Goal: Task Accomplishment & Management: Use online tool/utility

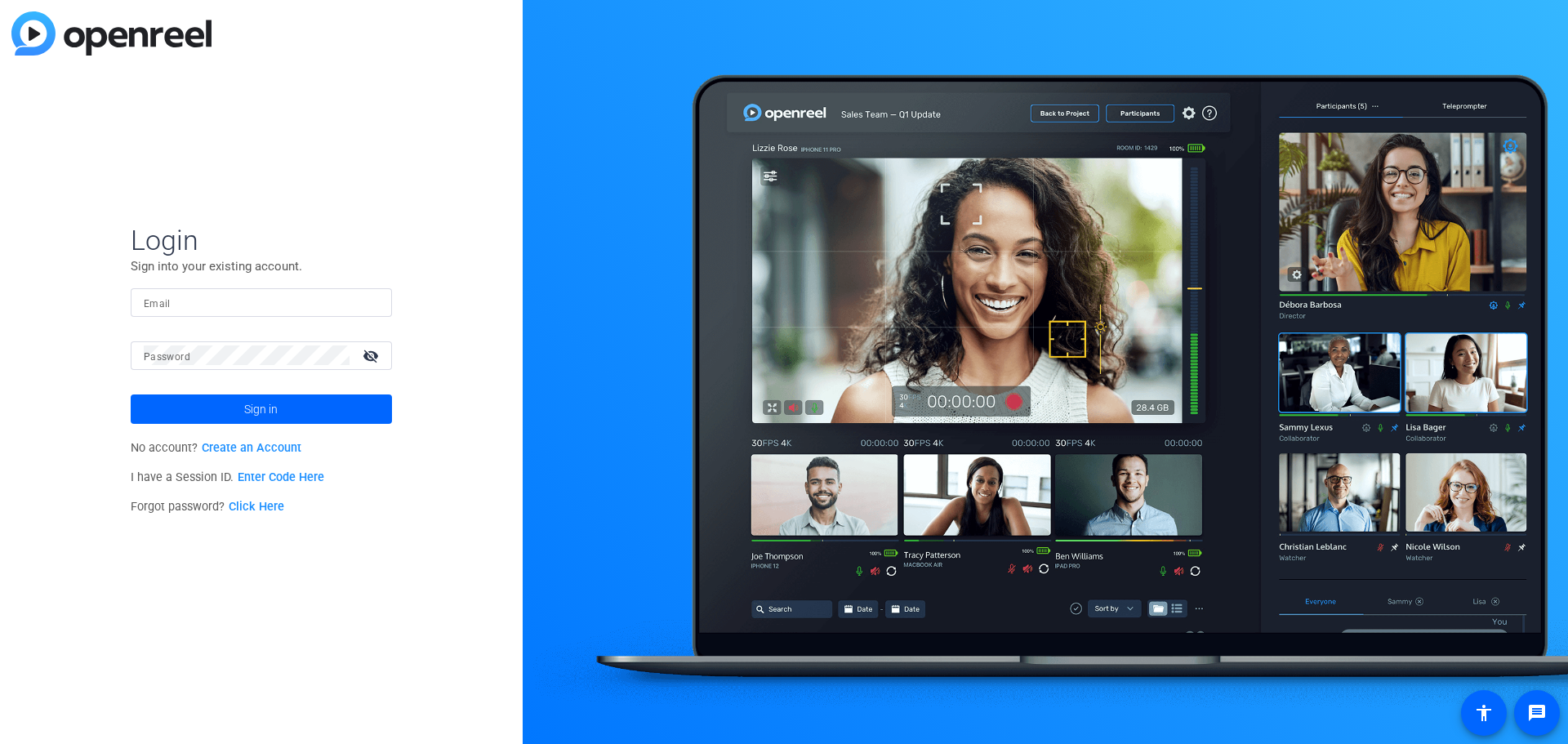
drag, startPoint x: 220, startPoint y: 307, endPoint x: 204, endPoint y: 330, distance: 28.0
click at [220, 307] on input "Email" at bounding box center [261, 302] width 235 height 20
paste input "[EMAIL_ADDRESS][DOMAIN_NAME]"
type input "[EMAIL_ADDRESS][DOMAIN_NAME]"
click at [336, 358] on span at bounding box center [340, 355] width 13 height 13
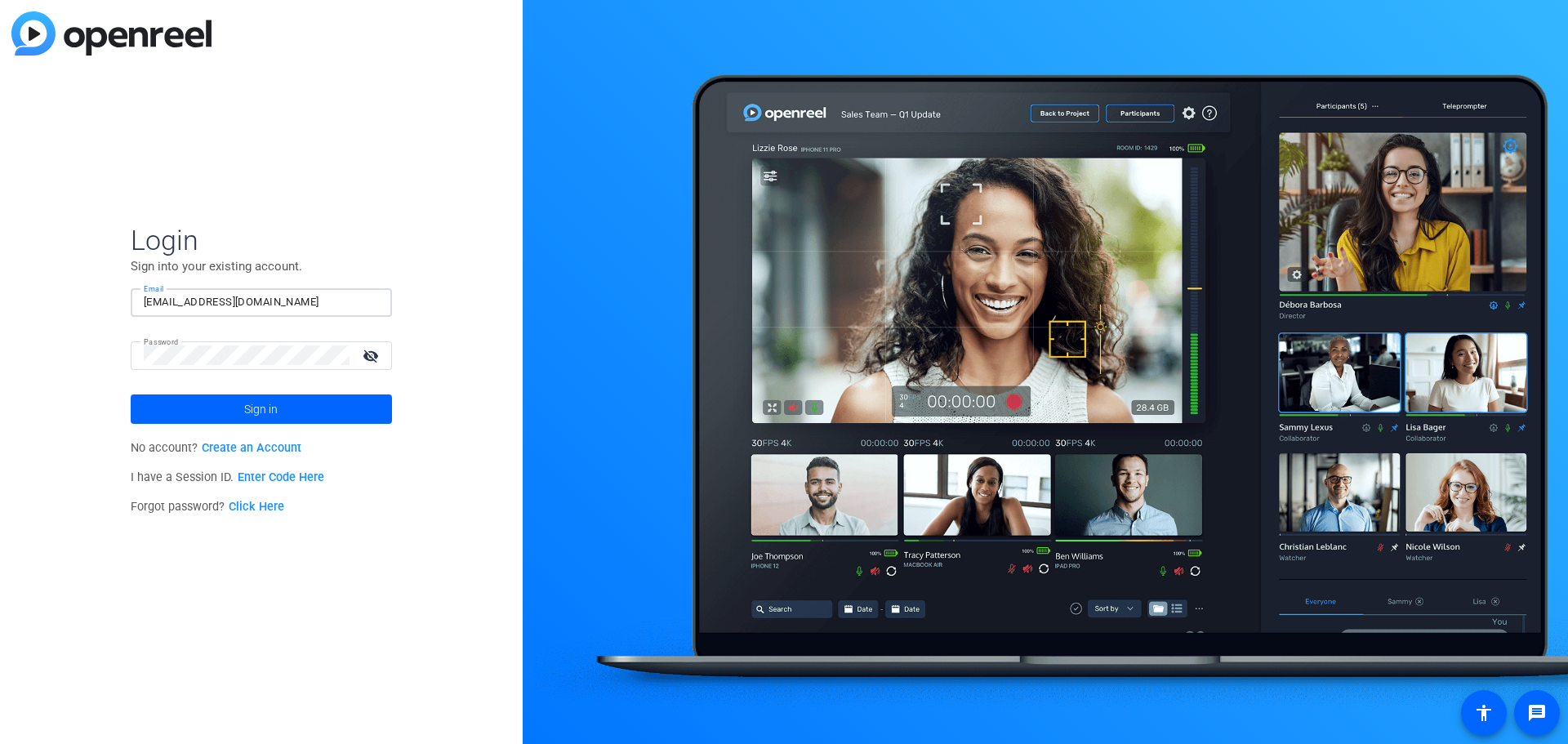
drag, startPoint x: 279, startPoint y: 304, endPoint x: 76, endPoint y: 264, distance: 206.9
click at [76, 264] on div "Login Sign into your existing account. Email [EMAIL_ADDRESS][DOMAIN_NAME] Passw…" at bounding box center [261, 372] width 522 height 744
click at [134, 409] on span at bounding box center [261, 409] width 261 height 39
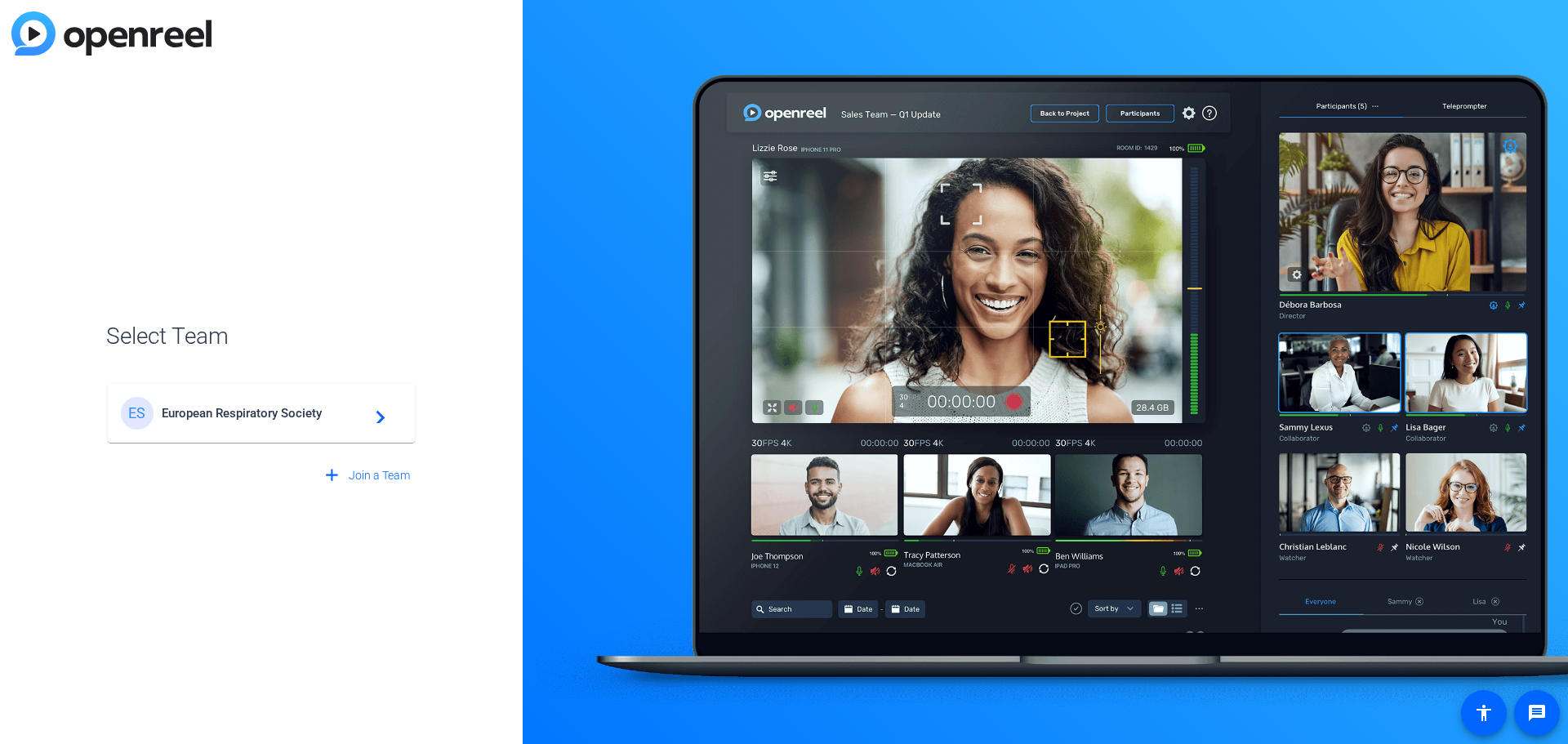
click at [329, 414] on span "European Respiratory Society" at bounding box center [263, 414] width 204 height 15
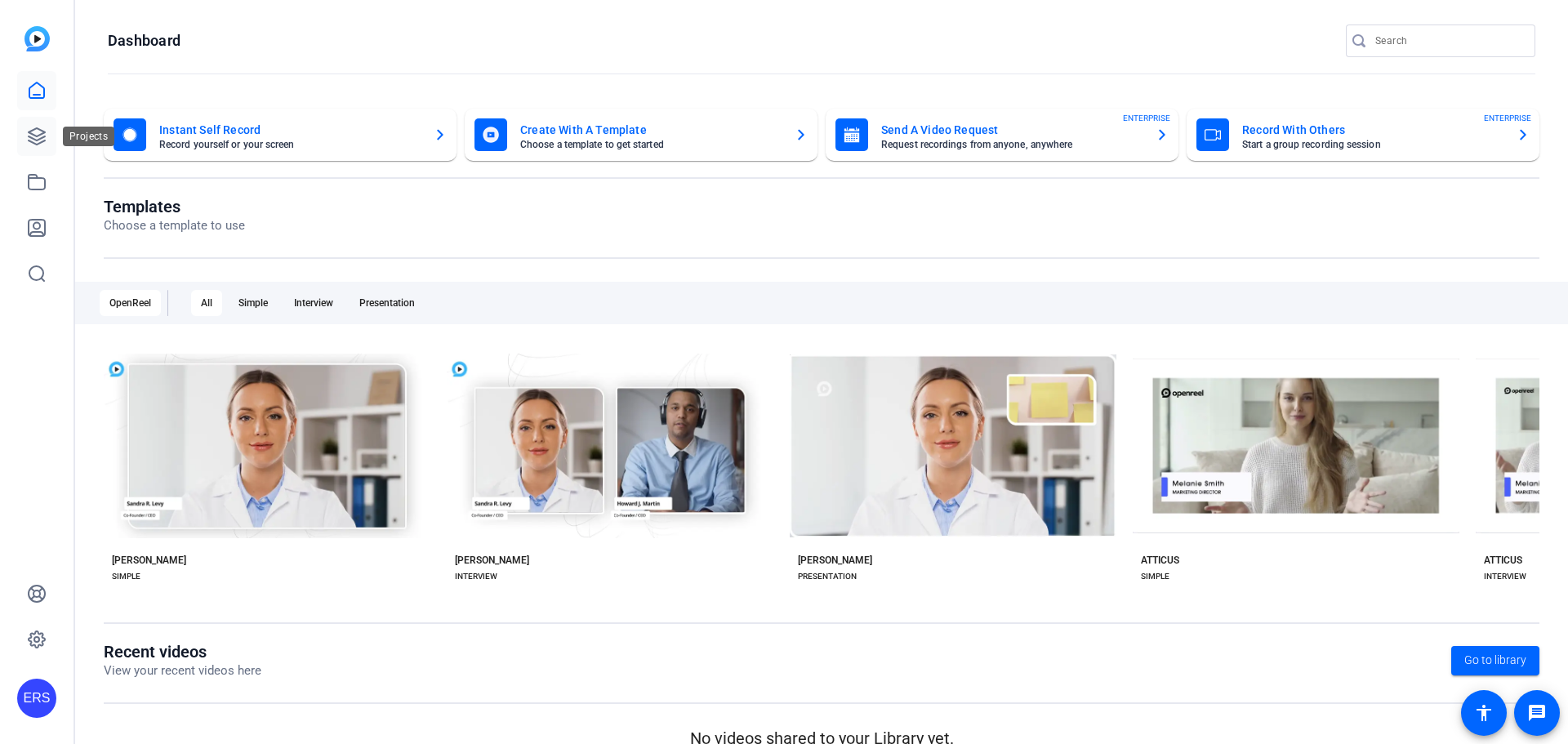
click at [34, 128] on icon at bounding box center [37, 136] width 20 height 20
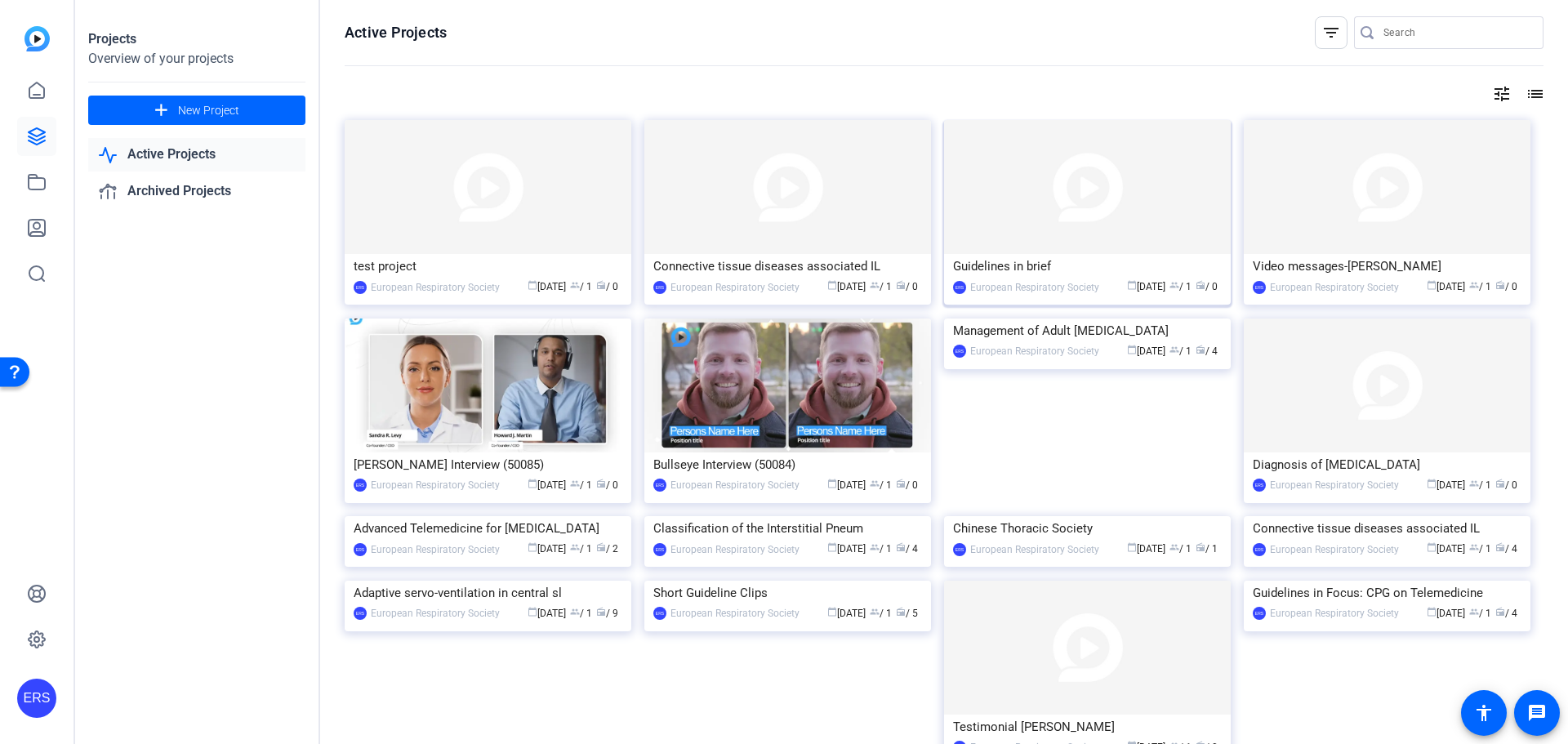
click at [1024, 211] on img at bounding box center [1087, 186] width 287 height 134
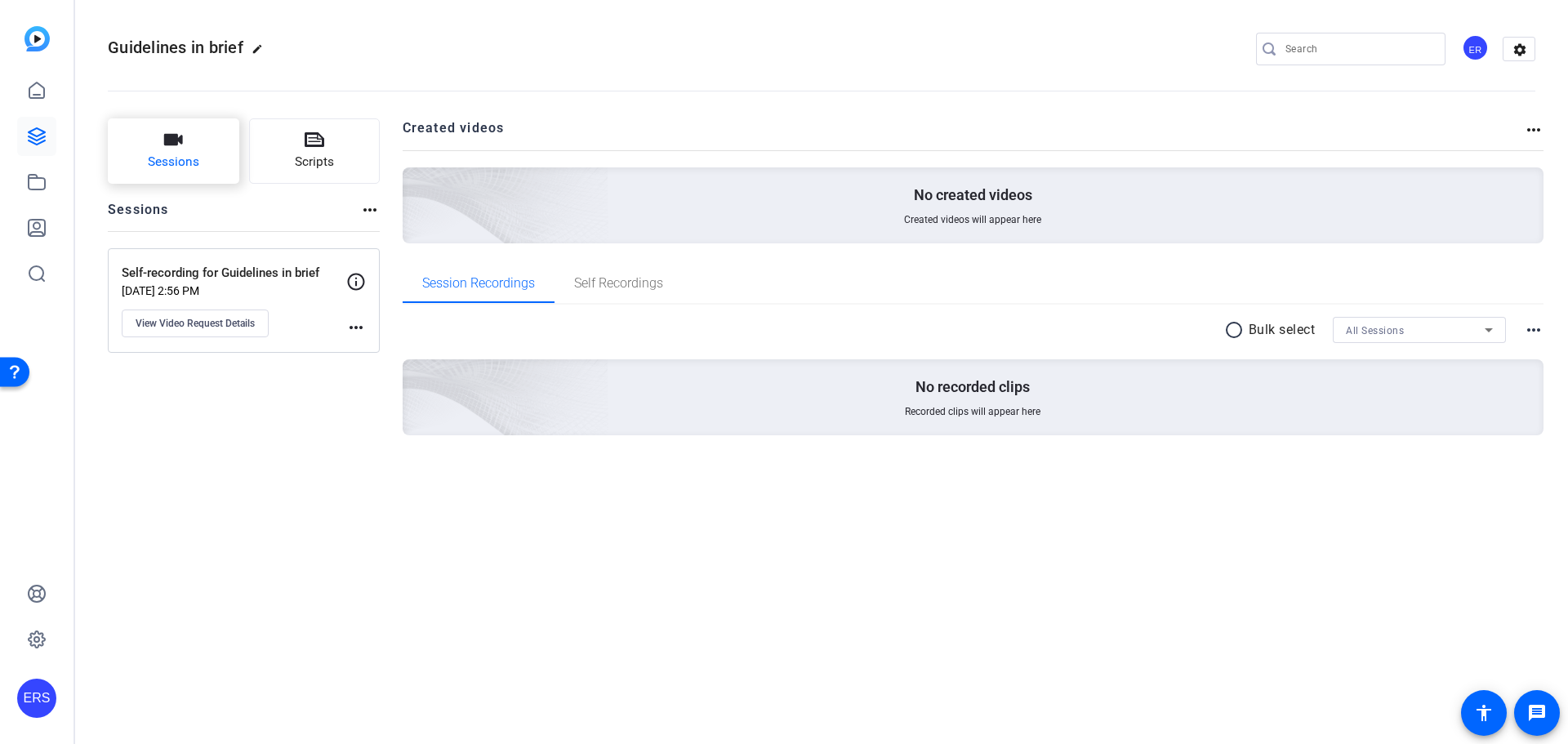
click at [211, 151] on button "Sessions" at bounding box center [174, 151] width 131 height 66
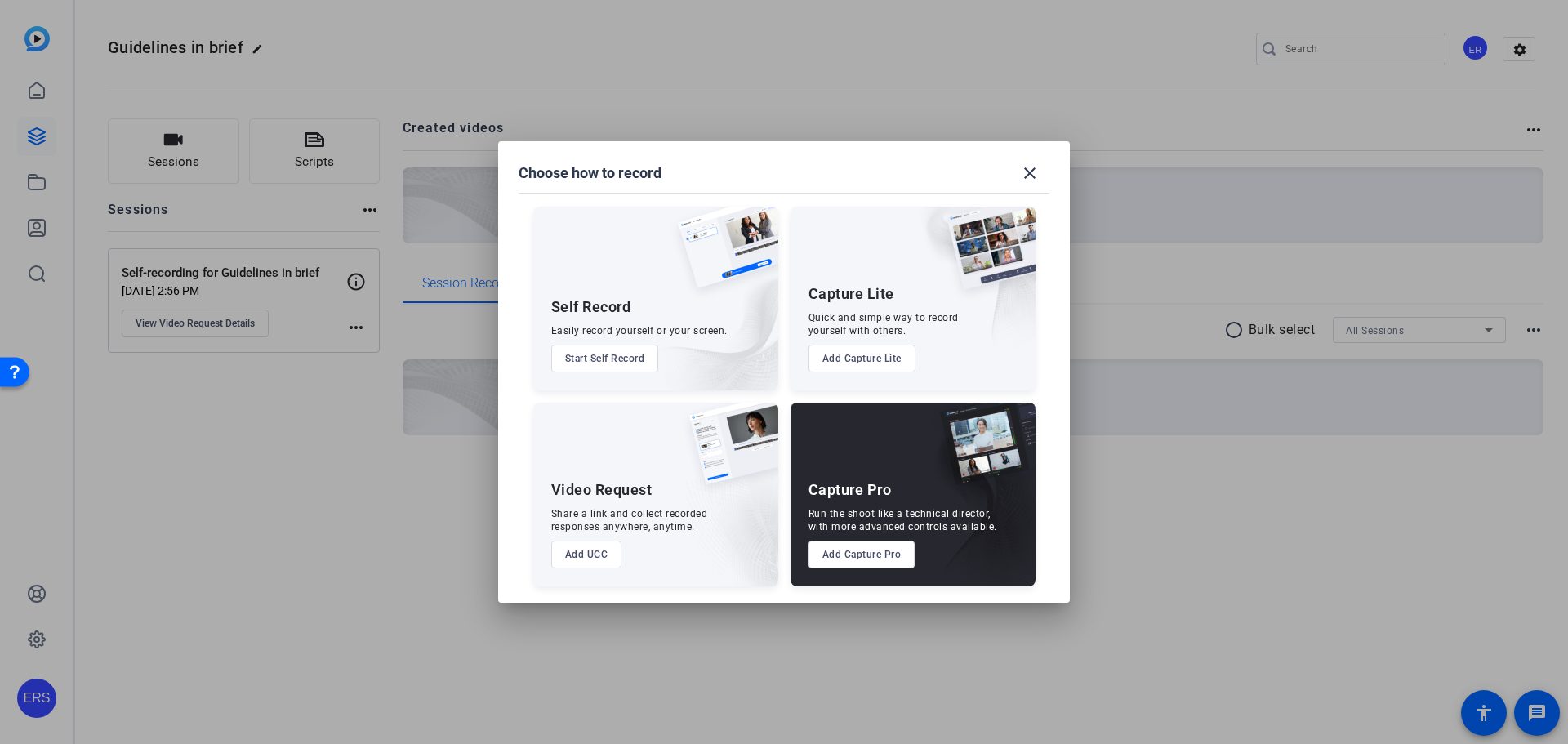
click at [553, 454] on div "Video Request Share a link and collect recorded responses anywhere, anytime. Ad…" at bounding box center [655, 494] width 245 height 184
click at [592, 556] on button "Add UGC" at bounding box center [586, 554] width 71 height 27
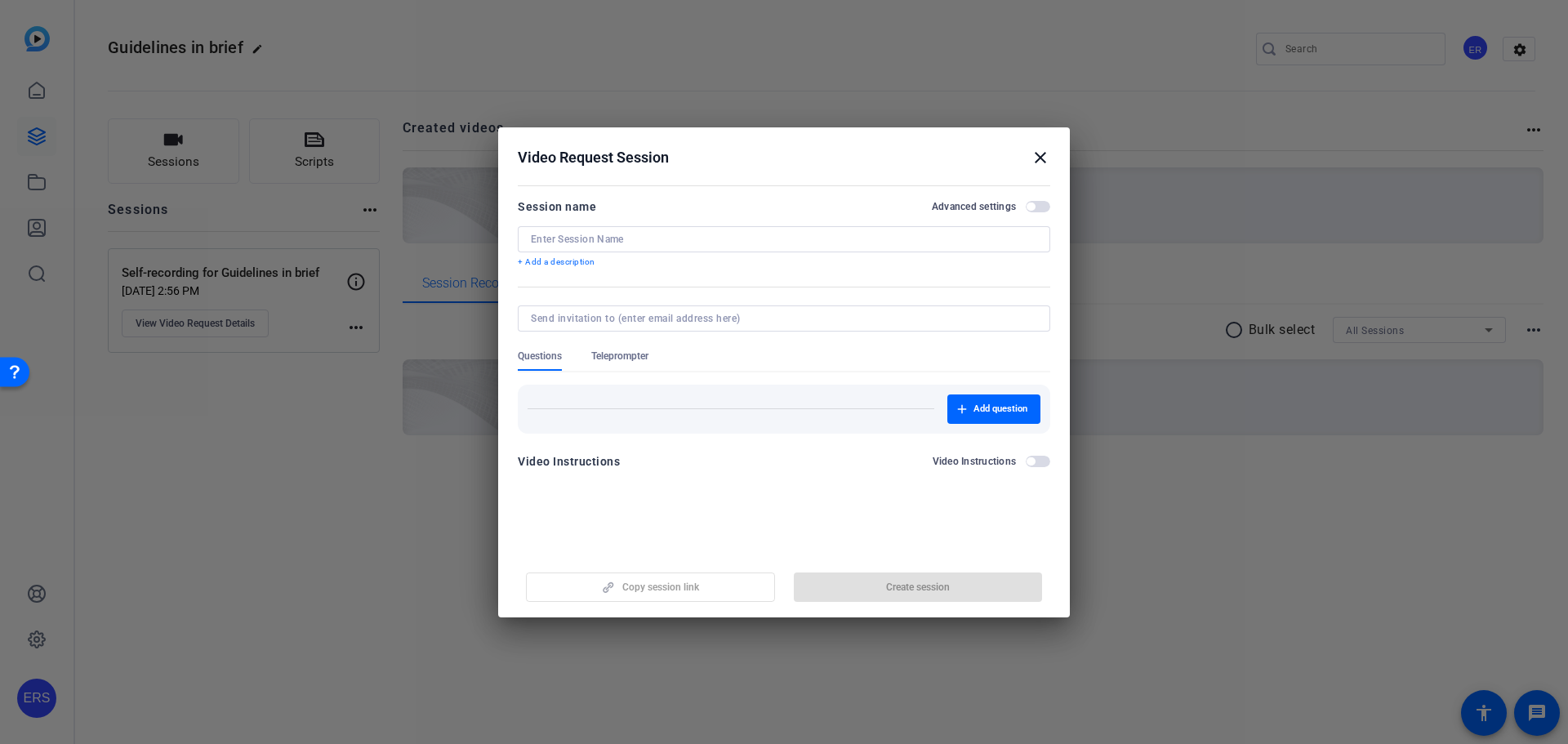
click at [610, 240] on input at bounding box center [784, 240] width 507 height 13
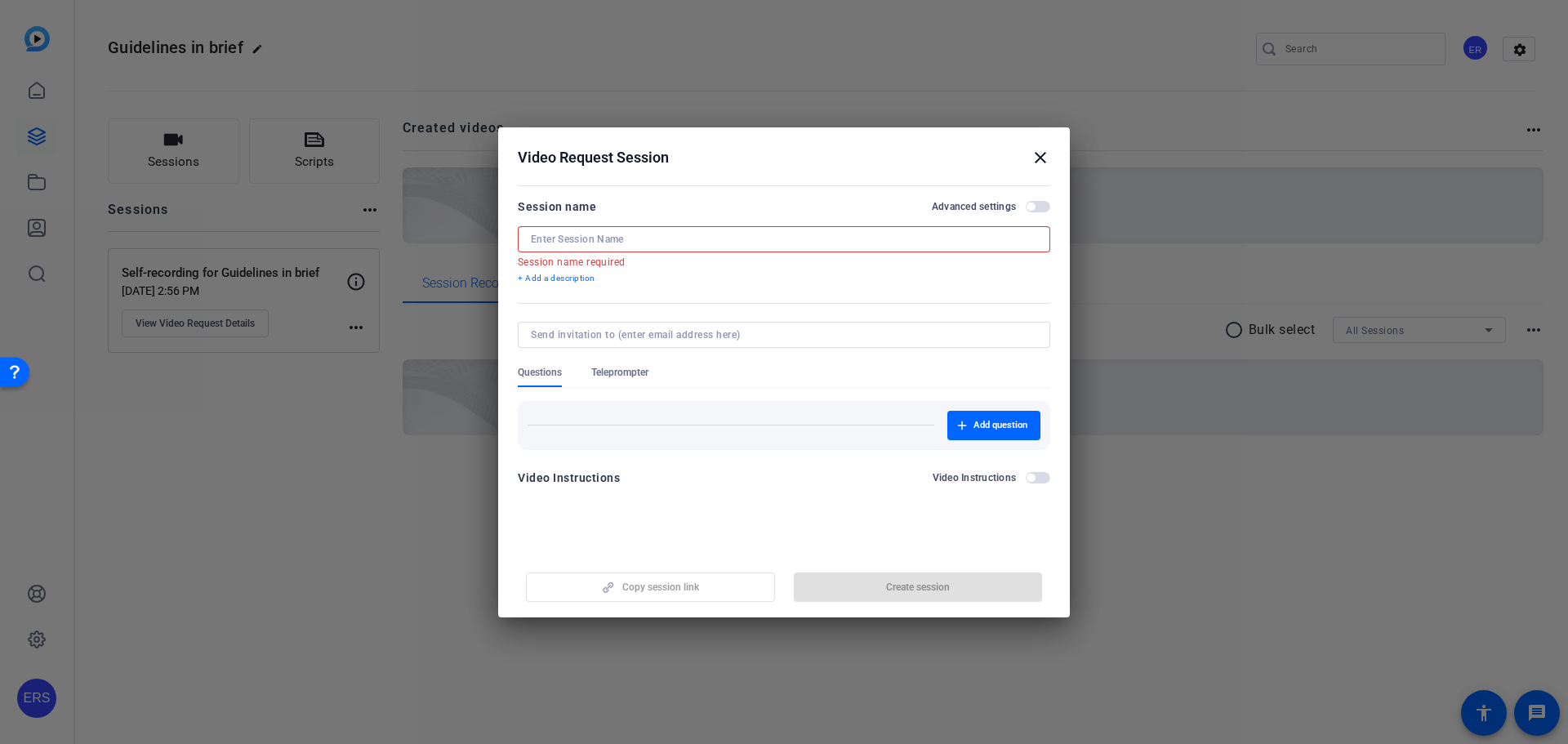
click at [611, 244] on input at bounding box center [784, 240] width 507 height 13
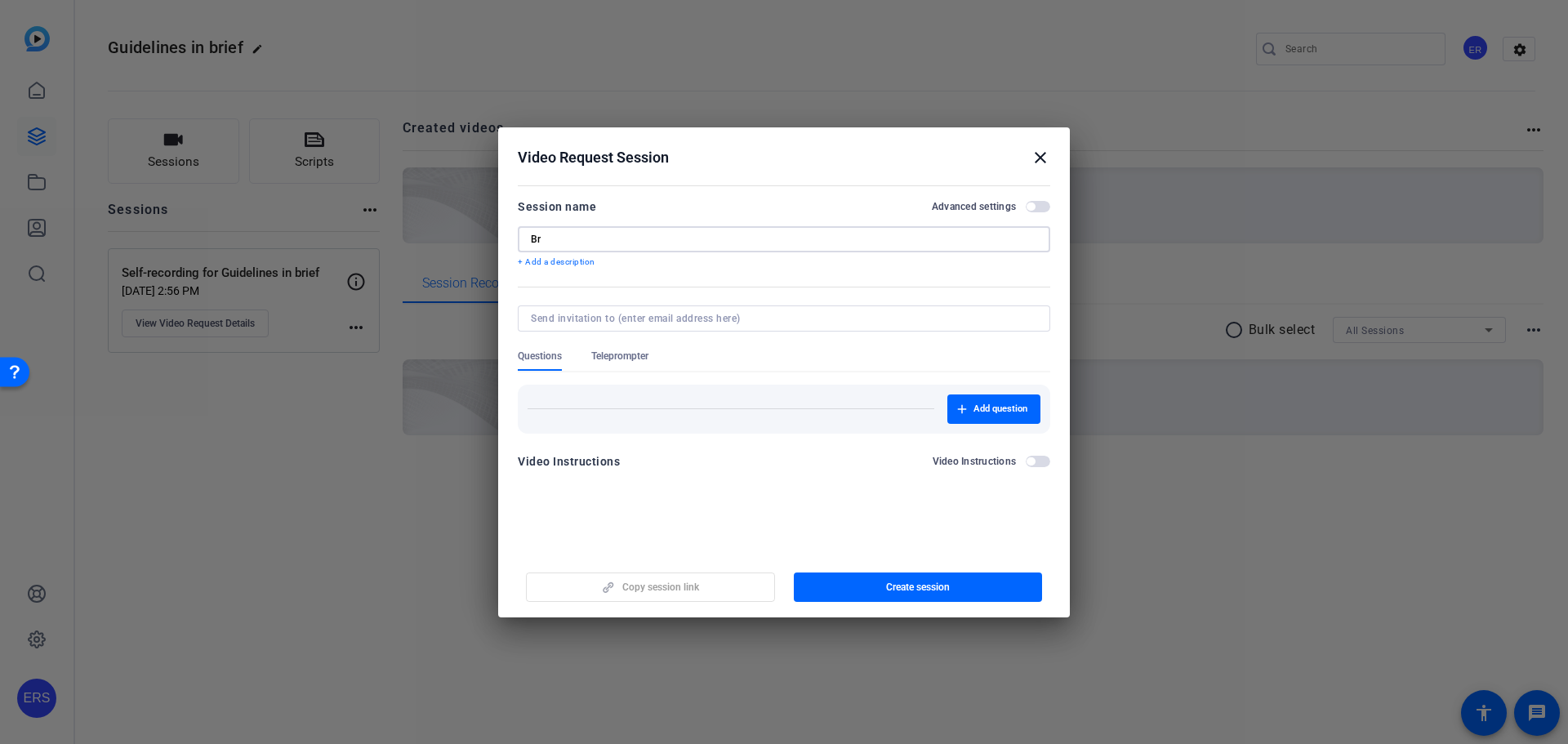
type input "B"
click at [547, 239] on input "In brief |" at bounding box center [784, 240] width 507 height 13
click at [611, 221] on div "Session name Advanced settings In Brief | + Add a description" at bounding box center [784, 233] width 532 height 72
click at [612, 234] on input "In Brief |" at bounding box center [784, 240] width 507 height 13
click at [608, 246] on div "In Brief |" at bounding box center [784, 239] width 507 height 26
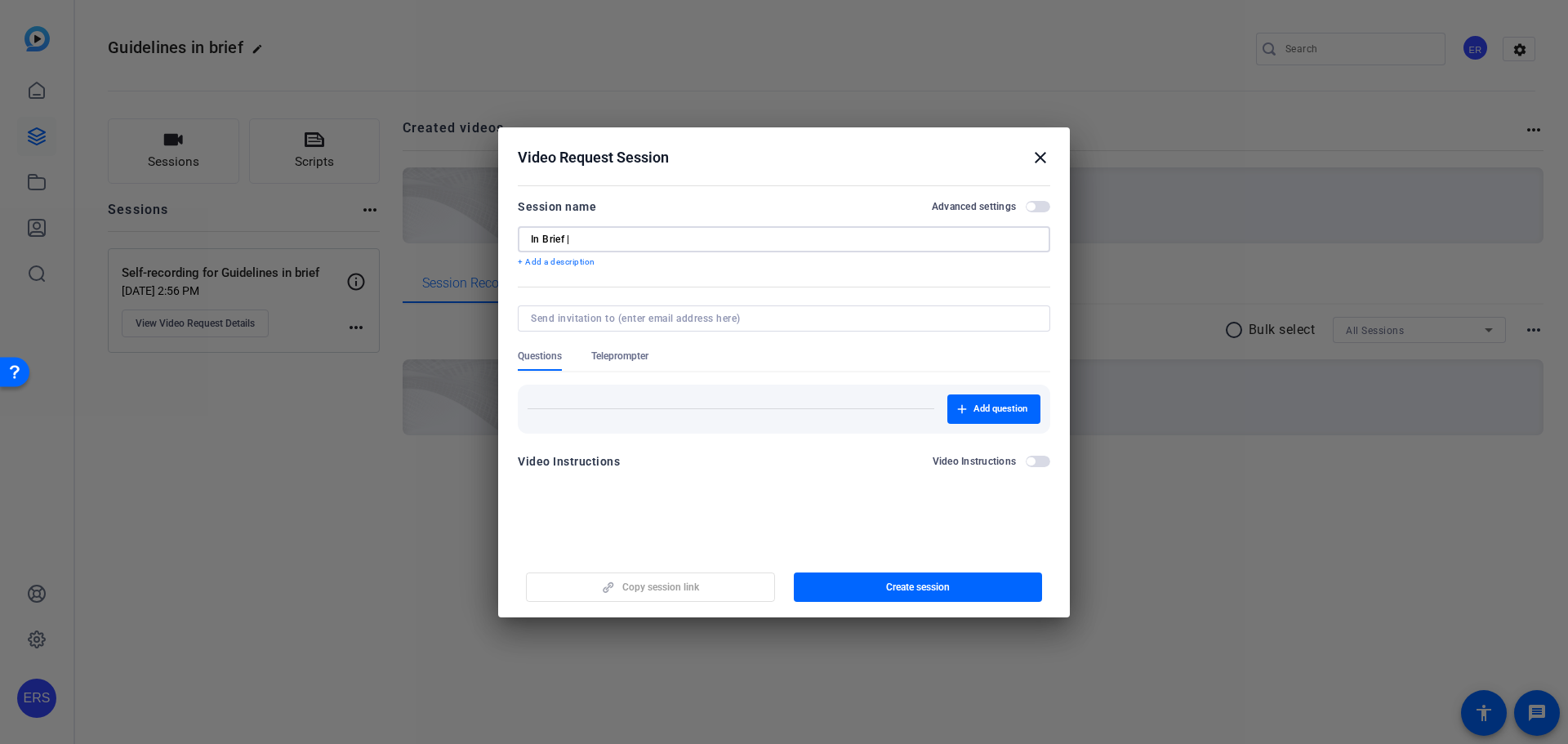
click at [611, 241] on input "In Brief |" at bounding box center [784, 240] width 507 height 13
paste input "International Multidisciplinary Classif"
click at [784, 235] on input "In Brief | International Multidisciplinary Classif" at bounding box center [784, 240] width 507 height 13
drag, startPoint x: 791, startPoint y: 237, endPoint x: 573, endPoint y: 238, distance: 218.0
click at [573, 238] on input "In Brief | International Multidisciplinary Classif" at bounding box center [784, 240] width 507 height 13
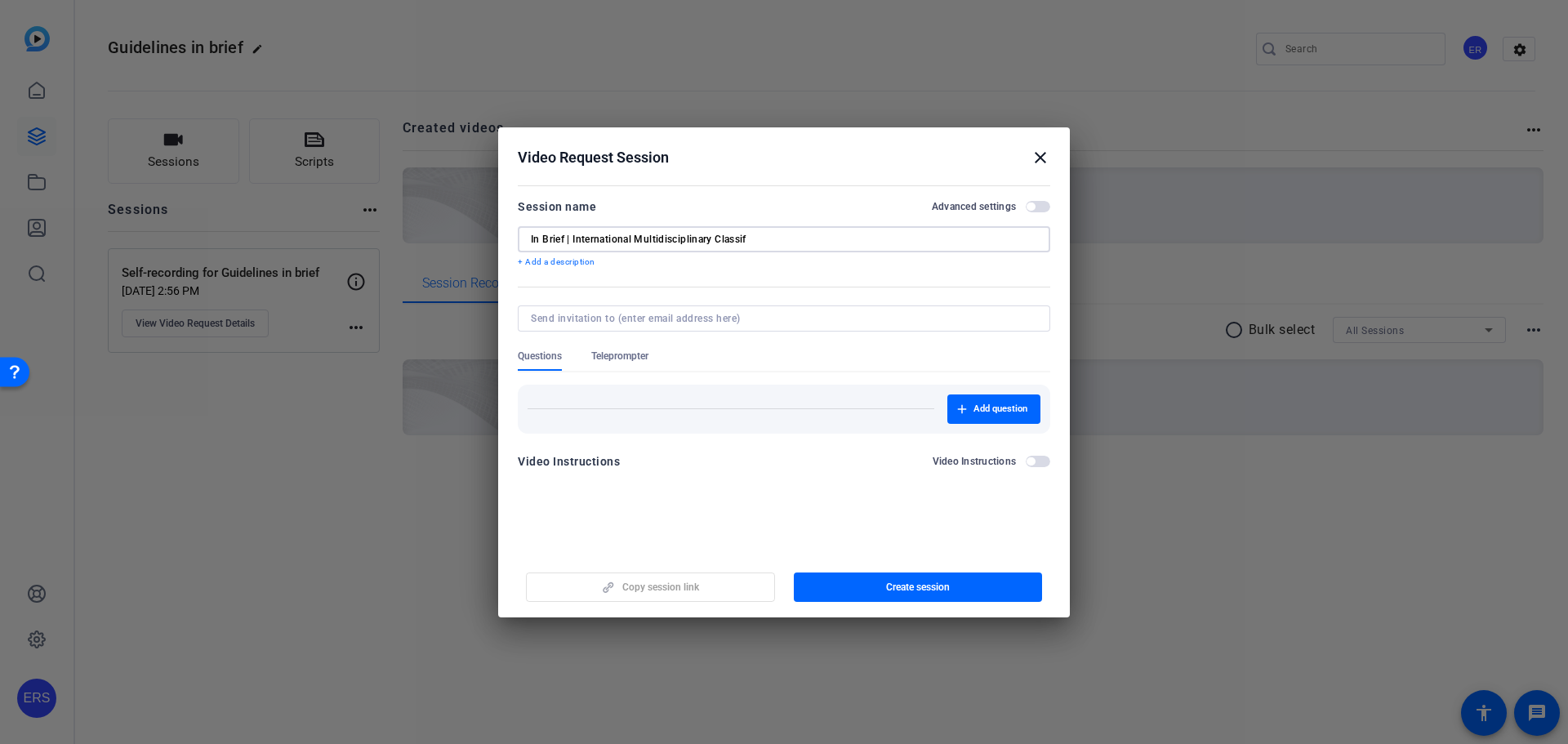
paste input "Classification of the Interstitial Pneu"
click at [720, 240] on input "In Brief | Classification of the Interstitial Pneu" at bounding box center [784, 240] width 507 height 13
drag, startPoint x: 752, startPoint y: 240, endPoint x: 574, endPoint y: 235, distance: 178.1
click at [574, 235] on input "In Brief | Classification of the Interstitial Pneu" at bounding box center [784, 240] width 507 height 13
drag, startPoint x: 739, startPoint y: 241, endPoint x: 572, endPoint y: 241, distance: 167.0
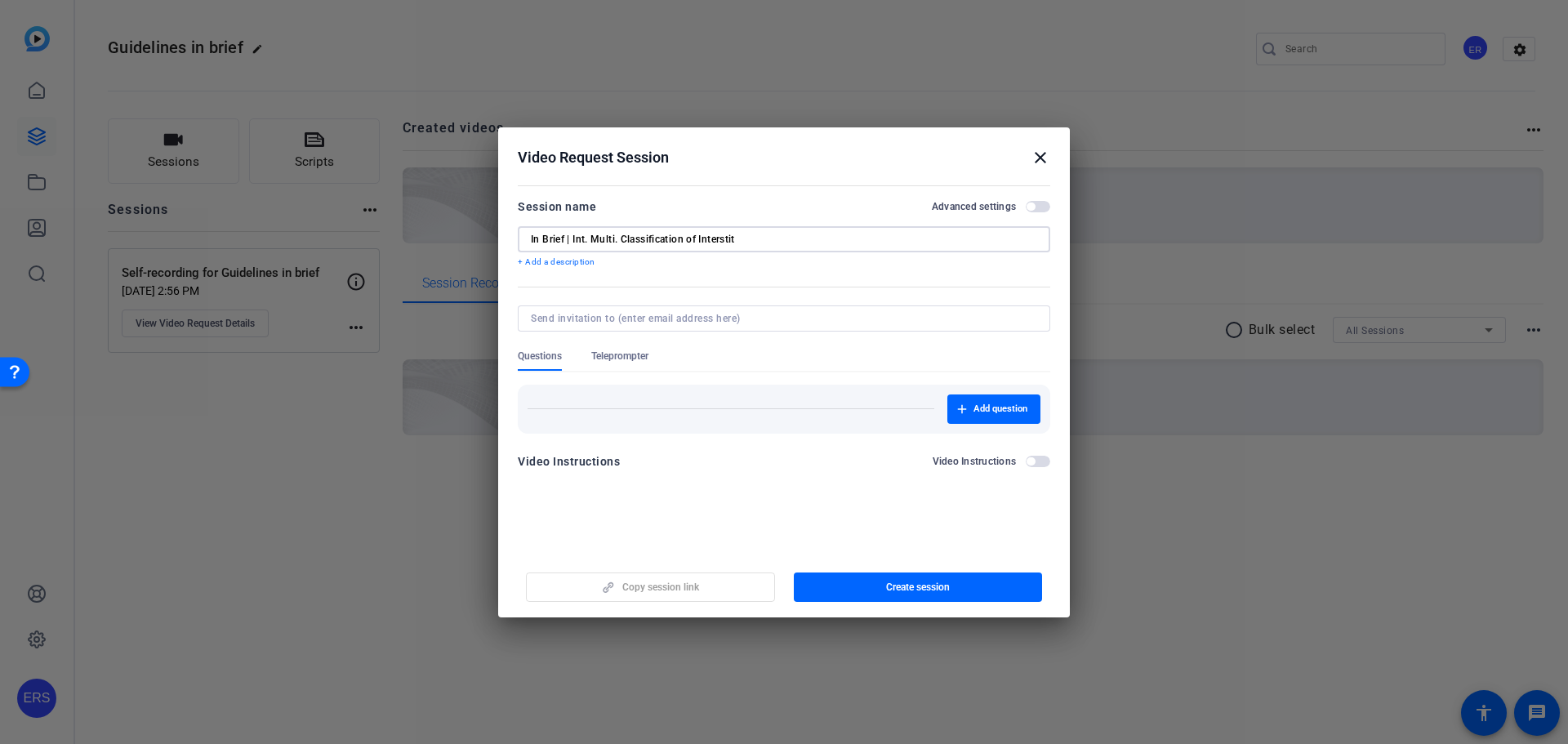
click at [572, 241] on input "In Brief | Int. Multi. Classification of Interstit" at bounding box center [784, 240] width 507 height 13
click at [786, 321] on input at bounding box center [780, 319] width 500 height 13
click at [901, 137] on h2 "Video Request Session close" at bounding box center [784, 154] width 571 height 53
click at [1035, 202] on span "button" at bounding box center [1037, 206] width 24 height 12
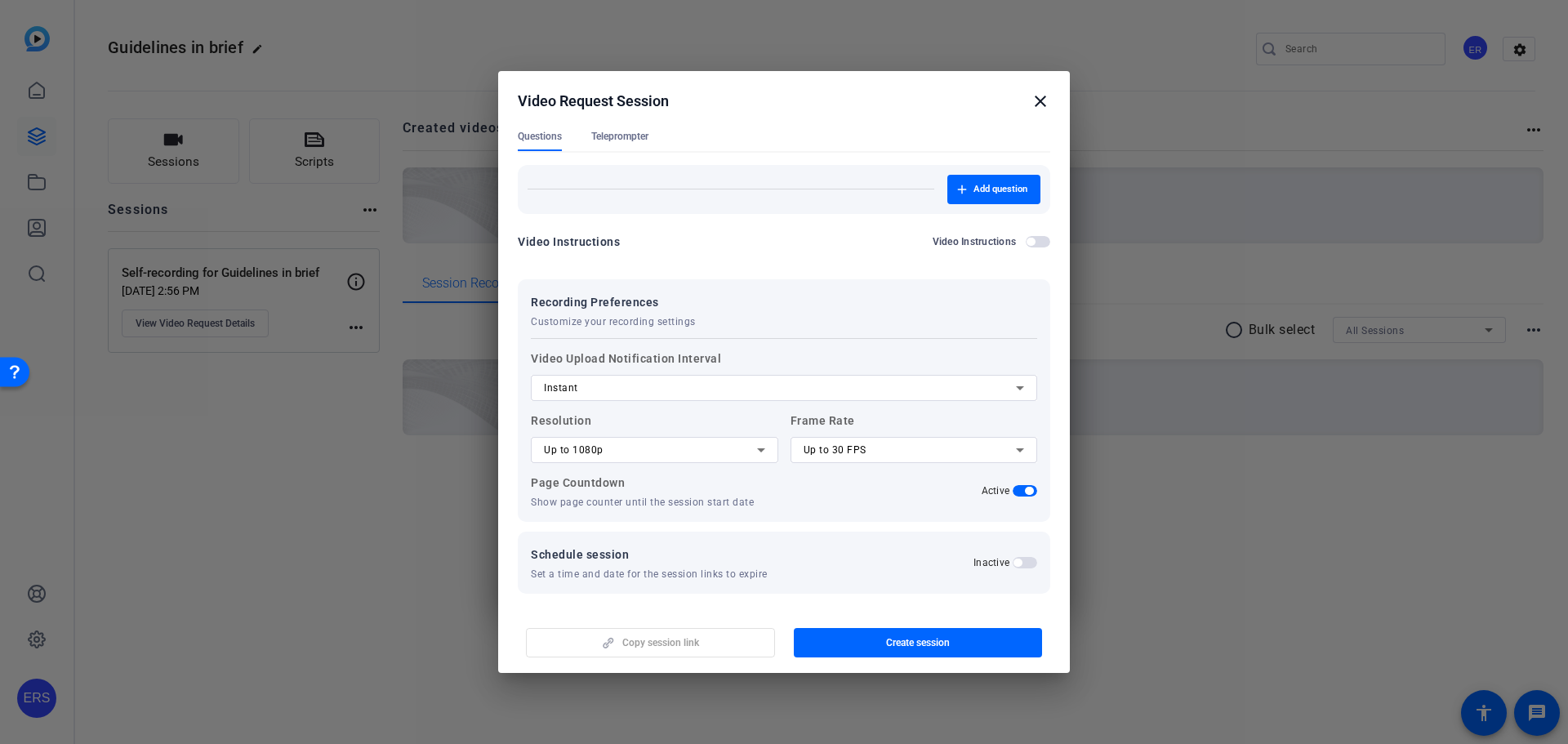
scroll to position [167, 0]
click at [1018, 384] on icon at bounding box center [1020, 384] width 20 height 20
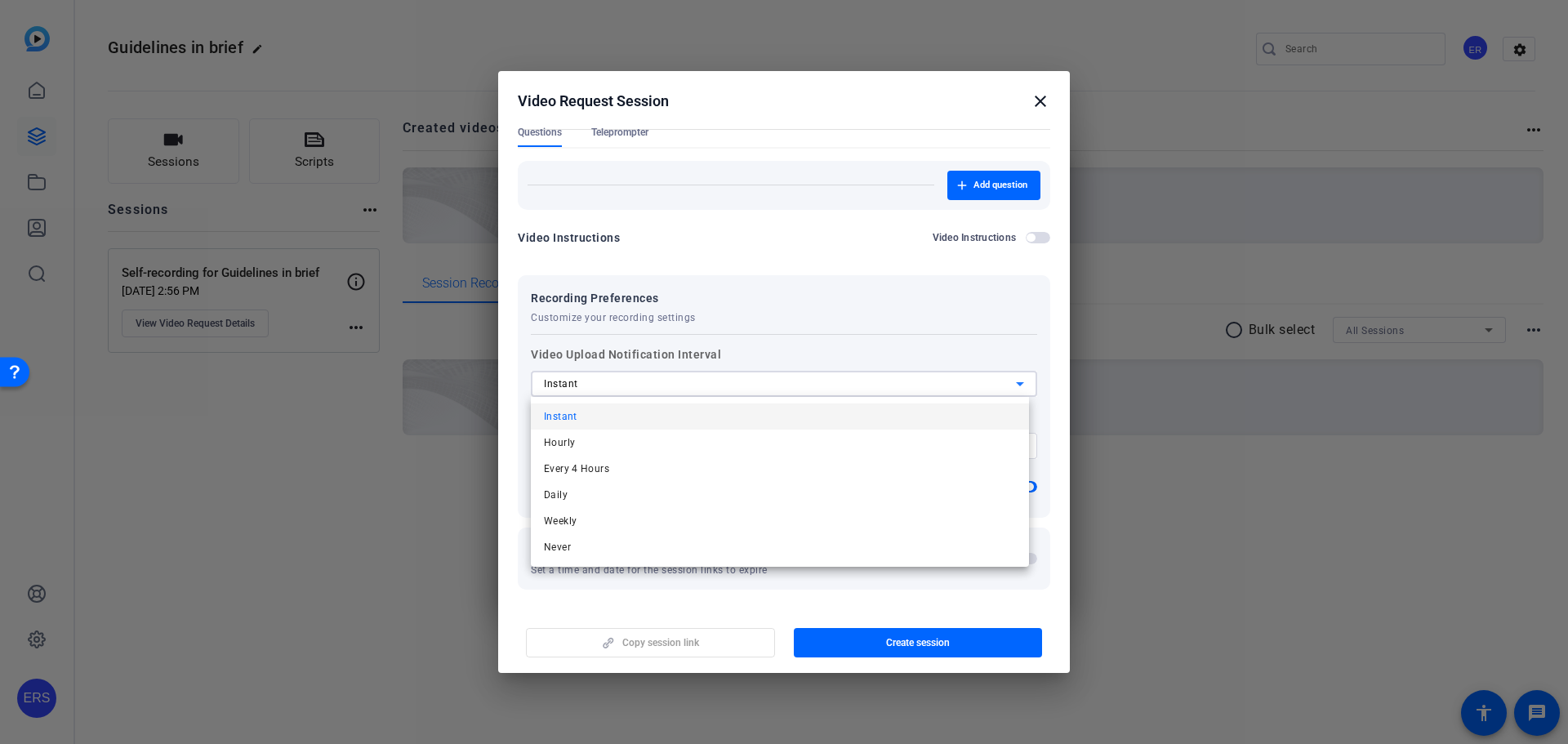
click at [634, 424] on mat-option "Instant" at bounding box center [779, 416] width 498 height 26
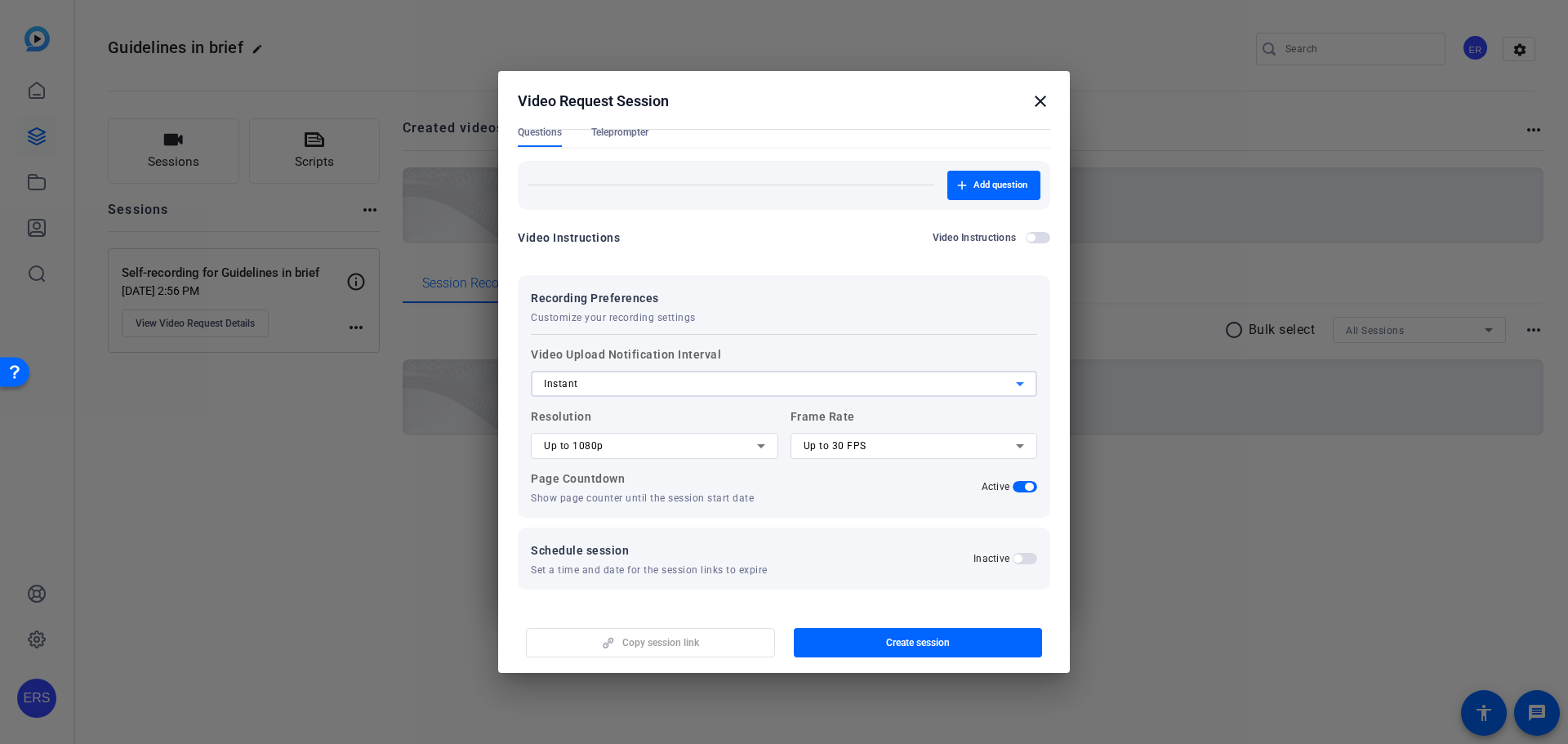
click at [1020, 561] on span "button" at bounding box center [1024, 559] width 24 height 12
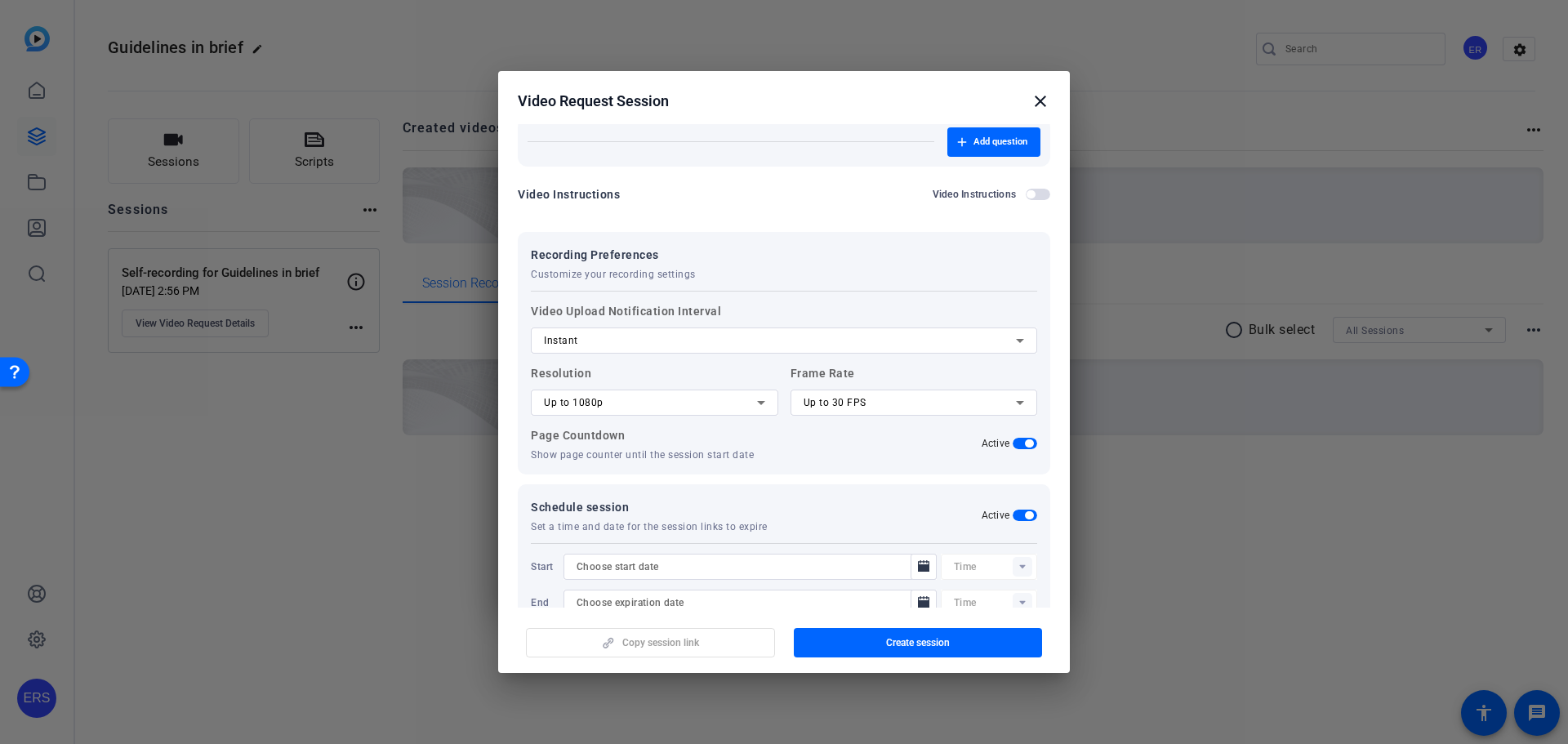
scroll to position [250, 0]
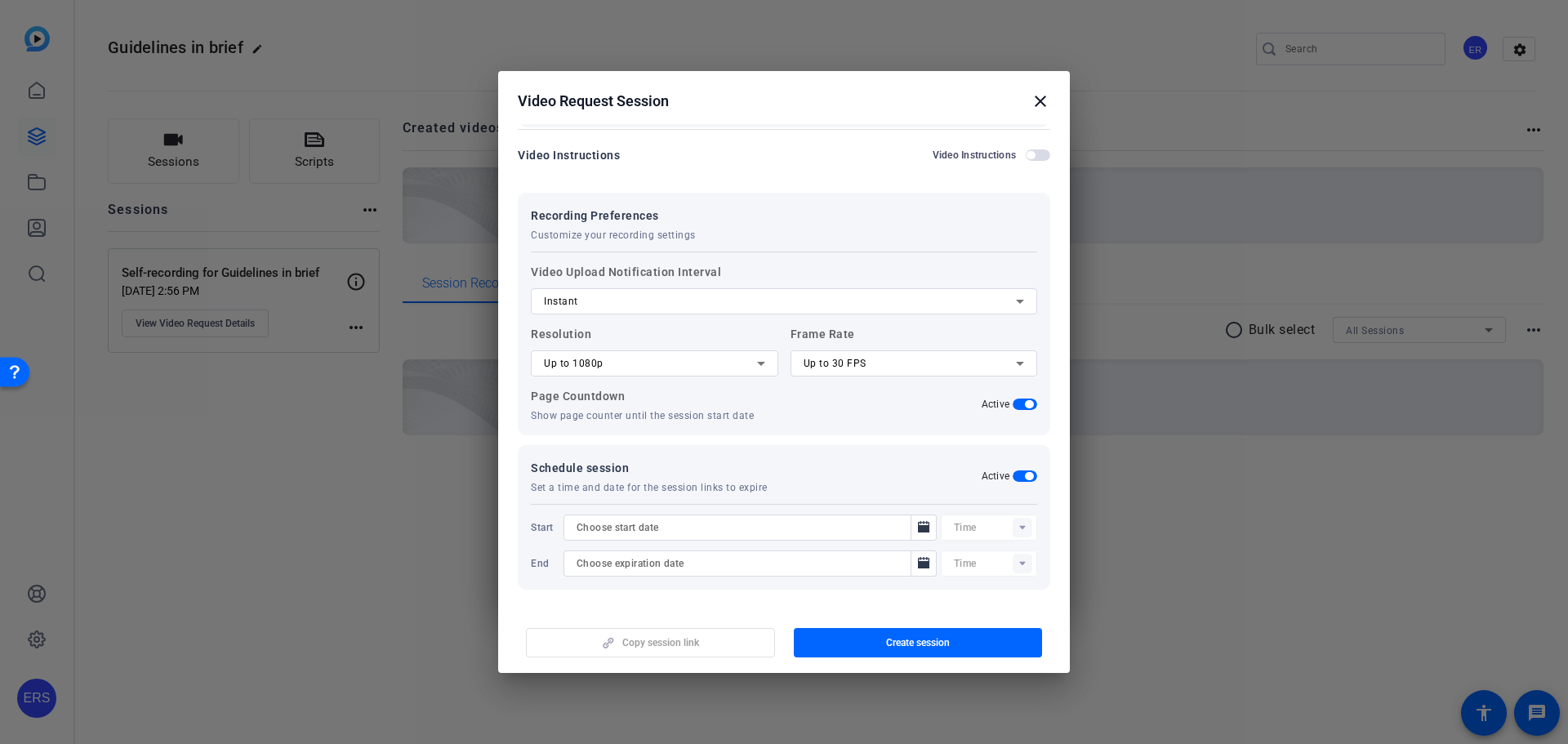
click at [1016, 470] on span "button" at bounding box center [1024, 476] width 24 height 12
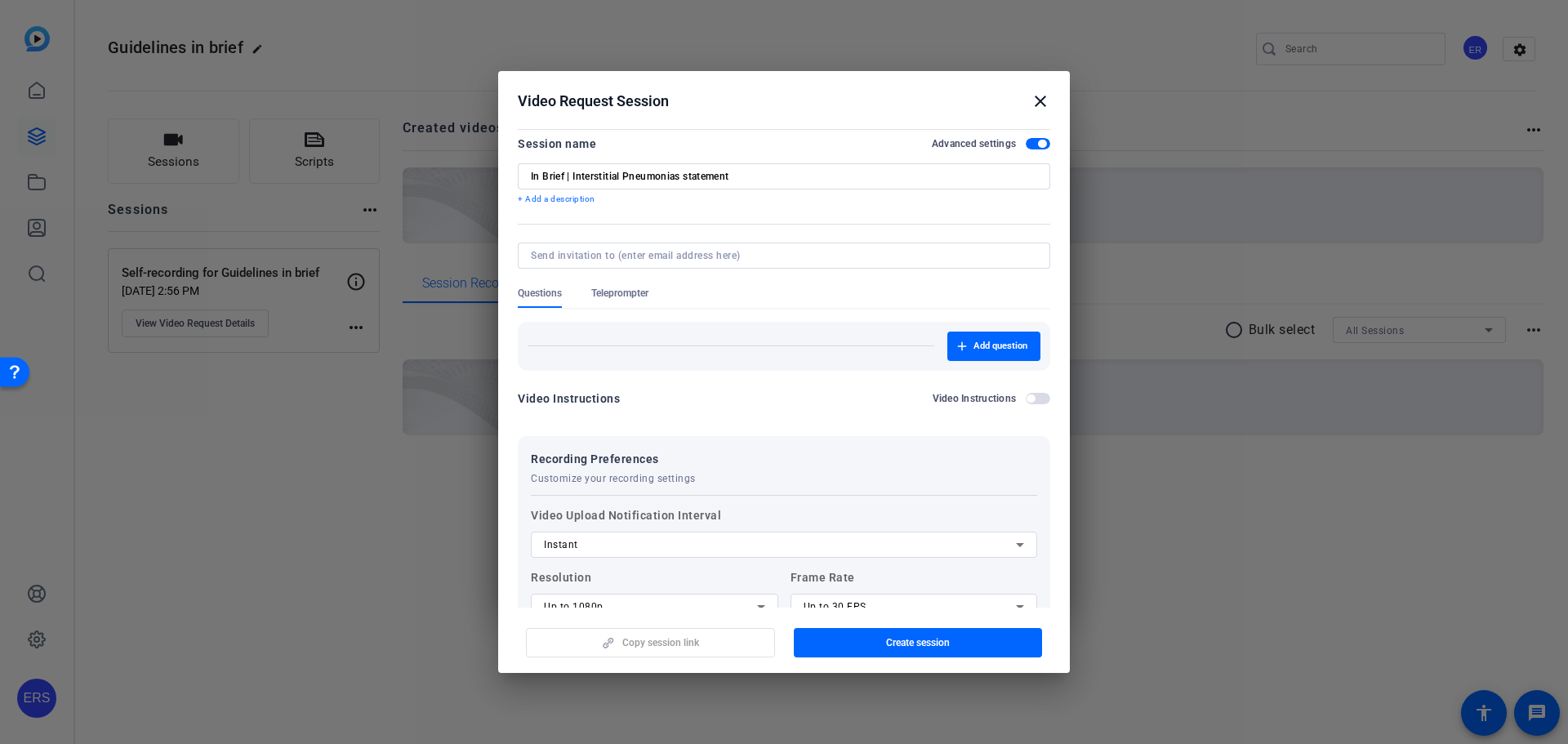
scroll to position [0, 0]
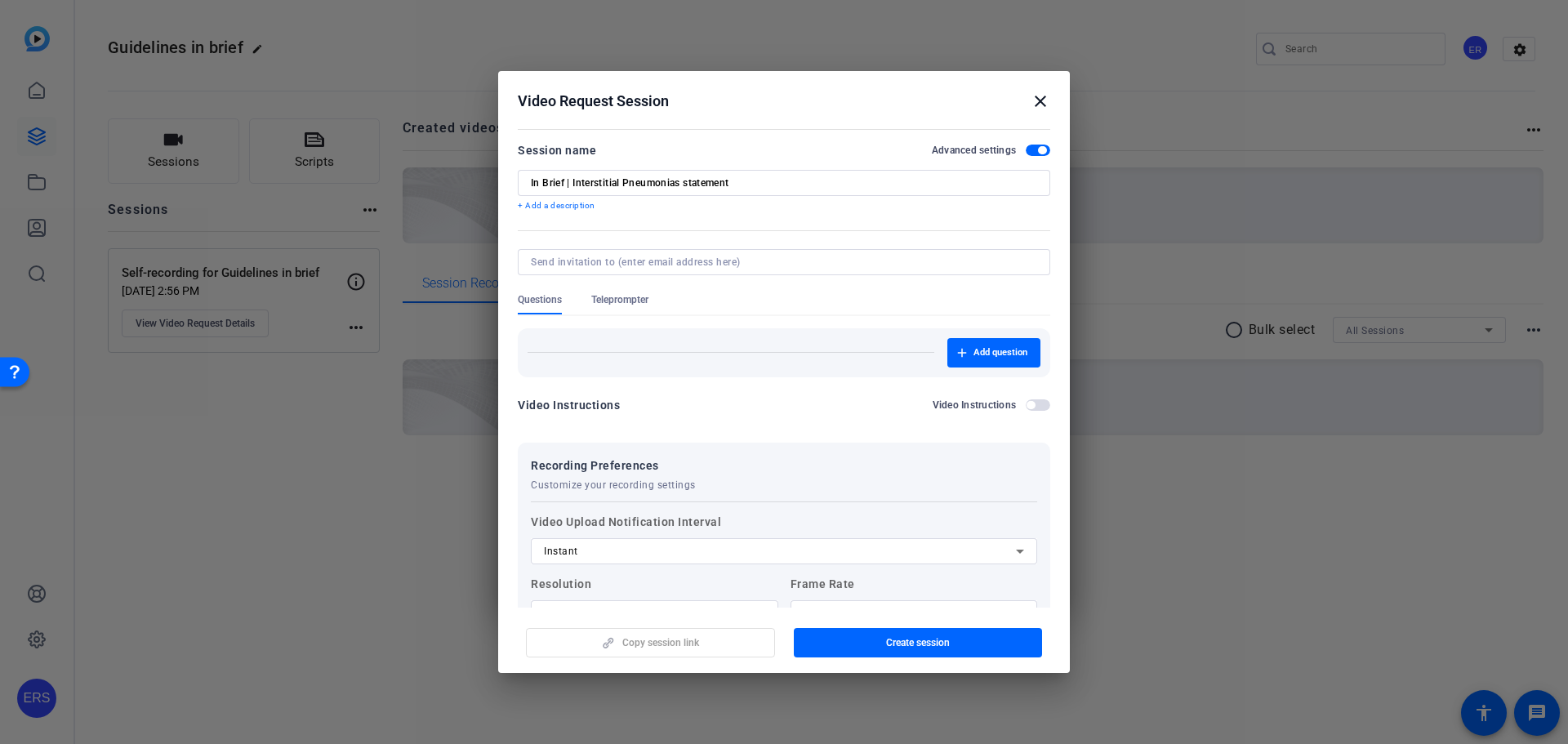
click at [972, 408] on h2 "Video Instructions" at bounding box center [974, 405] width 84 height 13
click at [1026, 408] on button "Video Instructions" at bounding box center [1037, 405] width 24 height 12
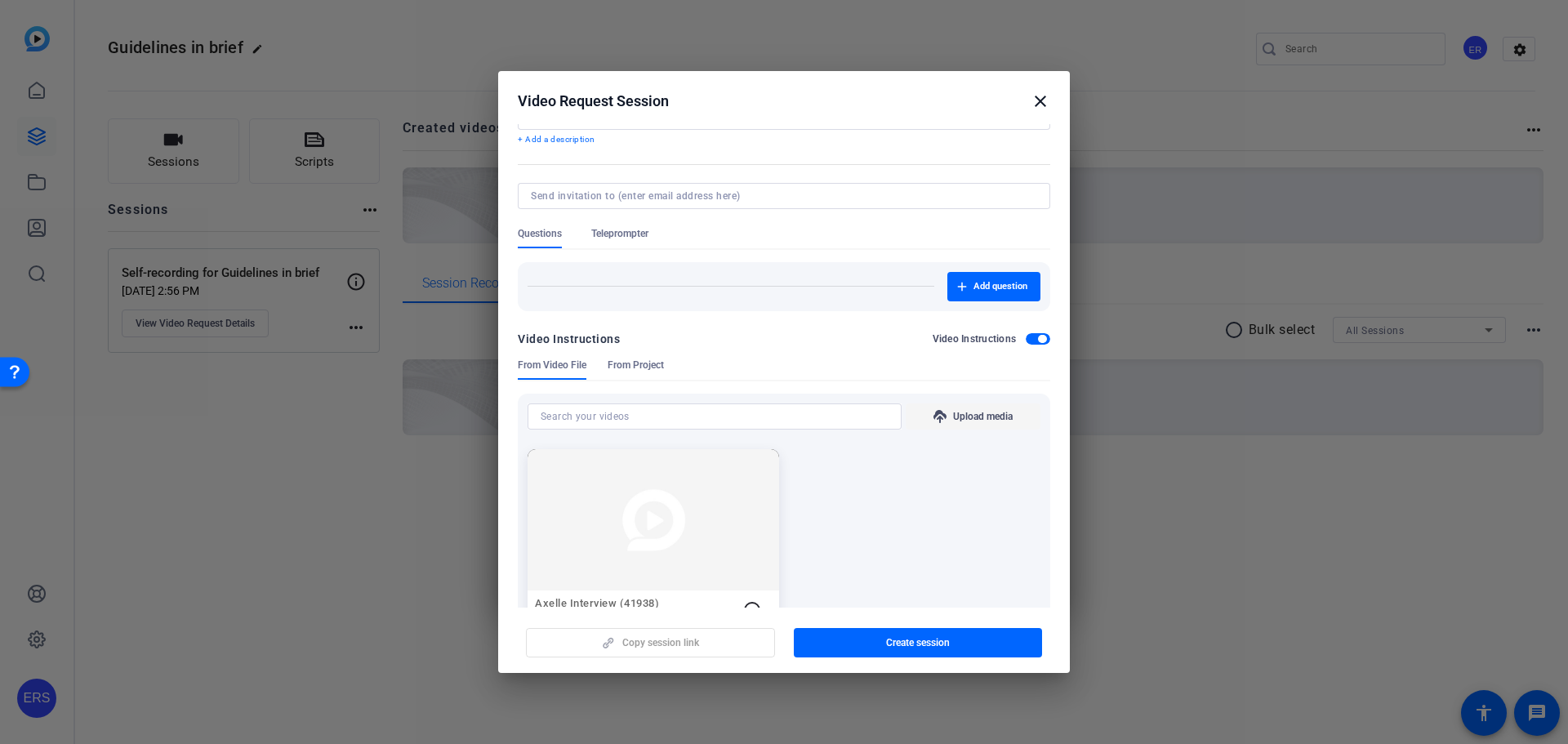
scroll to position [163, 0]
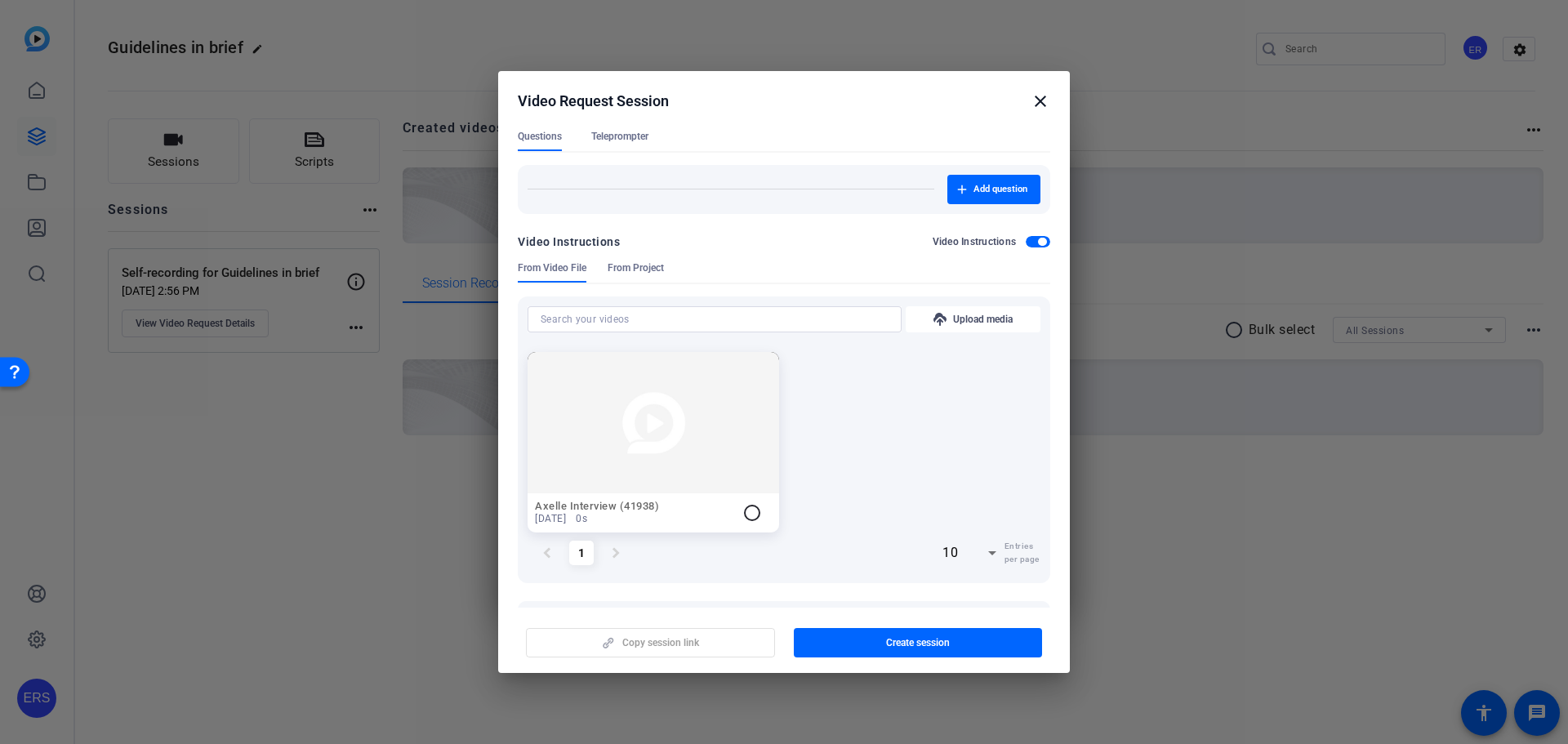
drag, startPoint x: 686, startPoint y: 473, endPoint x: 891, endPoint y: 416, distance: 212.8
click at [891, 416] on div "Axelle Interview (41938) [DATE] 0s radio_button_unchecked" at bounding box center [784, 442] width 512 height 181
click at [952, 320] on span "Upload media" at bounding box center [982, 320] width 60 height 13
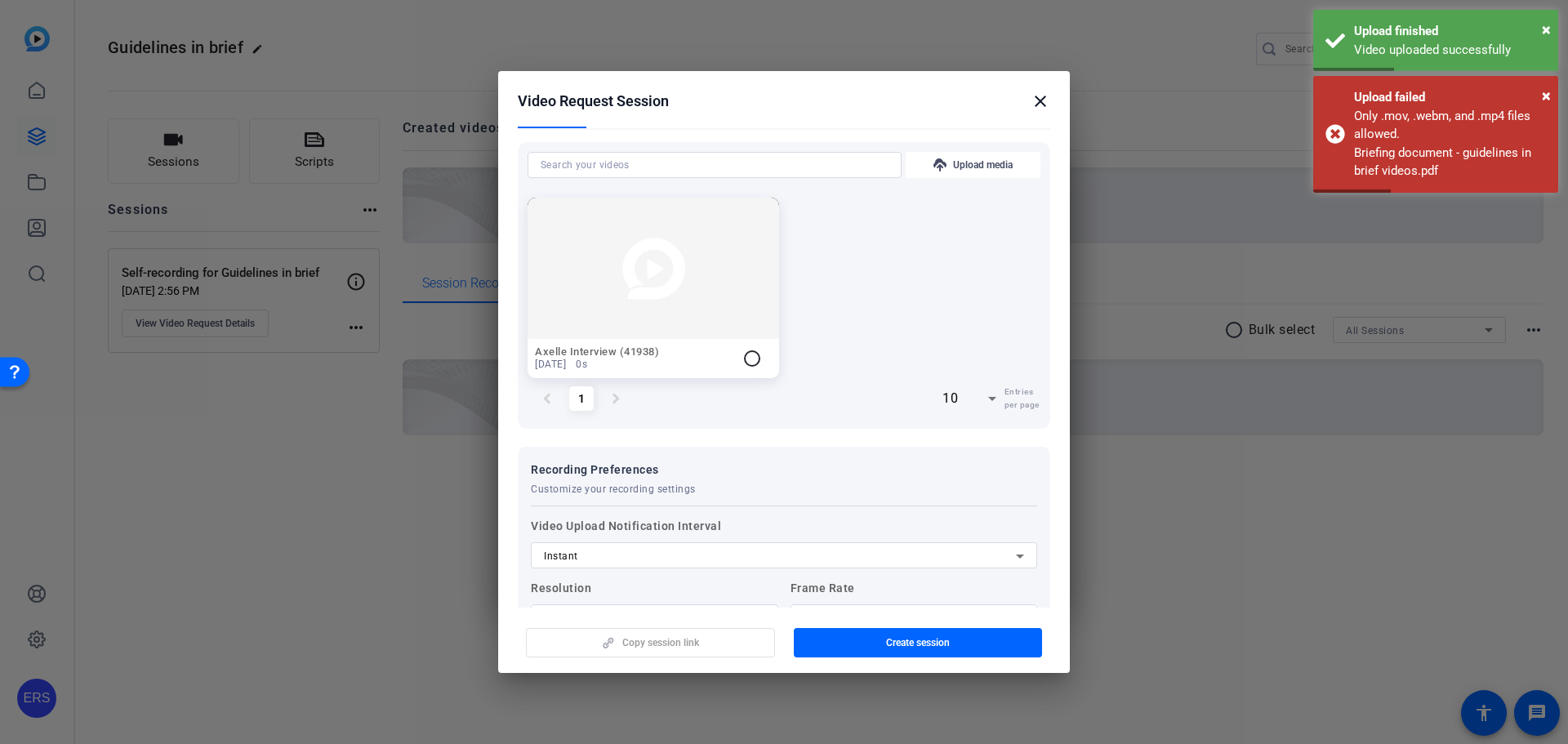
scroll to position [78, 0]
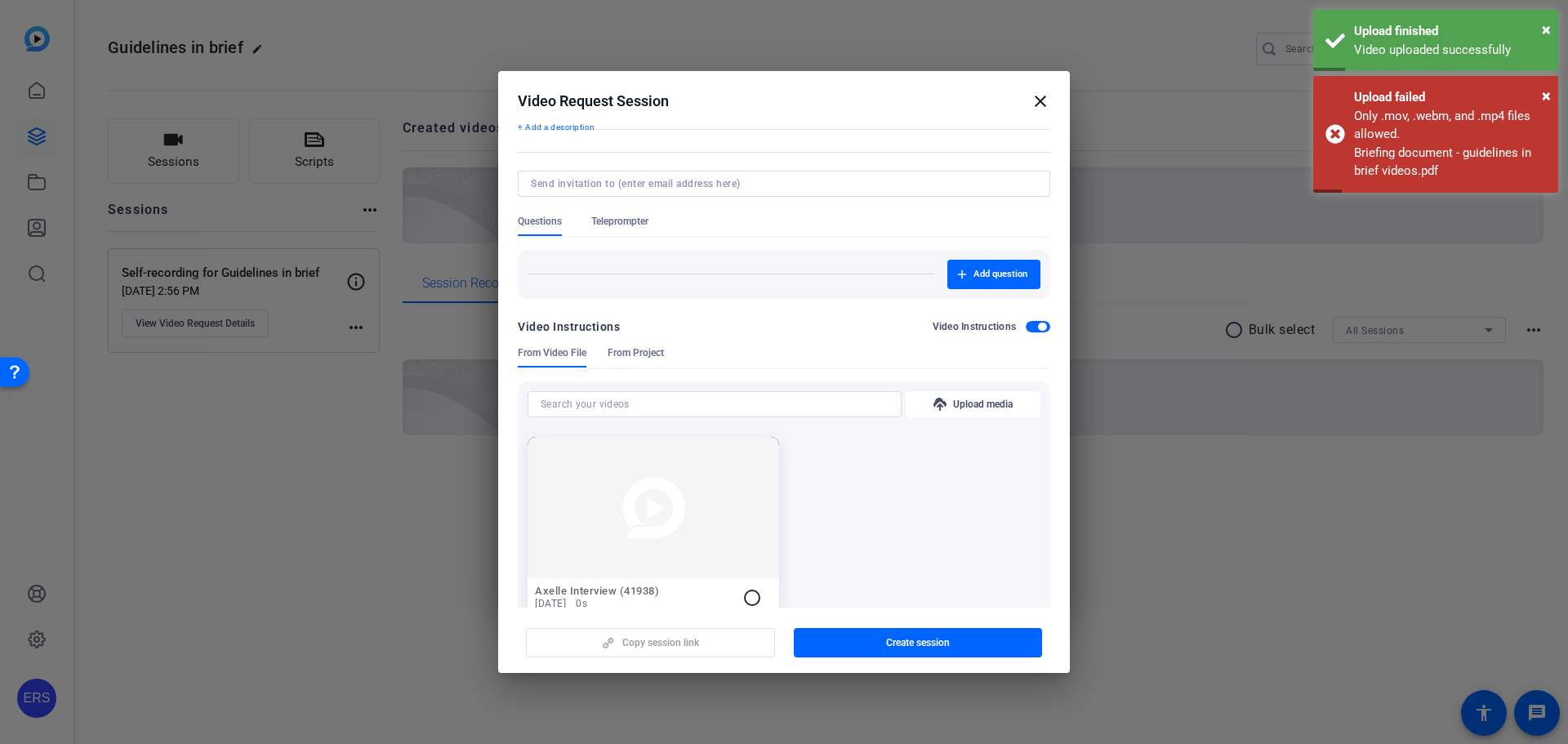
click at [852, 391] on div at bounding box center [715, 404] width 348 height 26
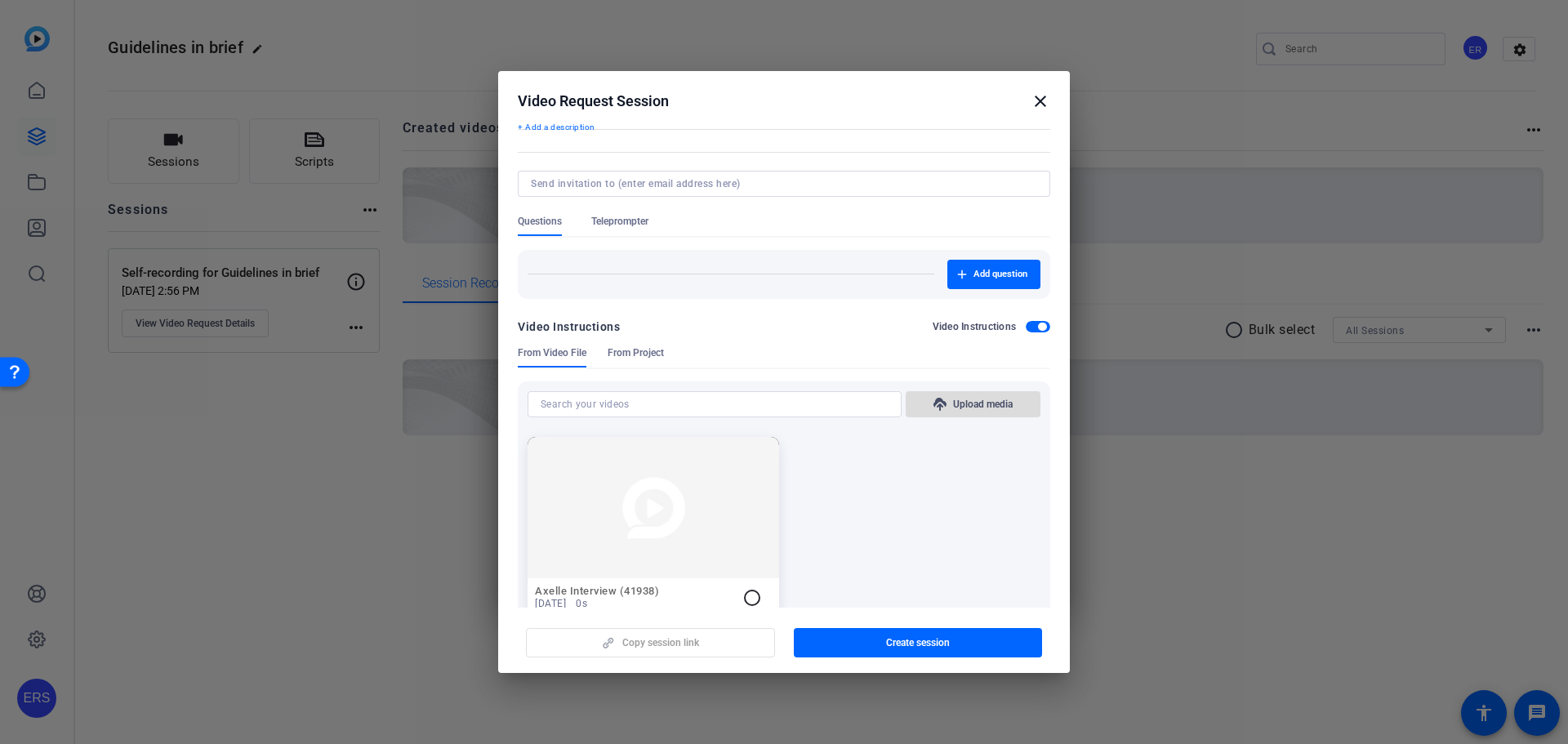
click at [980, 405] on span "Upload media" at bounding box center [982, 404] width 60 height 13
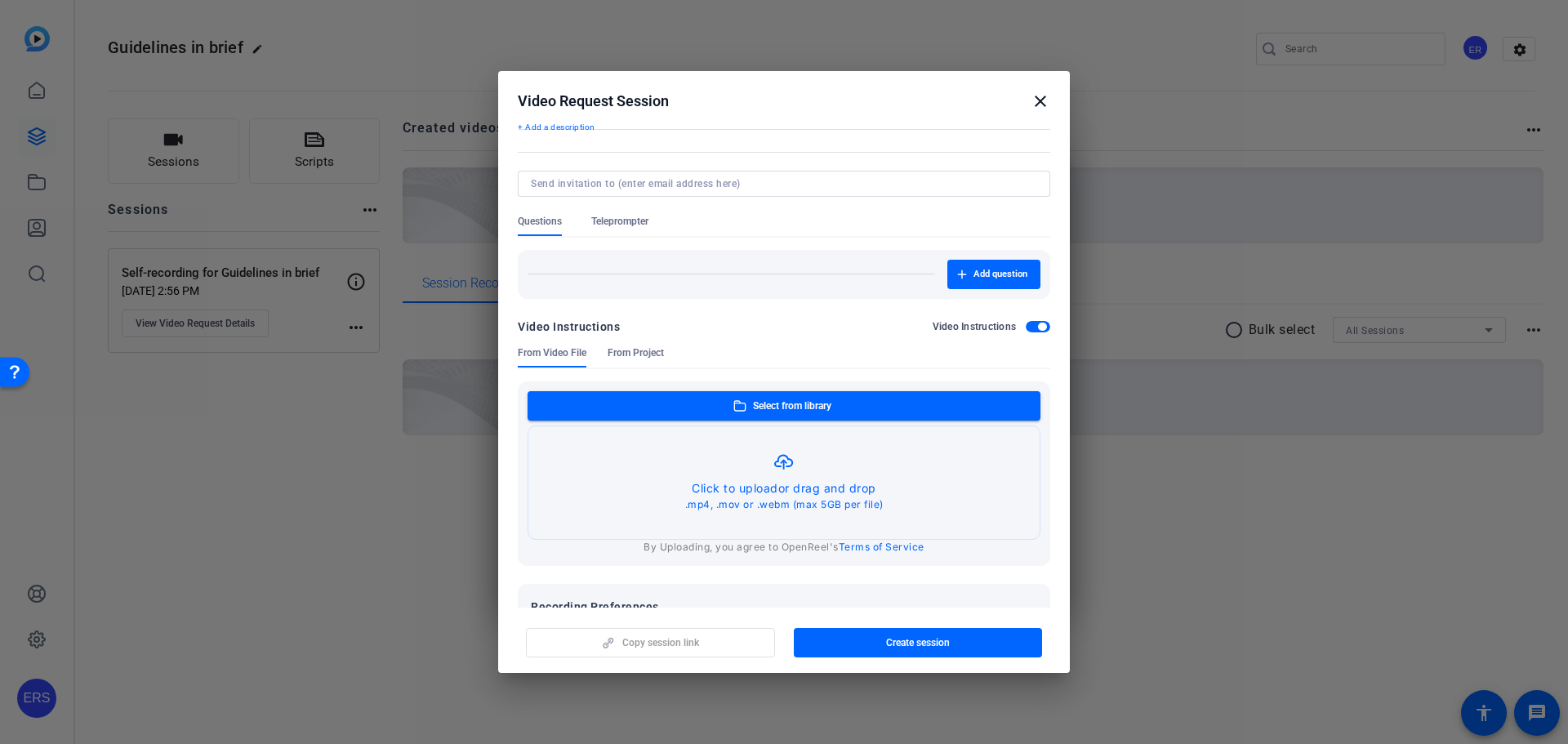
click at [1026, 333] on div "Video Instructions" at bounding box center [992, 327] width 118 height 13
click at [1026, 322] on span "button" at bounding box center [1037, 327] width 24 height 12
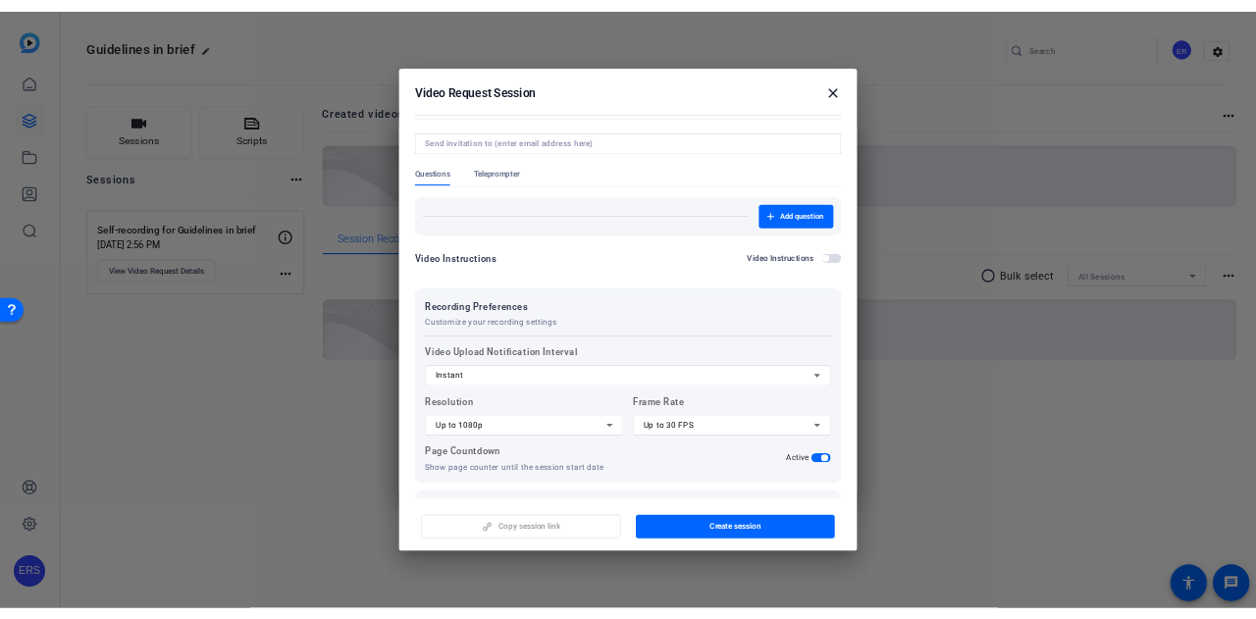
scroll to position [0, 0]
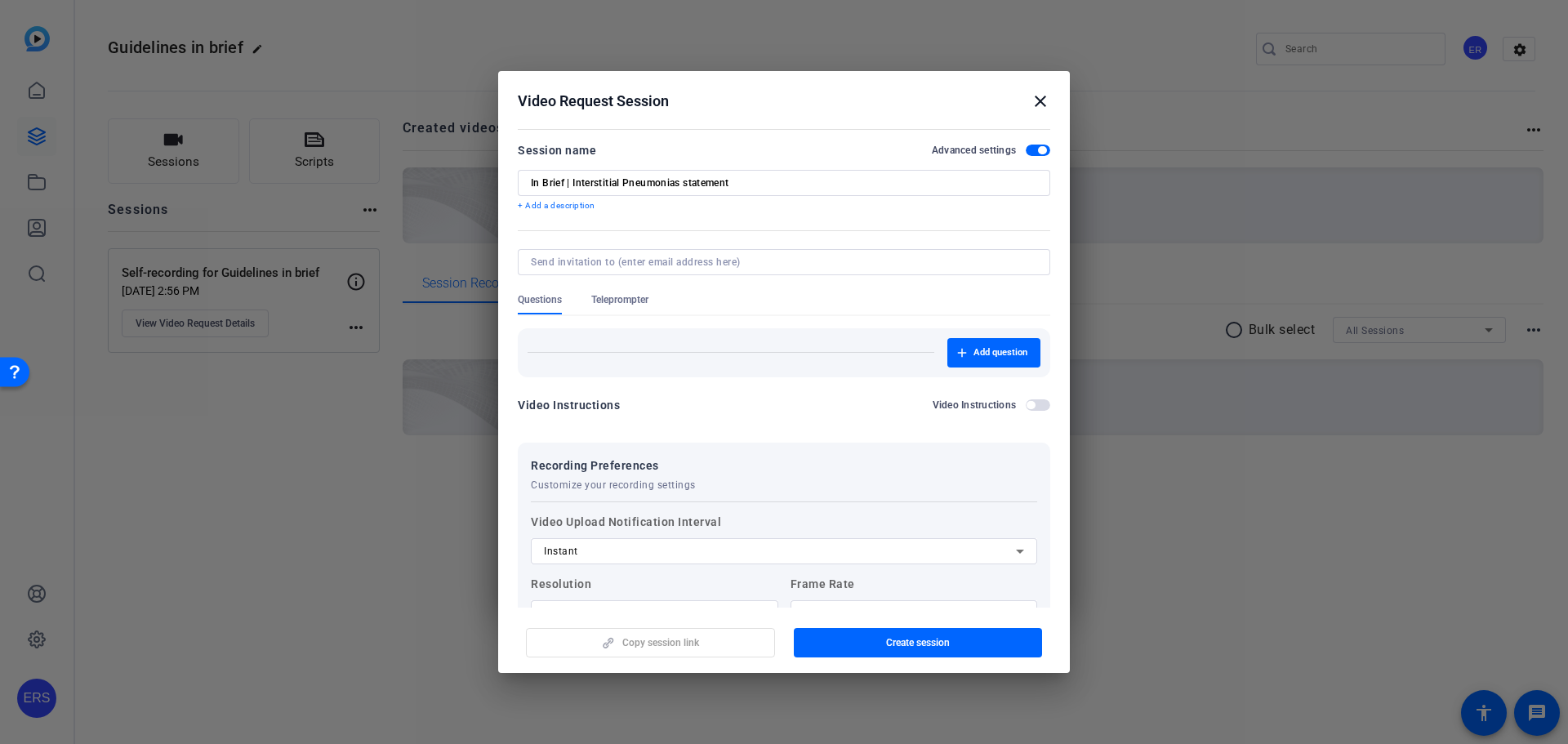
click at [573, 181] on input "In Brief | Interstitial Pneumonias statement" at bounding box center [784, 183] width 507 height 13
type input "In Brief | 4.Interstitial Pneumonias statement"
click at [952, 646] on span "button" at bounding box center [918, 642] width 249 height 39
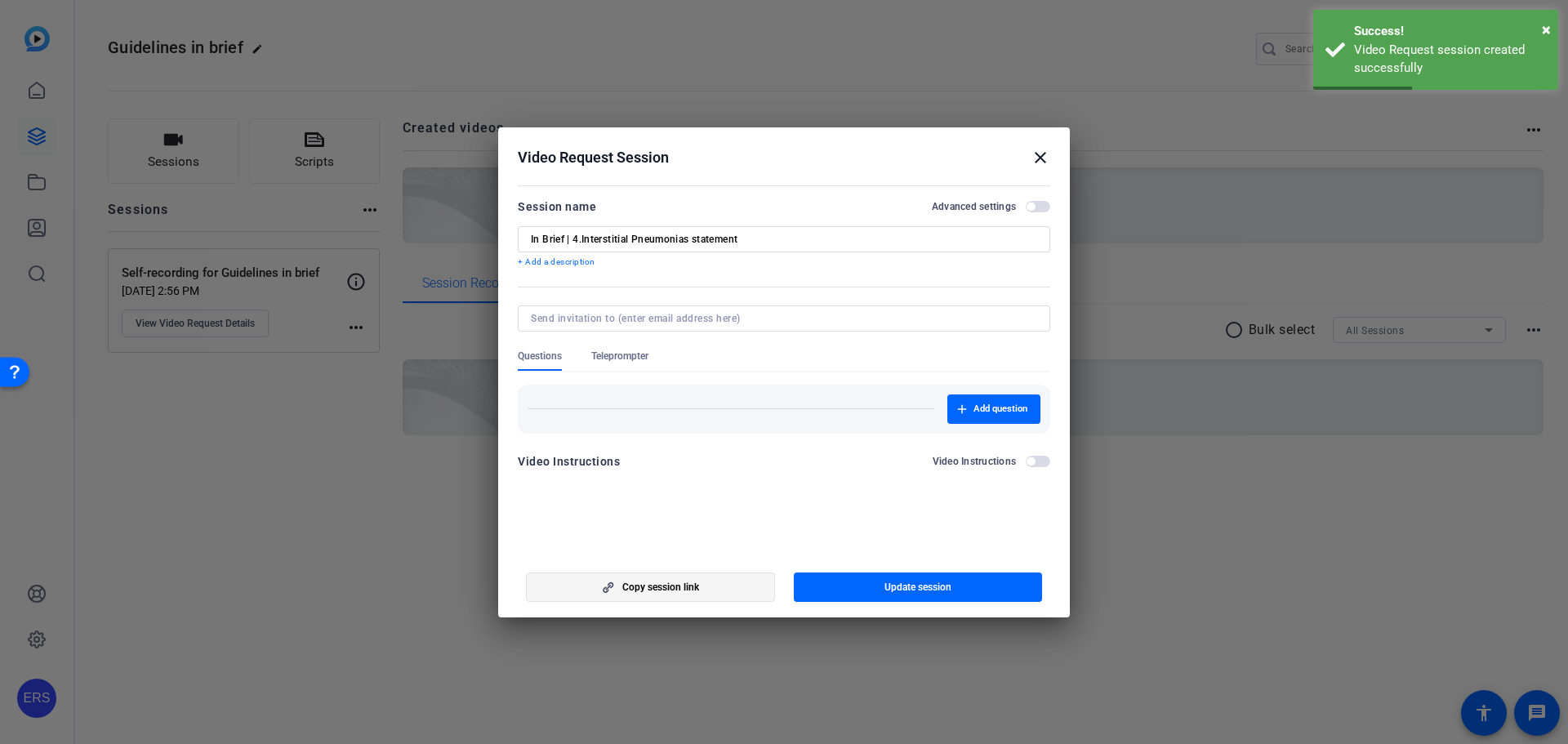
click at [685, 583] on span "Copy session link" at bounding box center [660, 588] width 77 height 13
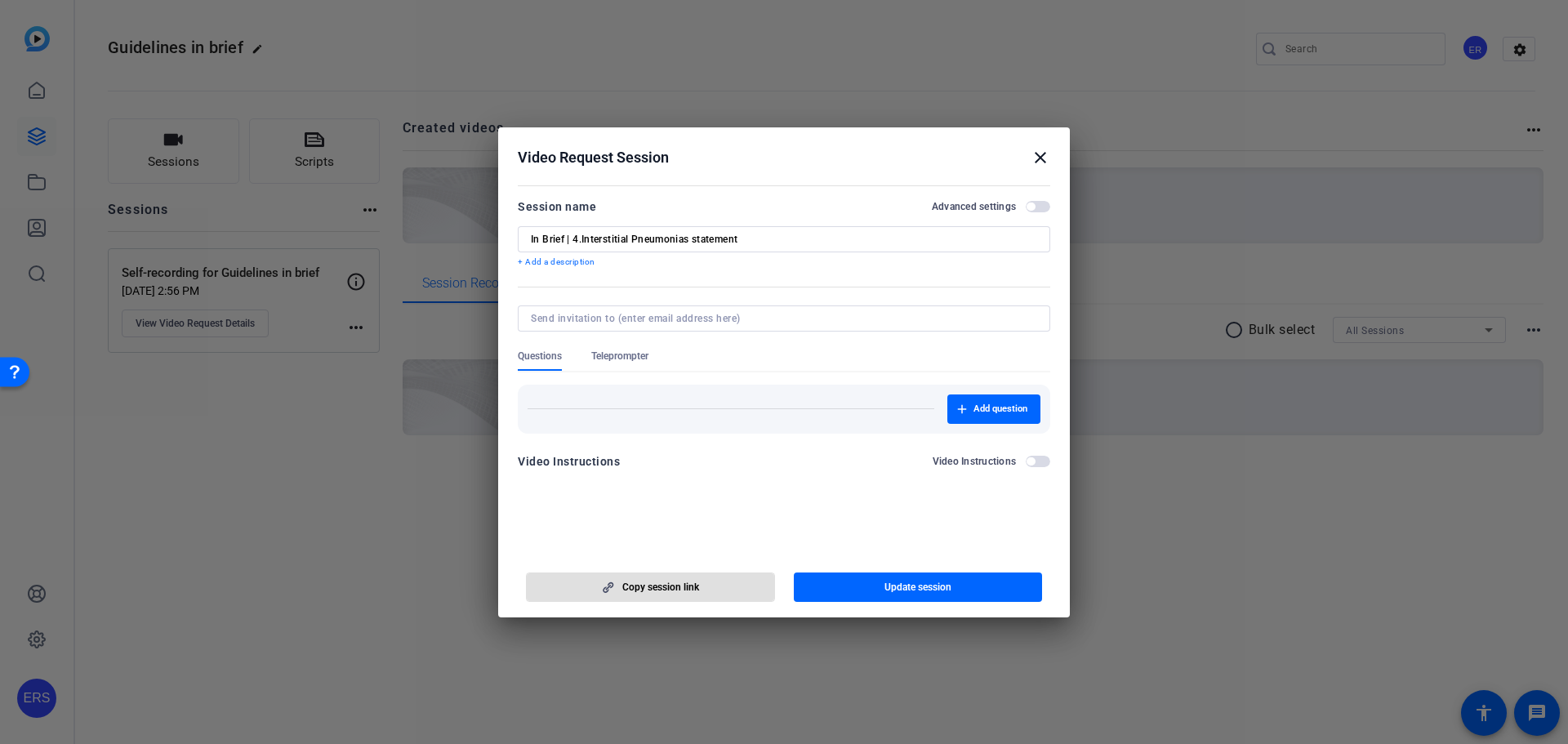
click at [1040, 157] on mat-icon "close" at bounding box center [1041, 158] width 20 height 20
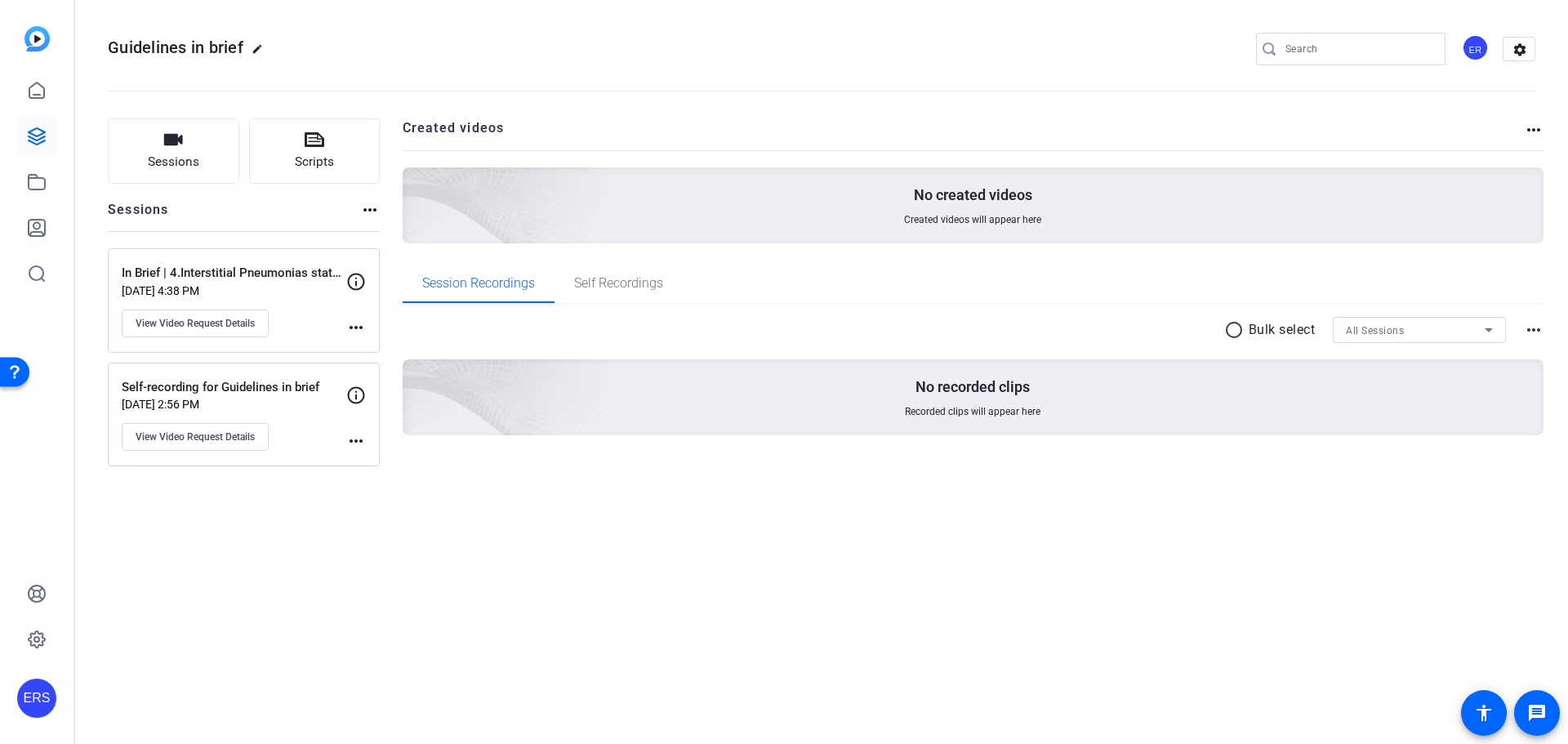
click at [826, 573] on div "Guidelines in brief edit ER settings Sessions Scripts Sessions more_horiz In Br…" at bounding box center [821, 372] width 1492 height 744
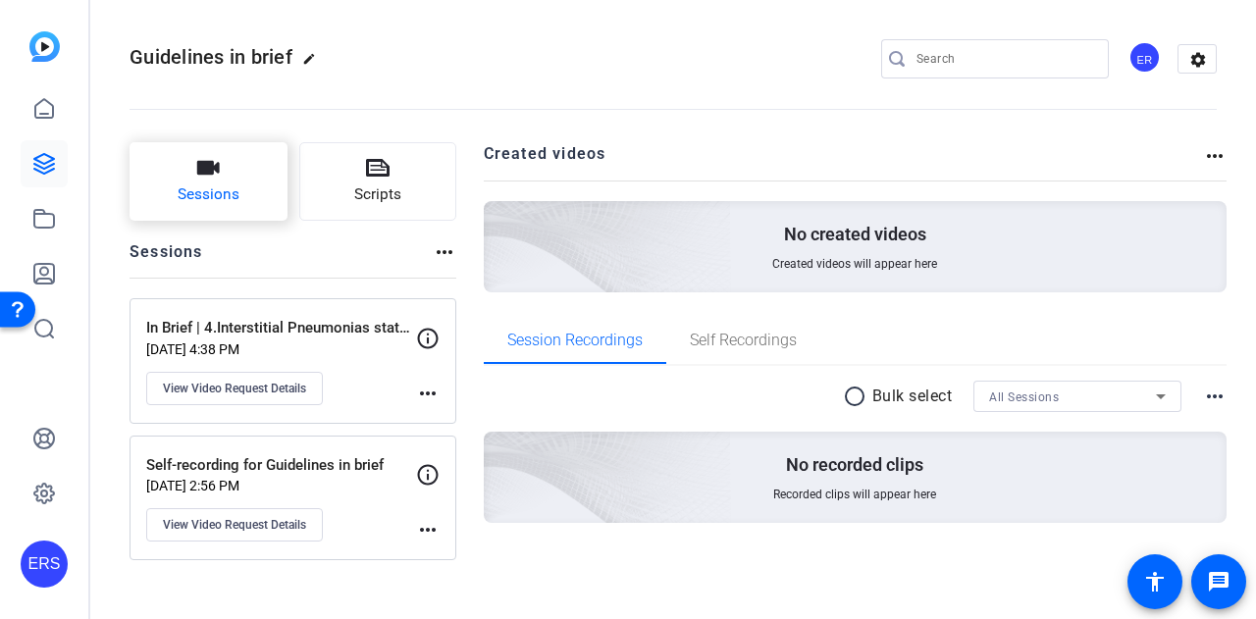
click at [211, 184] on span "Sessions" at bounding box center [209, 195] width 62 height 23
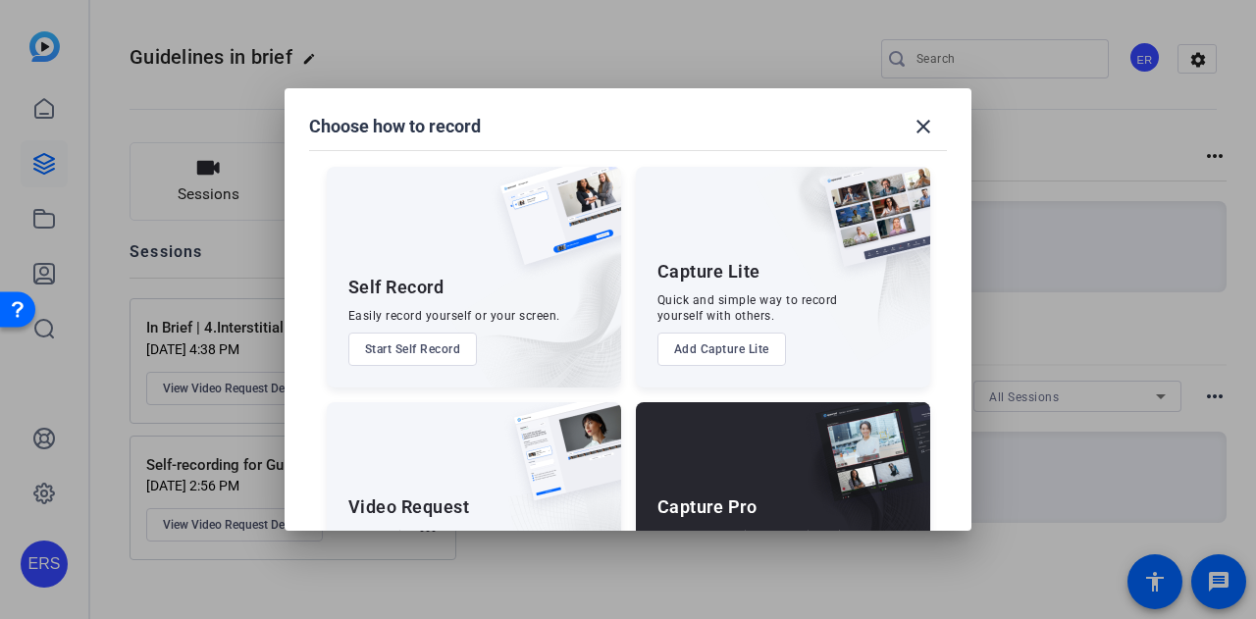
click at [438, 493] on div "Video Request Share a link and collect recorded responses anywhere, anytime. Ad…" at bounding box center [474, 512] width 294 height 221
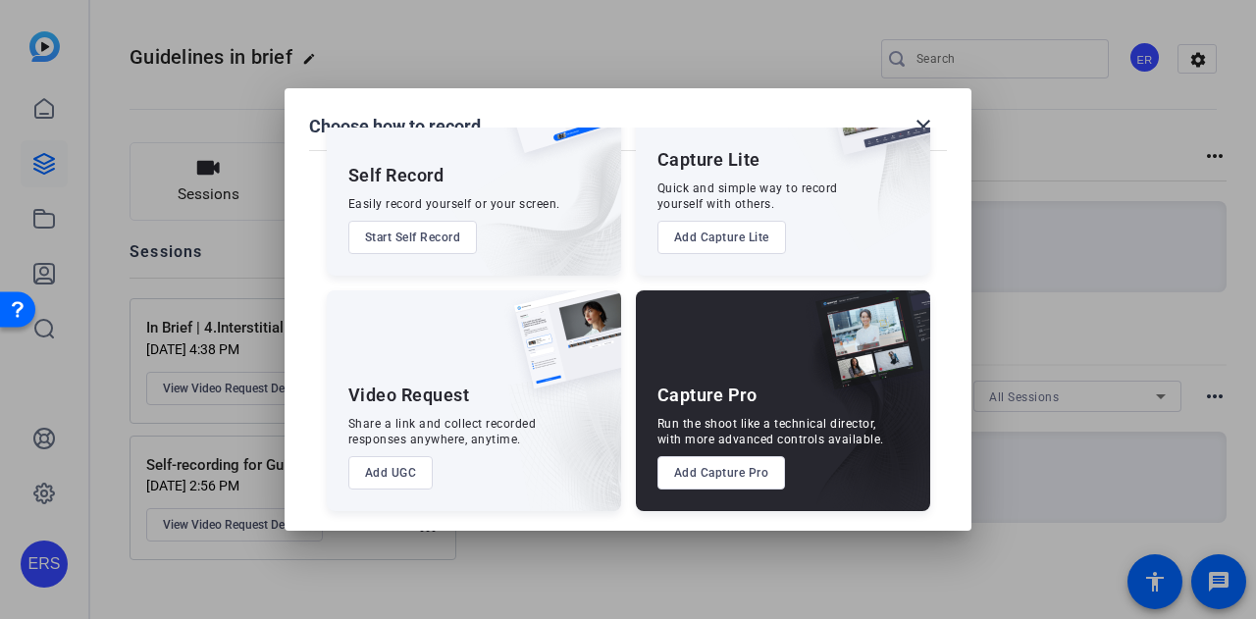
click at [399, 472] on button "Add UGC" at bounding box center [390, 472] width 85 height 33
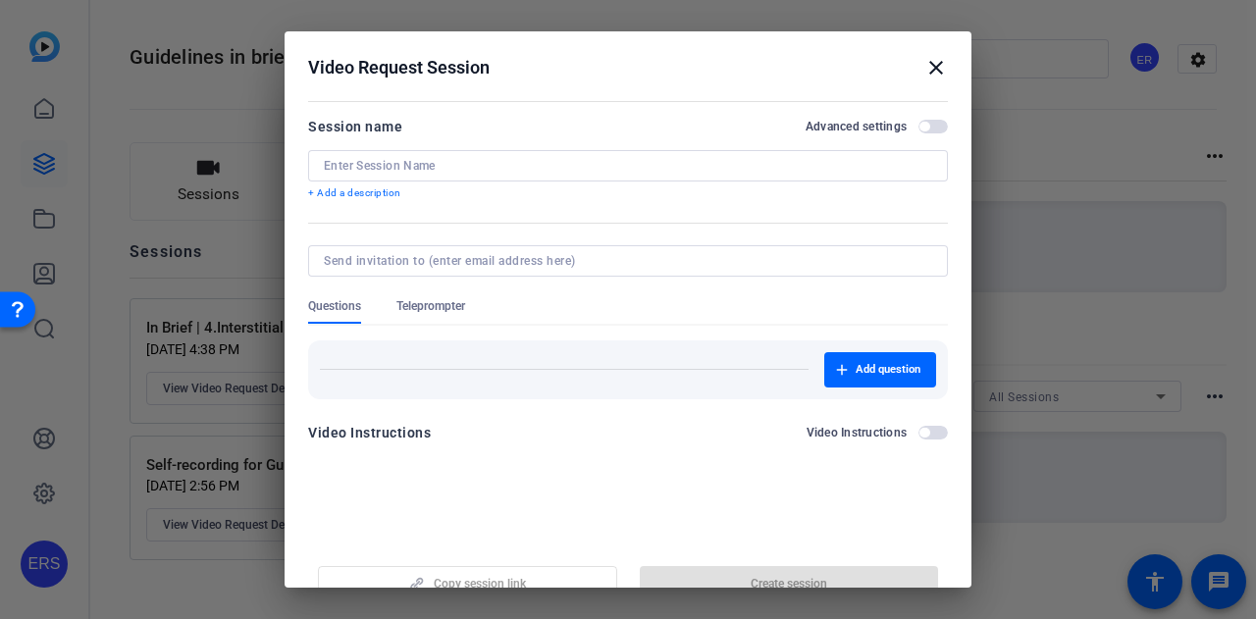
click at [461, 164] on input at bounding box center [628, 166] width 609 height 16
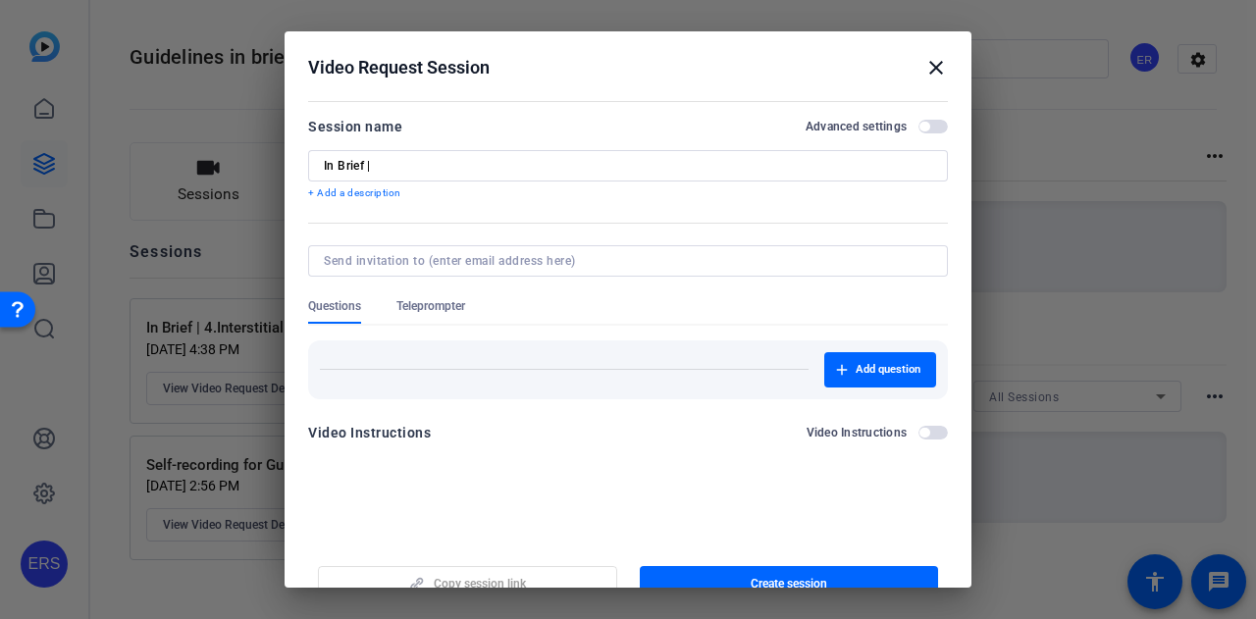
click at [395, 167] on input "In Brief |" at bounding box center [628, 166] width 609 height 16
paste input "Adult [MEDICAL_DATA]"
type input "In Brief | [DOMAIN_NAME] [MEDICAL_DATA]"
click at [929, 129] on span "button" at bounding box center [933, 127] width 29 height 14
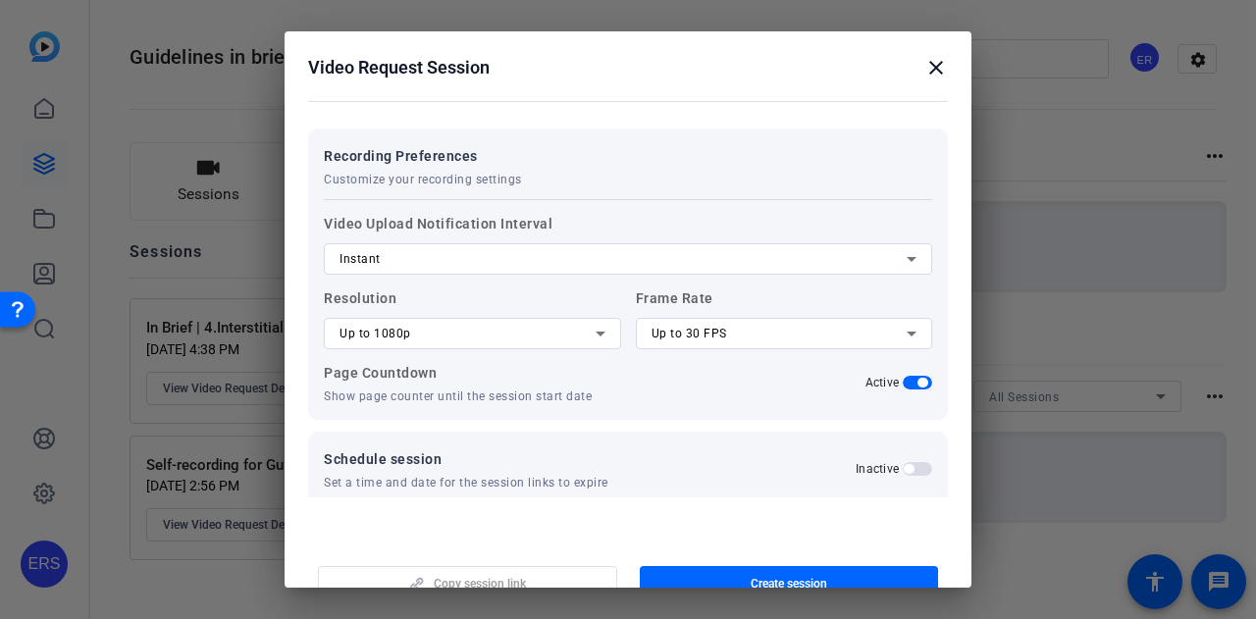
scroll to position [357, 0]
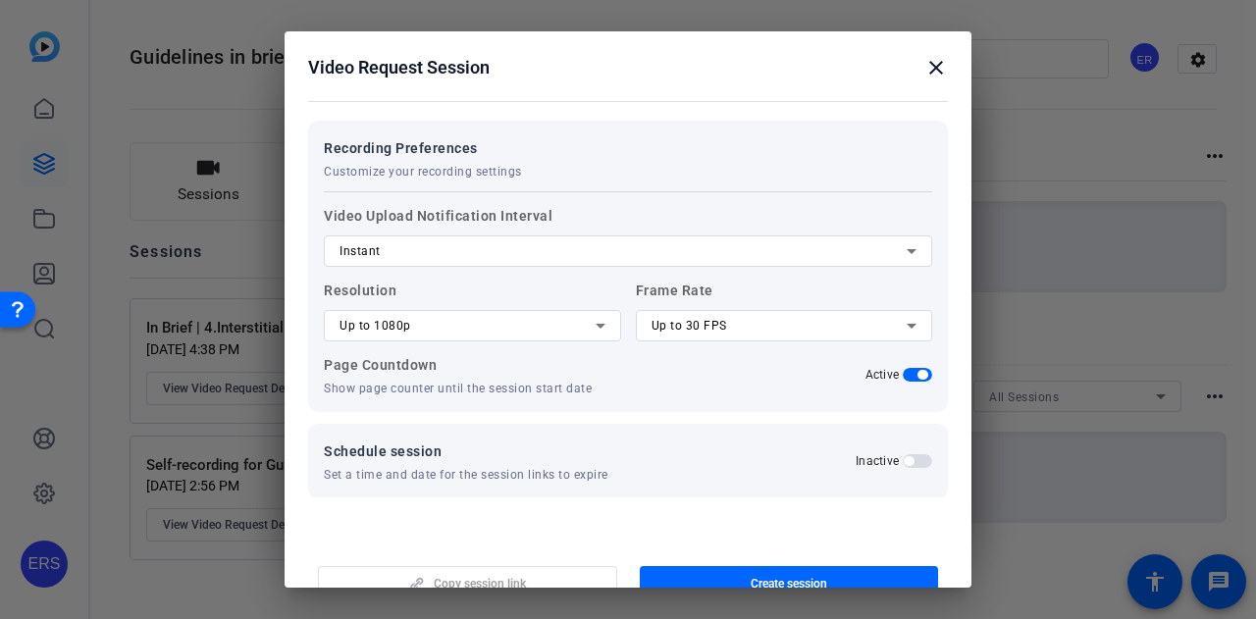
click at [903, 372] on span "button" at bounding box center [917, 375] width 29 height 14
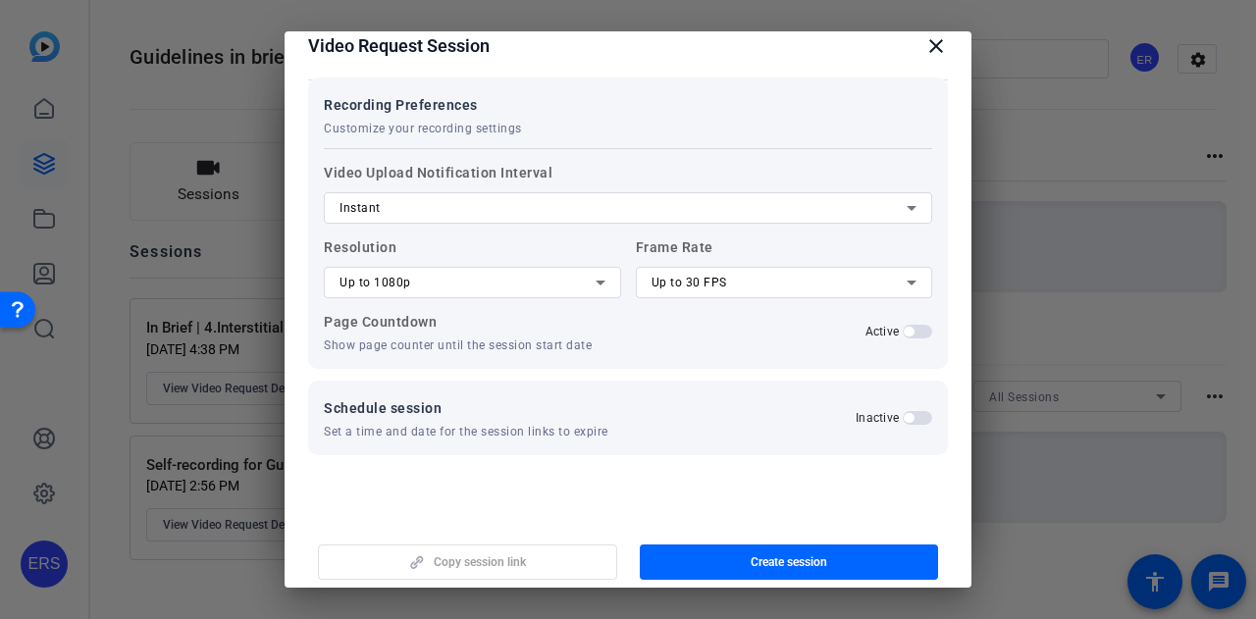
scroll to position [30, 0]
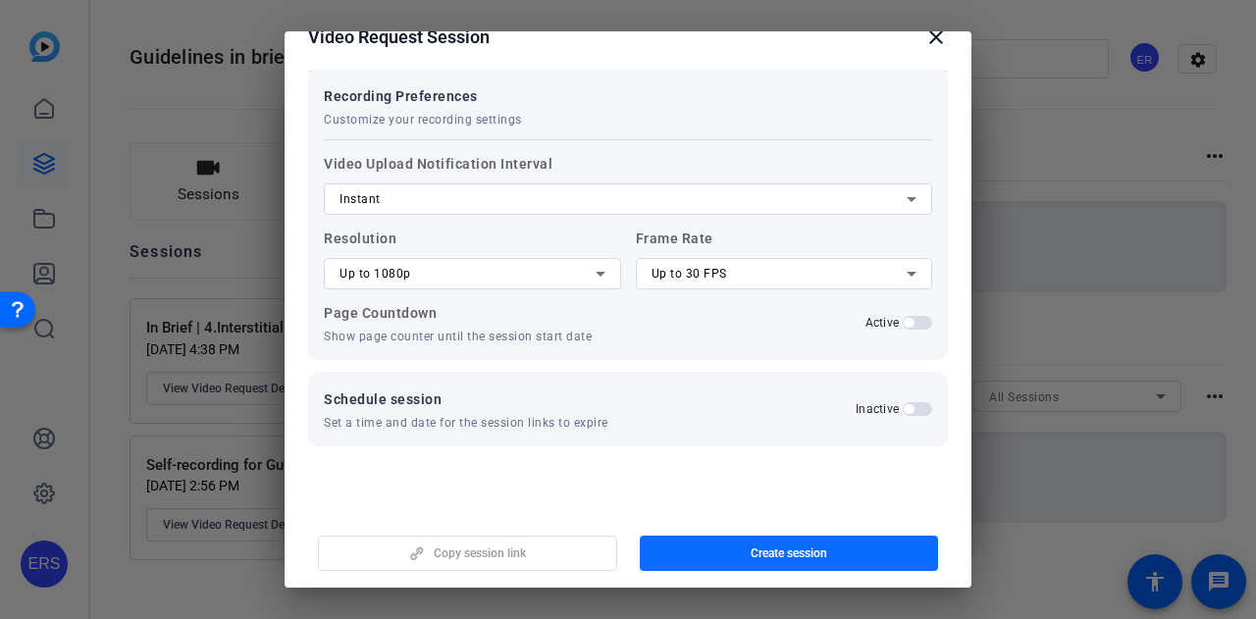
click at [766, 554] on span "Create session" at bounding box center [789, 554] width 77 height 16
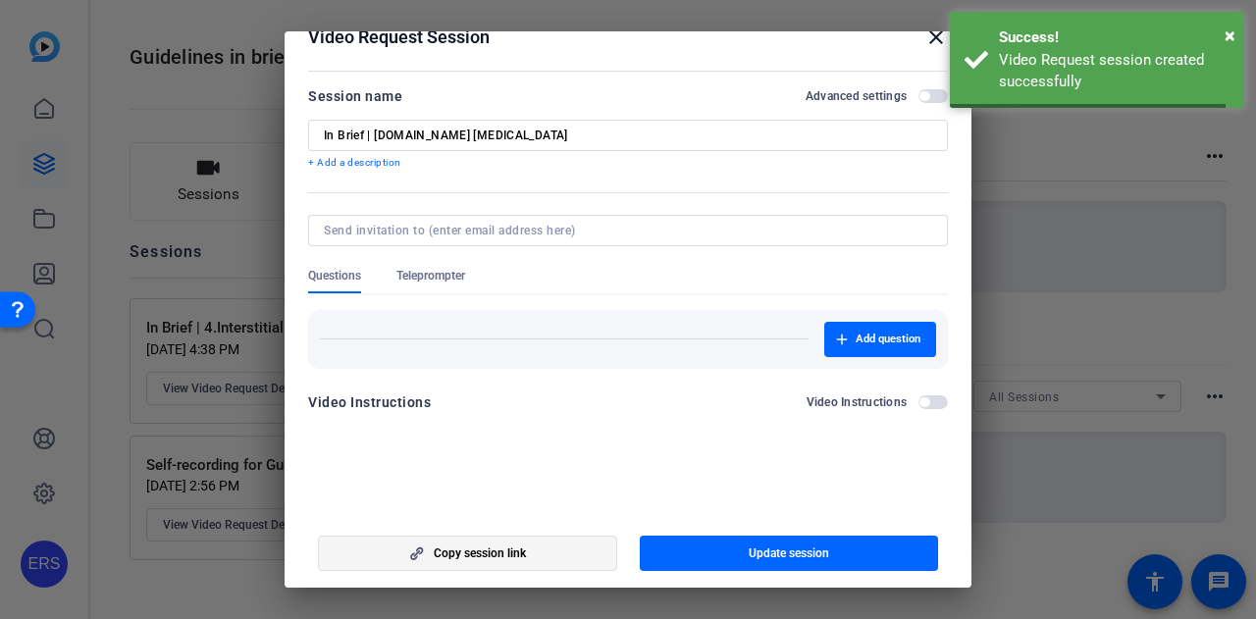
scroll to position [0, 0]
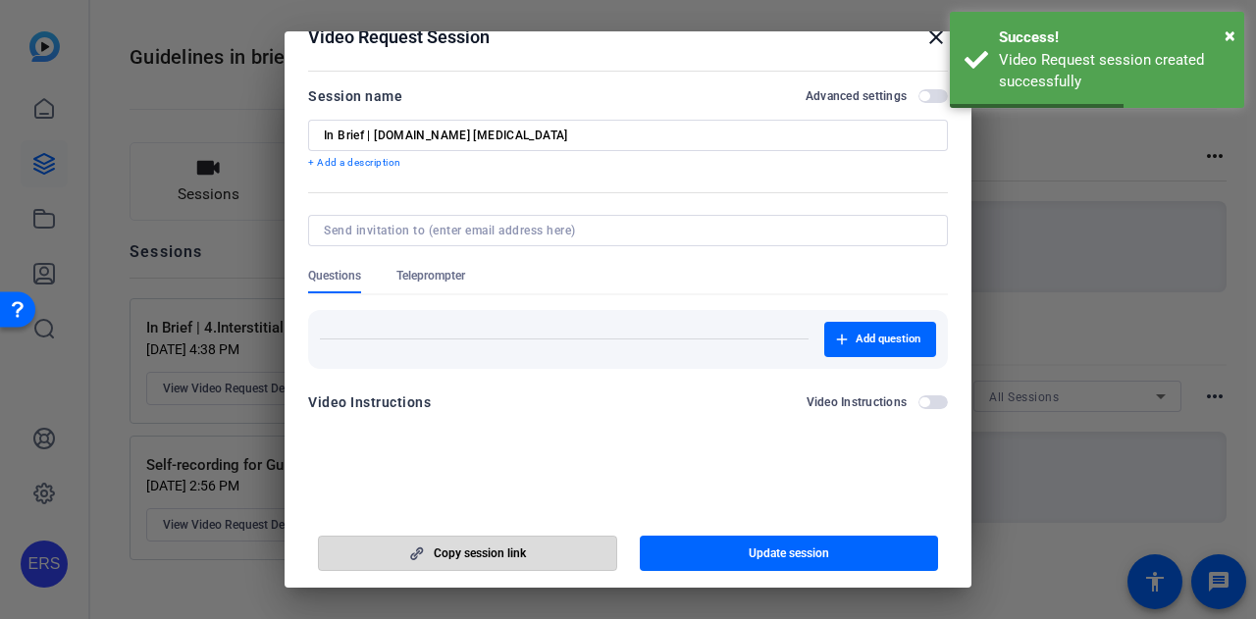
click at [479, 559] on span "Copy session link" at bounding box center [480, 554] width 92 height 16
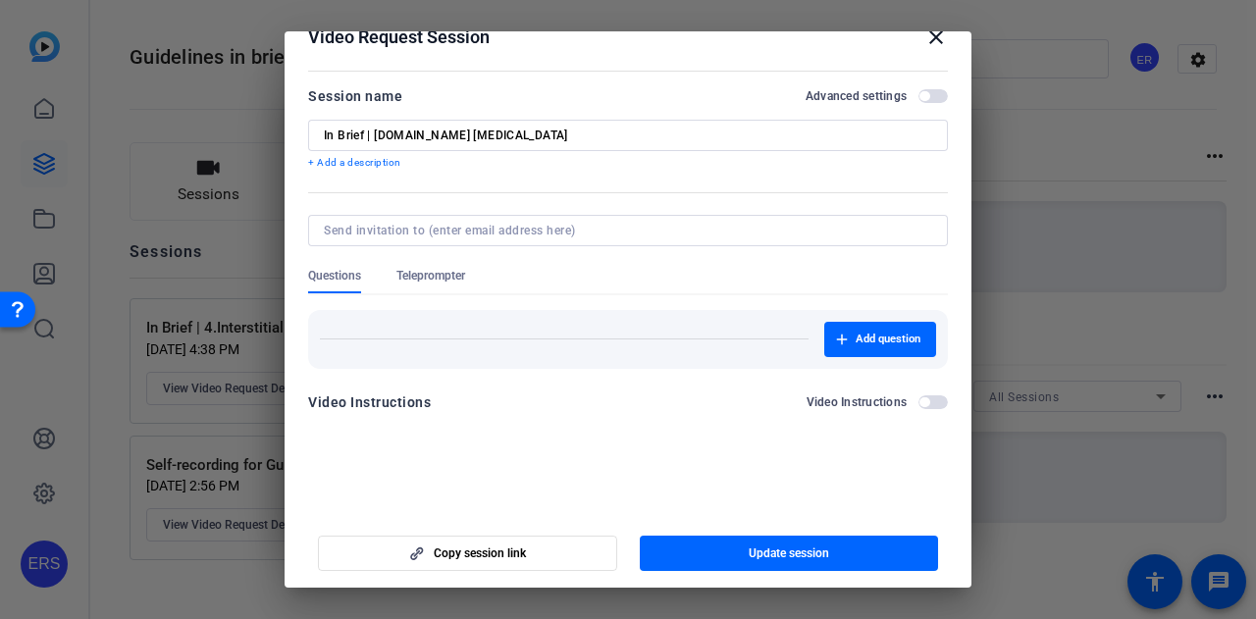
click at [930, 40] on mat-icon "close" at bounding box center [937, 38] width 24 height 24
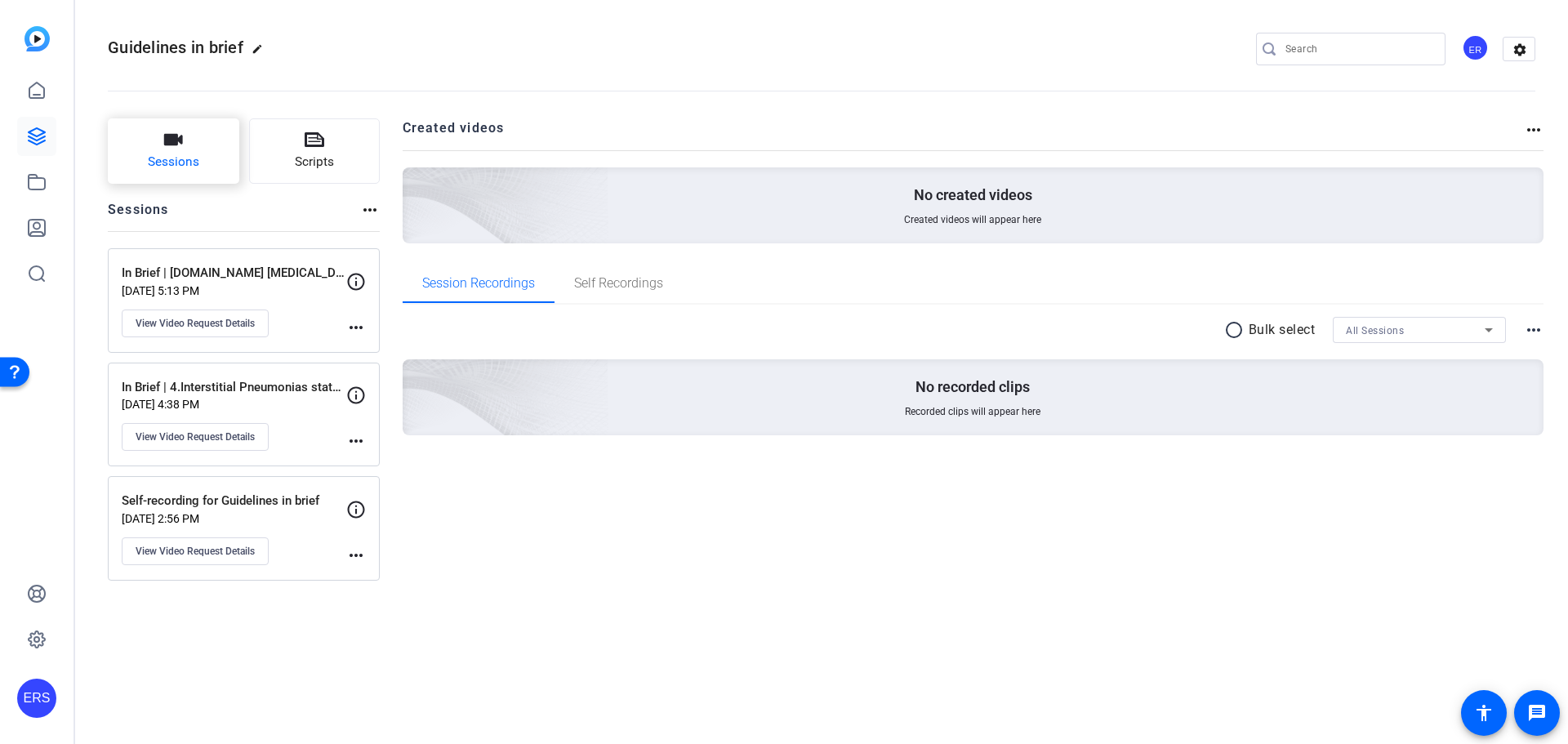
click at [167, 146] on icon "button" at bounding box center [173, 140] width 20 height 20
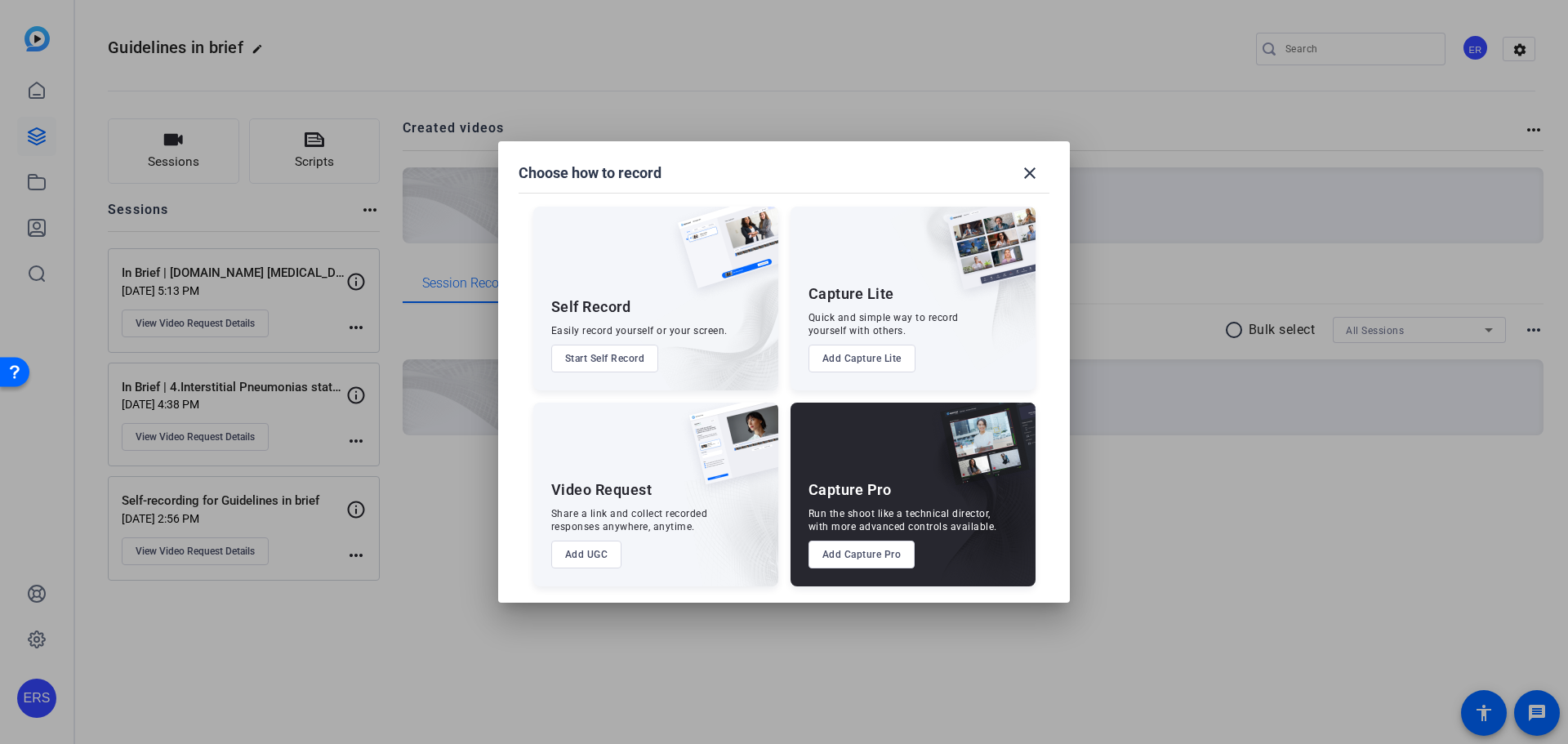
click at [592, 548] on button "Add UGC" at bounding box center [586, 554] width 71 height 27
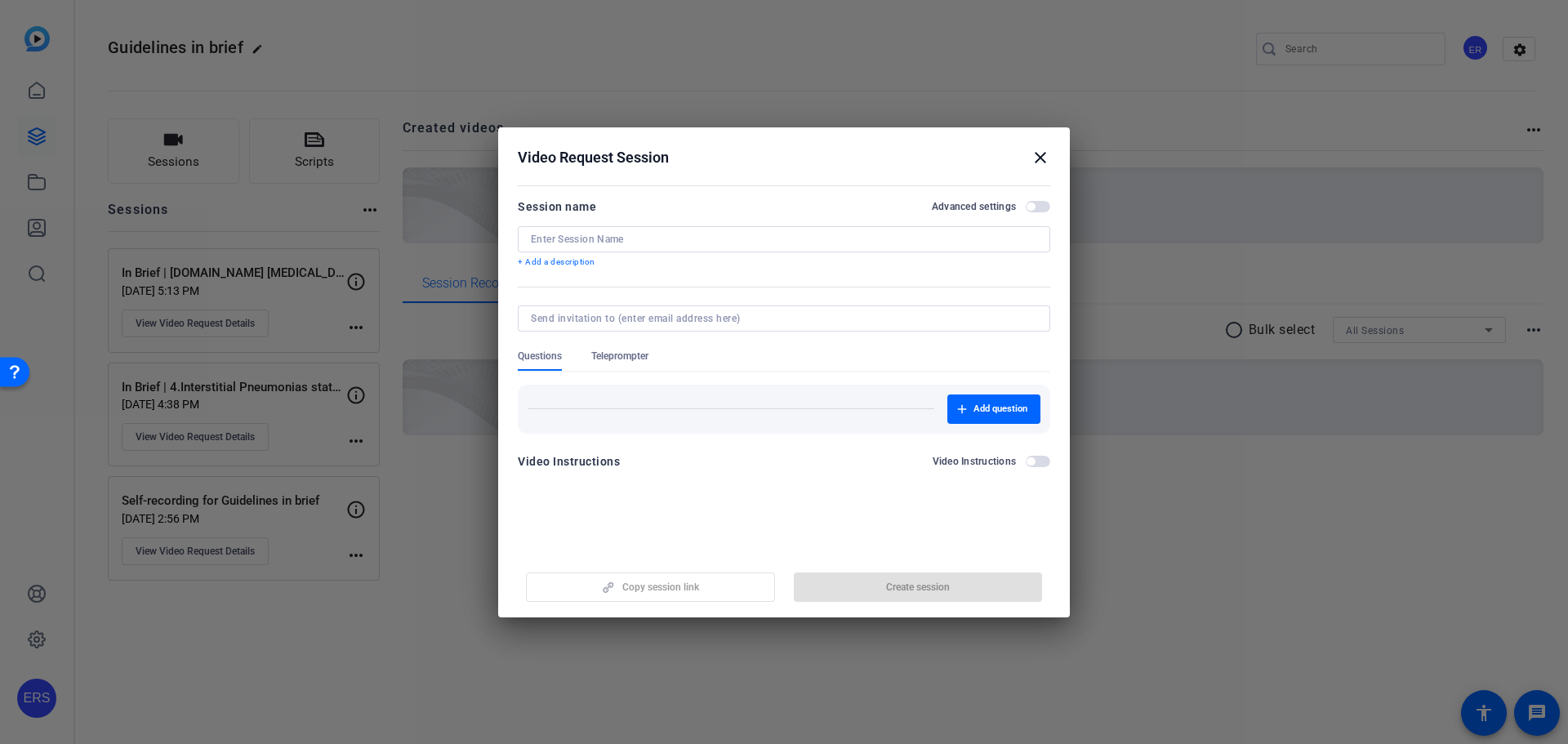
click at [634, 245] on input at bounding box center [784, 240] width 507 height 13
click at [643, 236] on input "In Brief | 6." at bounding box center [784, 240] width 507 height 13
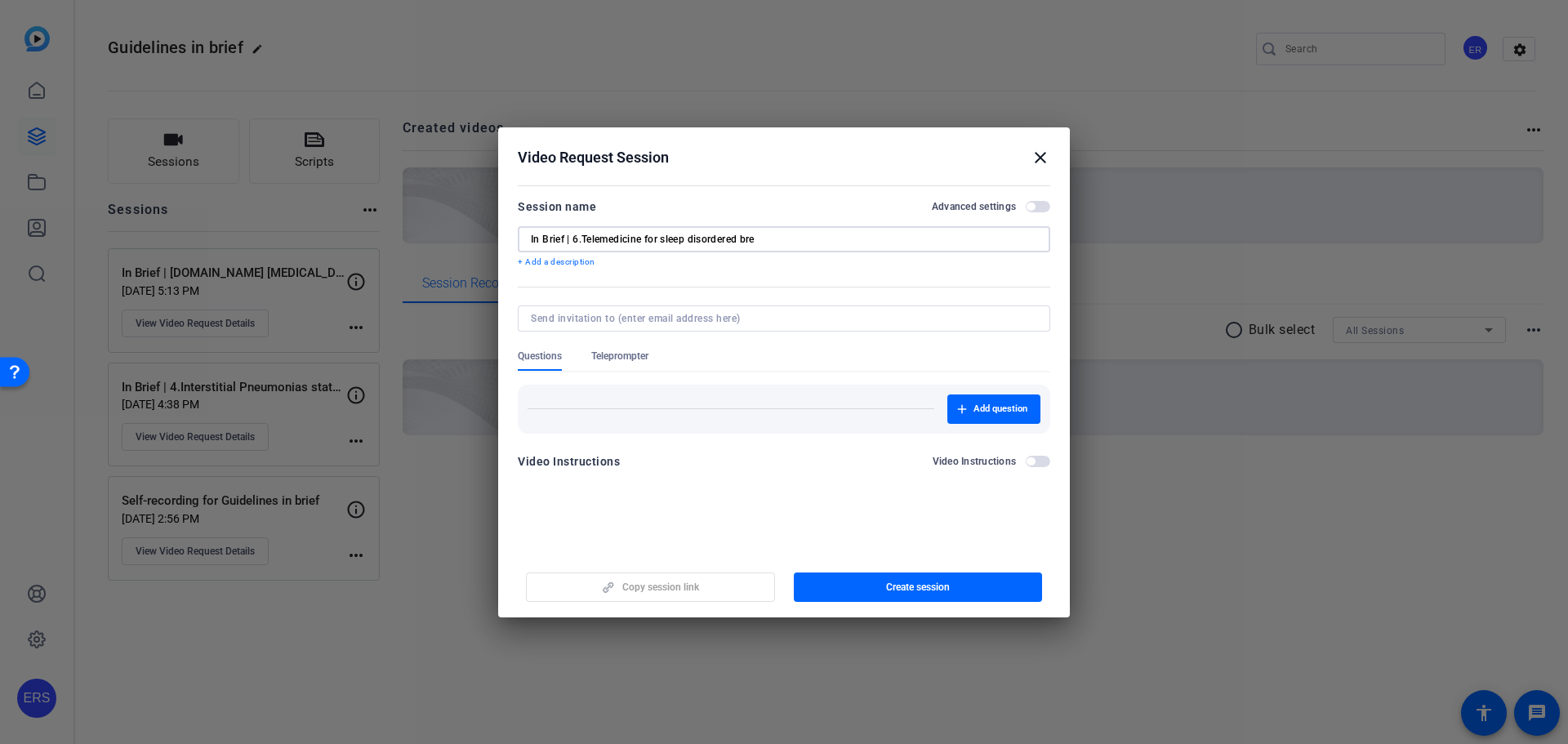
drag, startPoint x: 772, startPoint y: 240, endPoint x: 582, endPoint y: 237, distance: 190.0
click at [582, 237] on input "In Brief | 6.Telemedicine for sleep disordered bre" at bounding box center [784, 240] width 507 height 13
type input "In Brief | 6.Advanced Telemedicine"
click at [1035, 209] on button "Advanced settings" at bounding box center [1037, 206] width 24 height 12
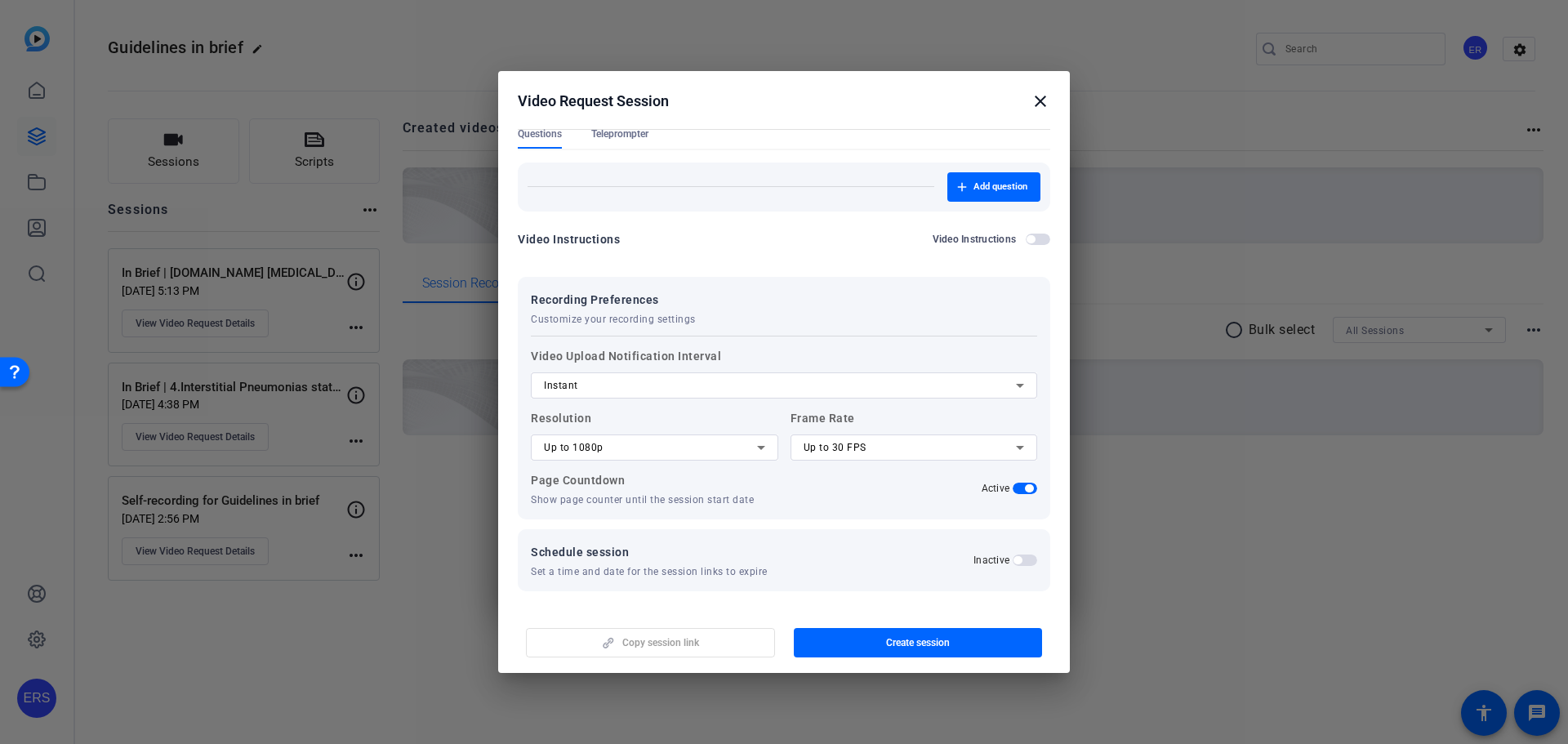
scroll to position [167, 0]
click at [1025, 485] on span "button" at bounding box center [1029, 487] width 8 height 8
click at [946, 642] on span "Create session" at bounding box center [918, 643] width 64 height 13
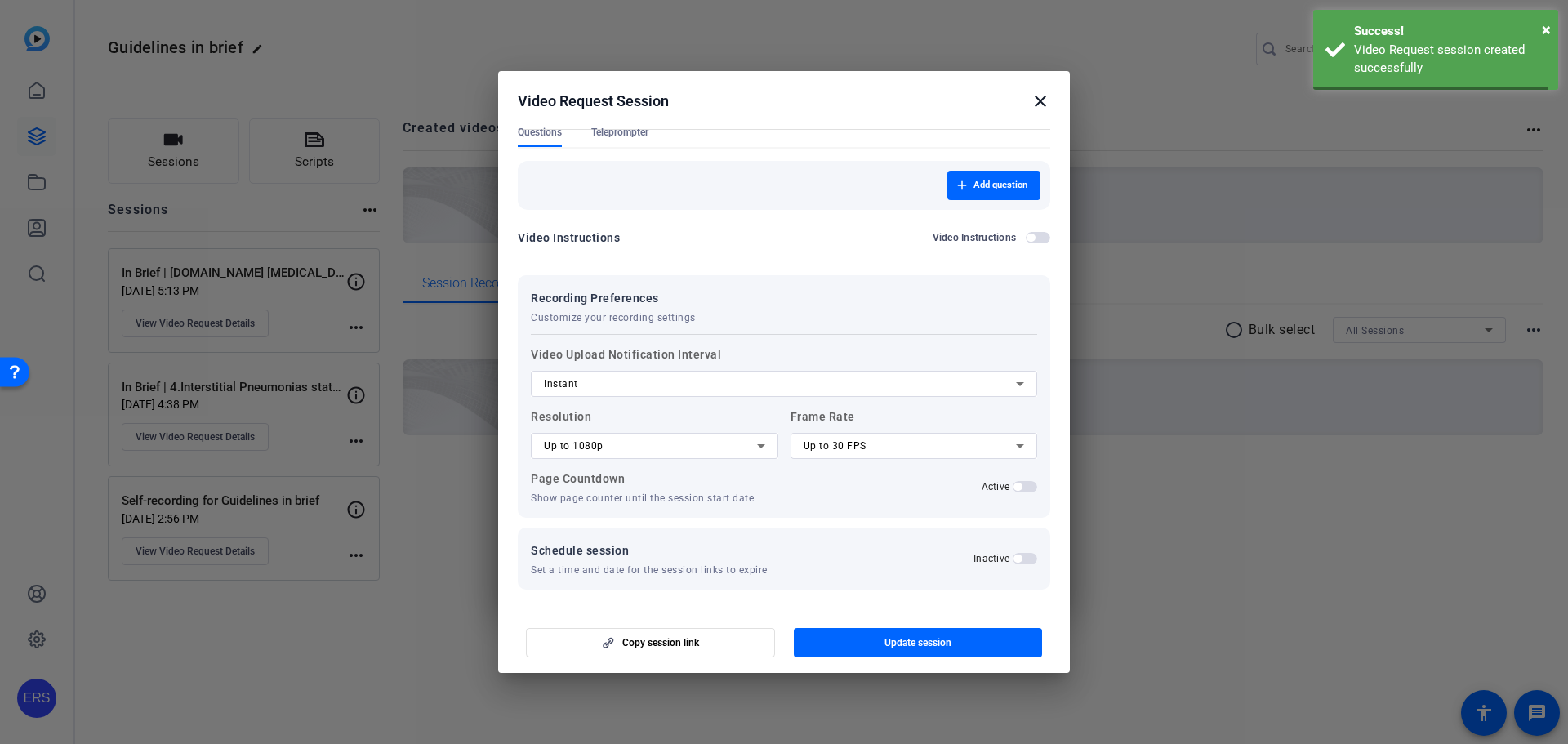
scroll to position [0, 0]
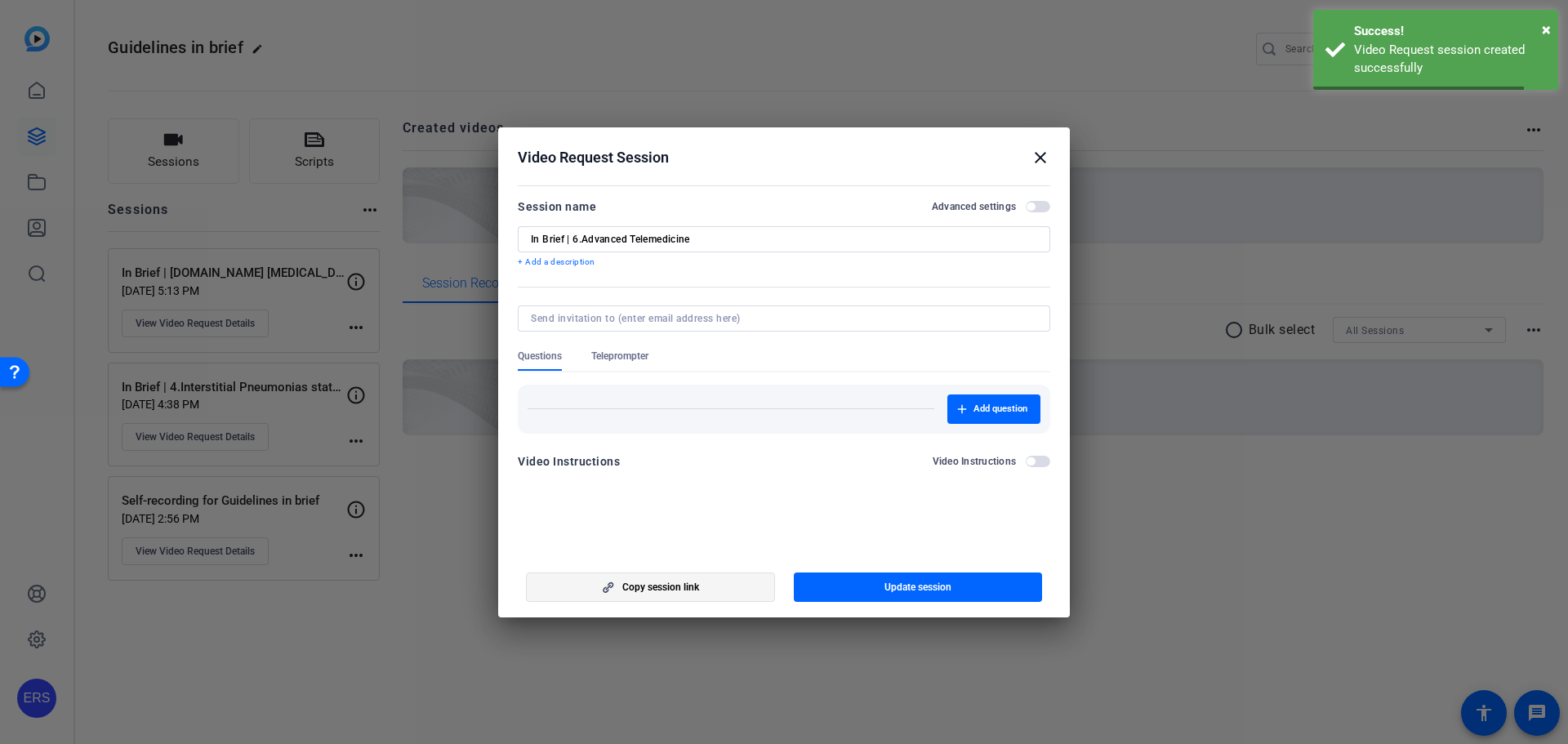
click at [678, 588] on span "Copy session link" at bounding box center [660, 588] width 77 height 13
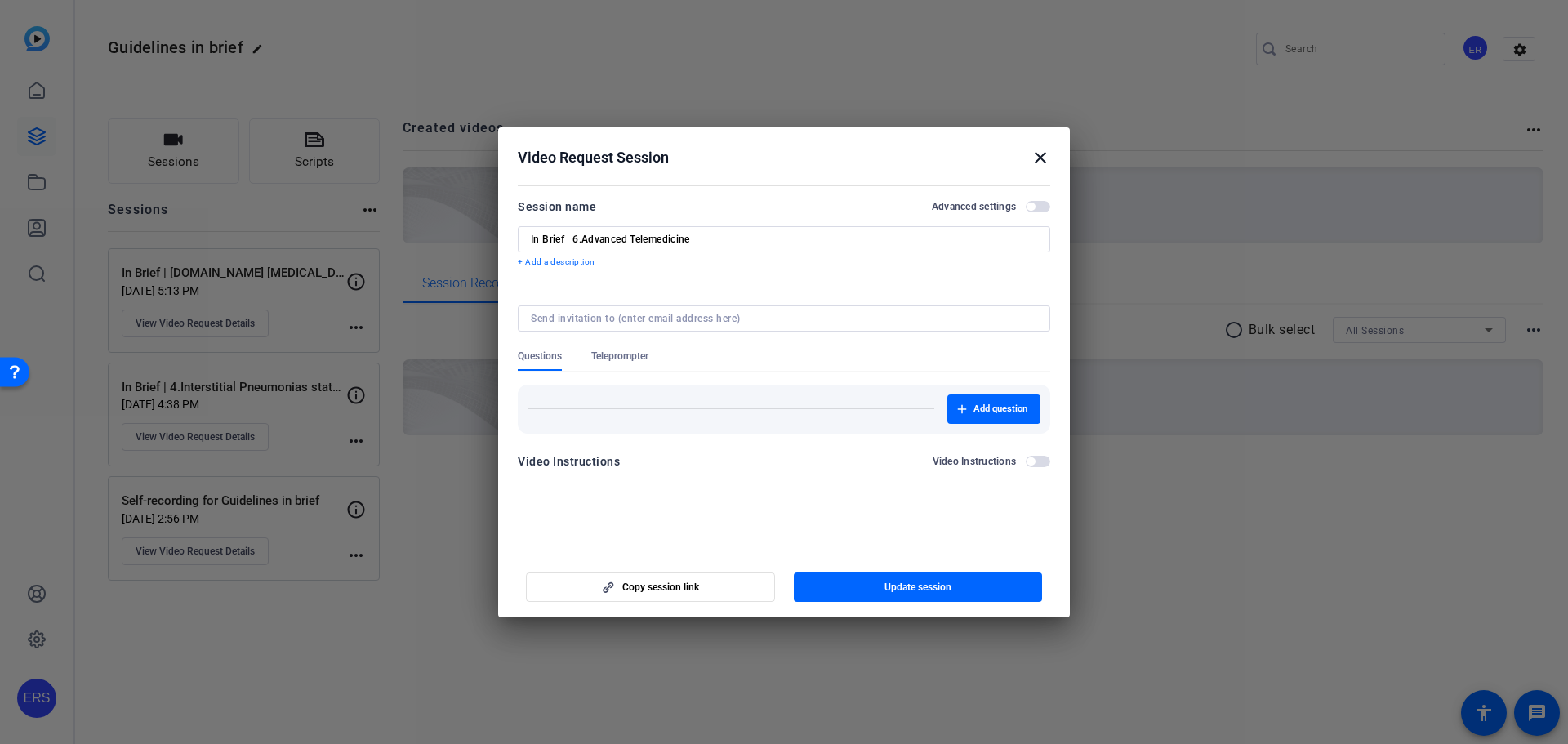
click at [1040, 152] on mat-icon "close" at bounding box center [1041, 158] width 20 height 20
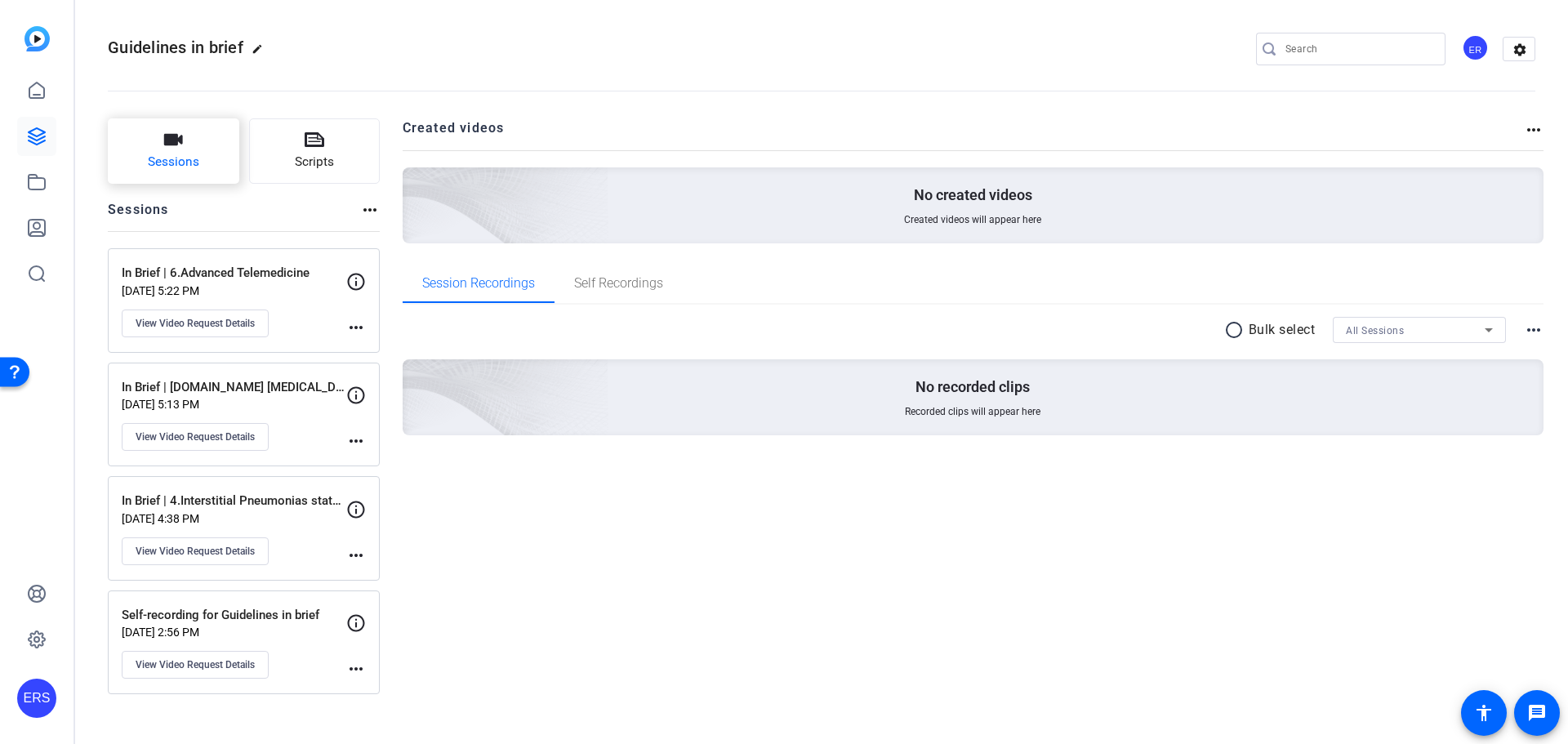
click at [217, 161] on button "Sessions" at bounding box center [174, 151] width 131 height 66
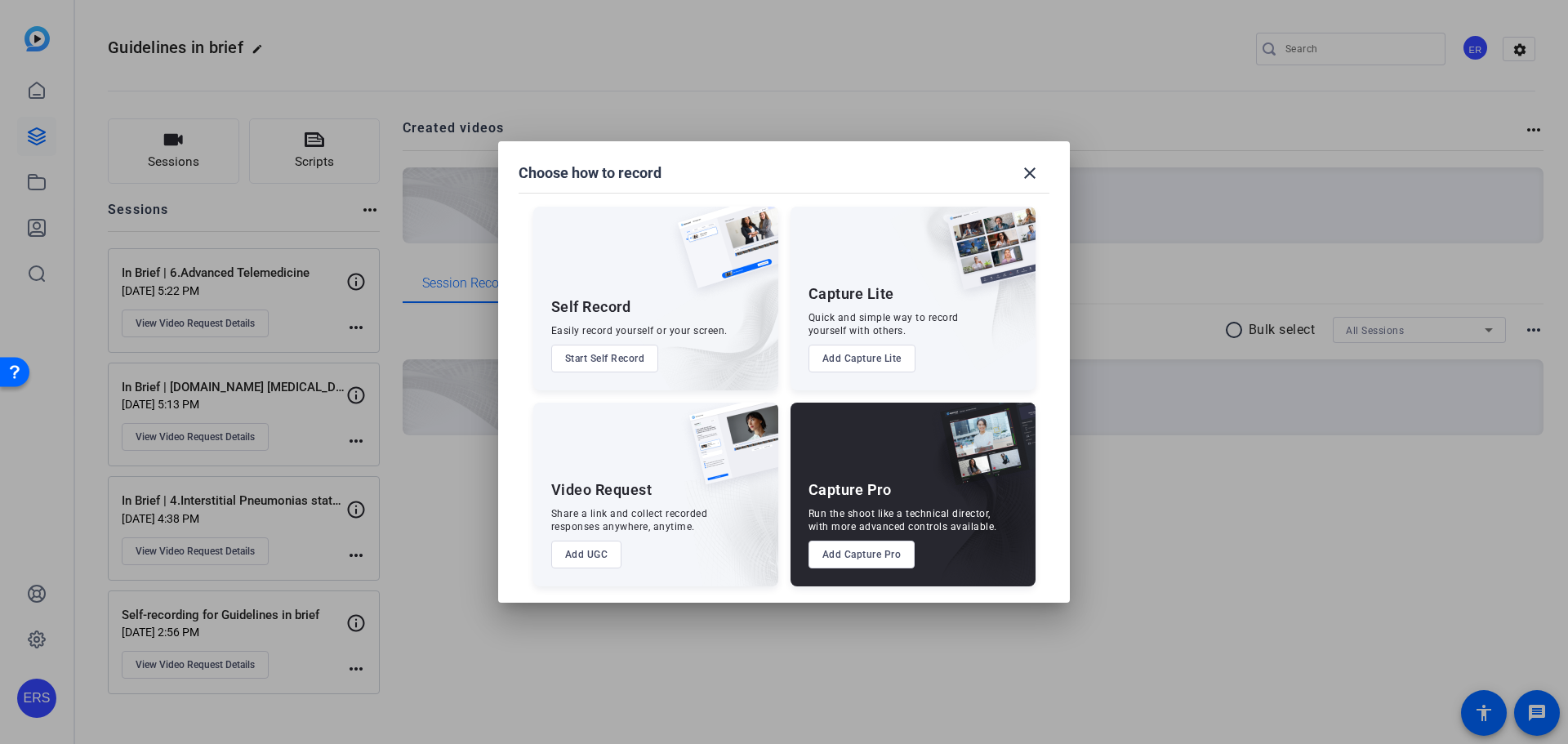
click at [581, 543] on button "Add UGC" at bounding box center [586, 554] width 71 height 27
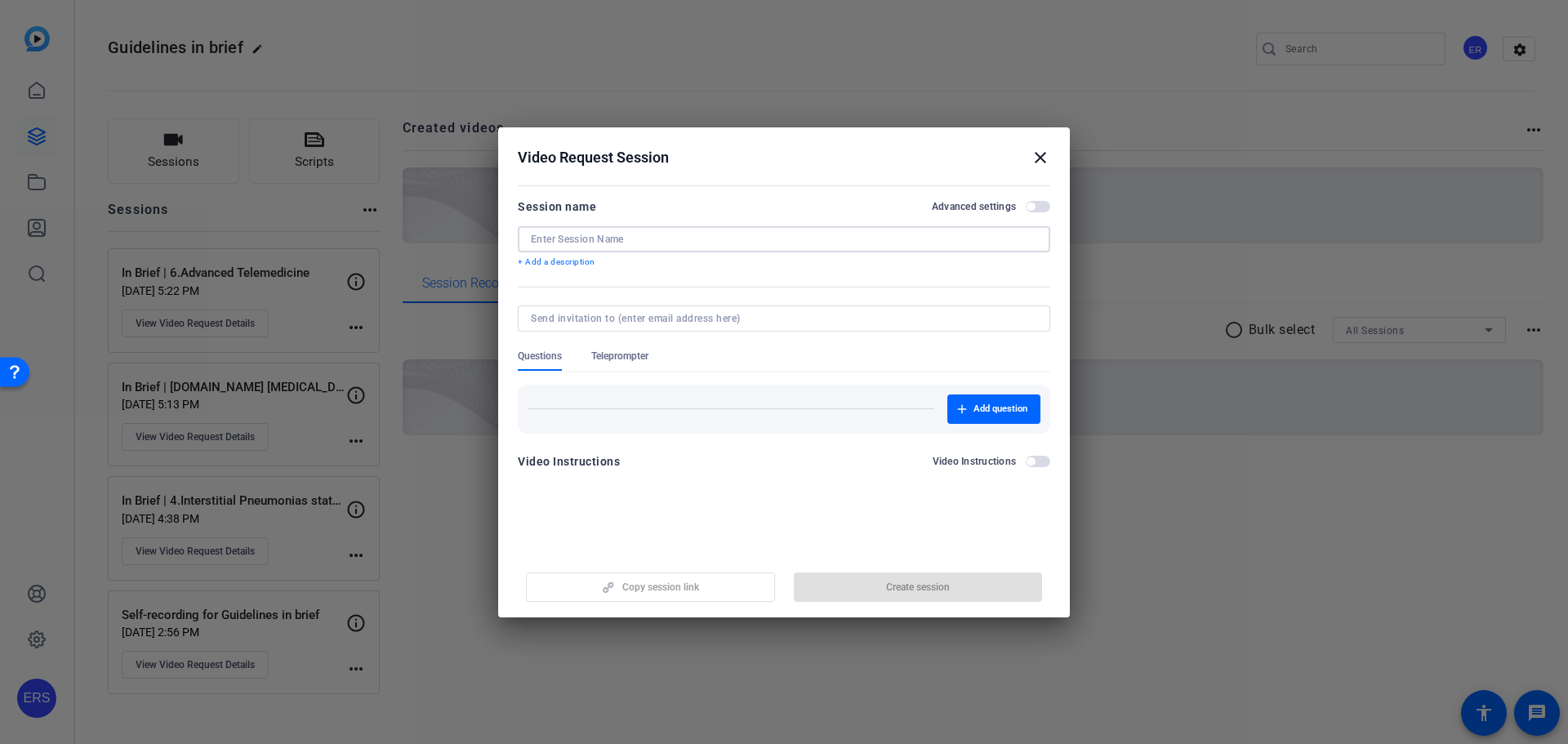
click at [684, 244] on input at bounding box center [784, 240] width 507 height 13
paste input "diagnosis of Primary Ciliary Dyskines"
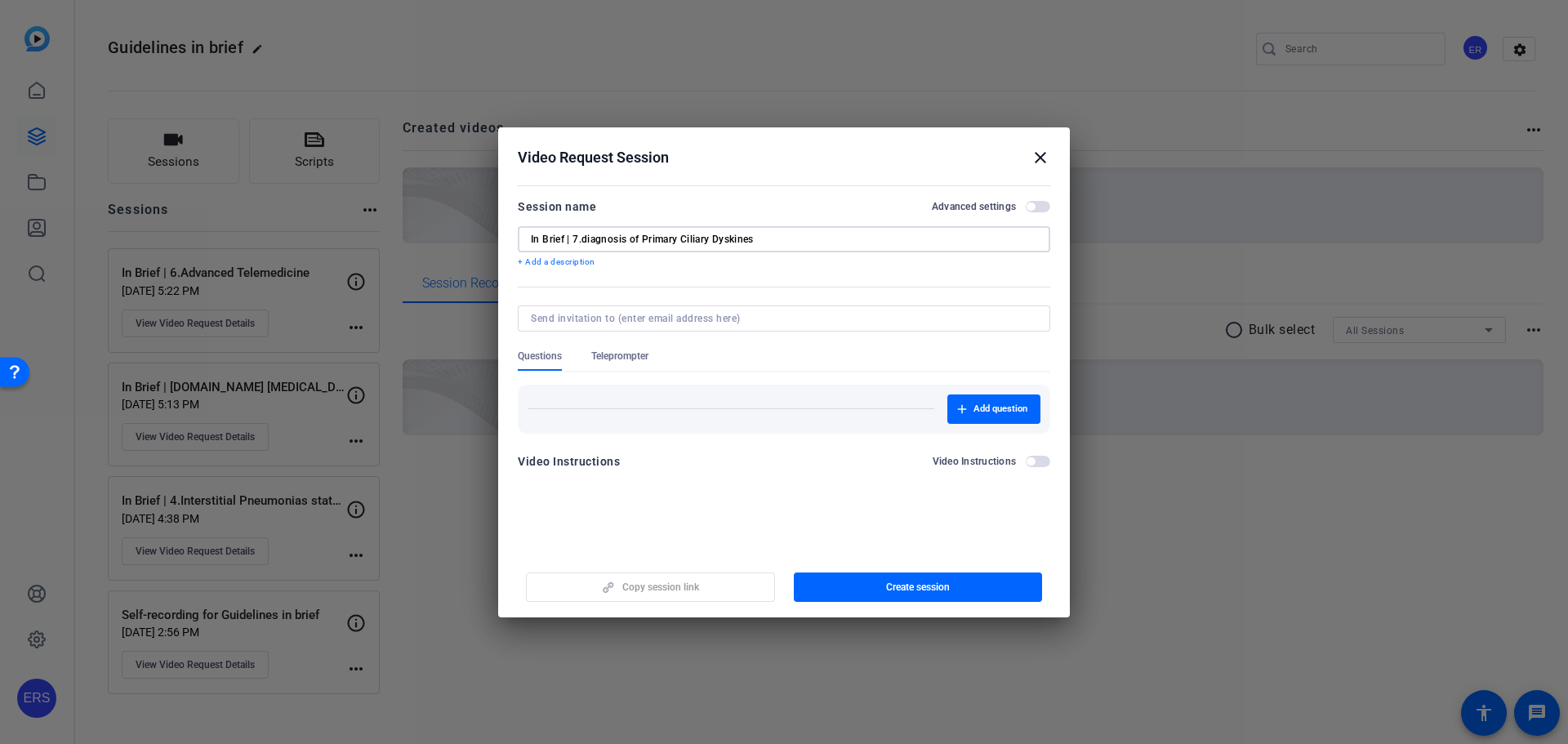
click at [766, 243] on input "In Brief | 7.diagnosis of Primary Ciliary Dyskines" at bounding box center [784, 240] width 507 height 13
click at [628, 243] on input "In Brief | 7.diagnosis of Primary Ciliary Dyskines" at bounding box center [784, 240] width 507 height 13
click at [586, 238] on input "In Brief | 7.diagnos of Primary Ciliary Dyskines" at bounding box center [784, 240] width 507 height 13
drag, startPoint x: 636, startPoint y: 238, endPoint x: 585, endPoint y: 236, distance: 51.0
click at [585, 236] on input "In Brief | 7.Diagnos of Primary Ciliary Dyskines" at bounding box center [784, 240] width 507 height 13
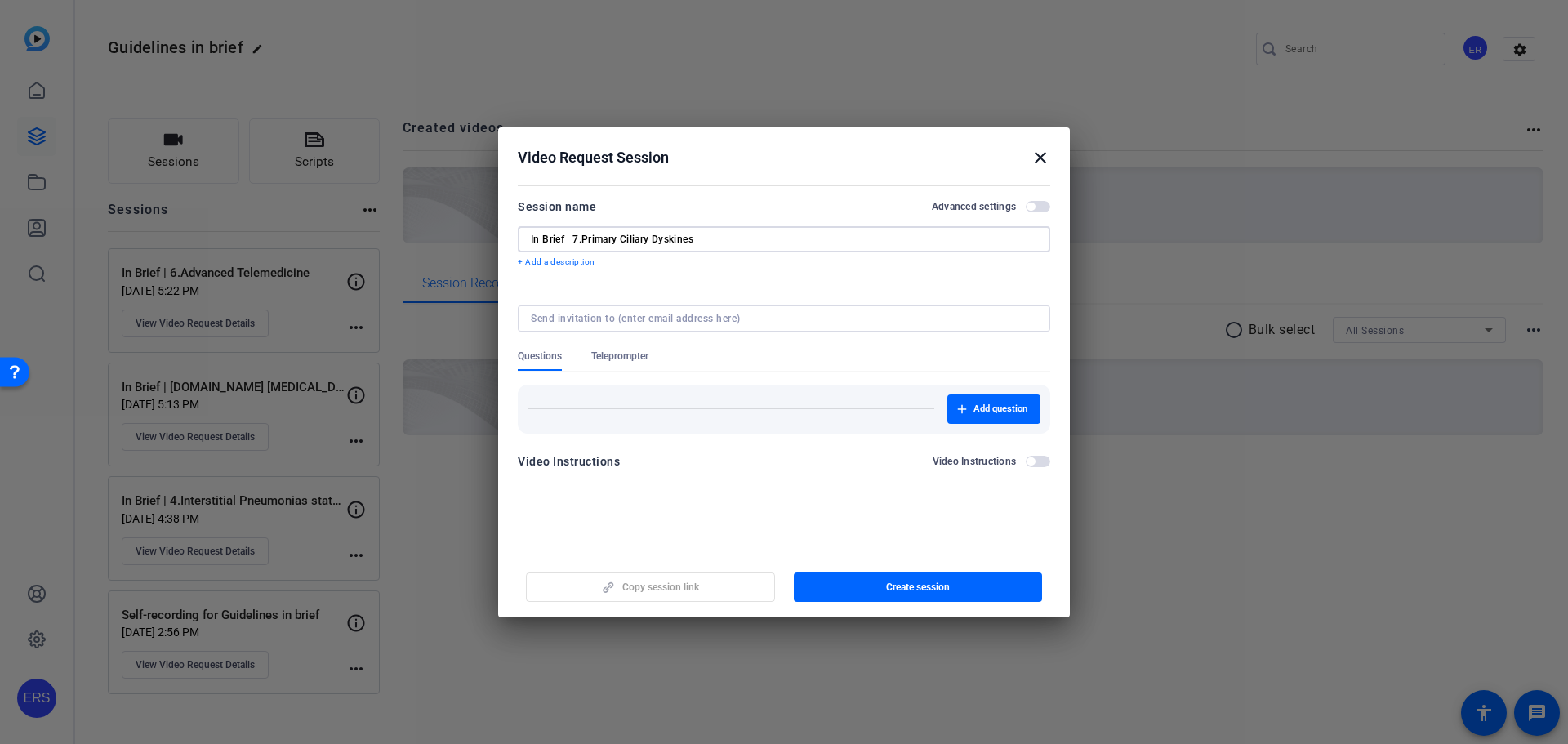
click at [719, 234] on input "In Brief | 7.Primary Ciliary Dyskines" at bounding box center [784, 240] width 507 height 13
type input "In Brief | 7.[MEDICAL_DATA]"
click at [706, 272] on form "Session name Advanced settings In Brief | 7.[MEDICAL_DATA] + Add a description …" at bounding box center [784, 340] width 532 height 285
click at [1039, 205] on span "button" at bounding box center [1037, 206] width 24 height 12
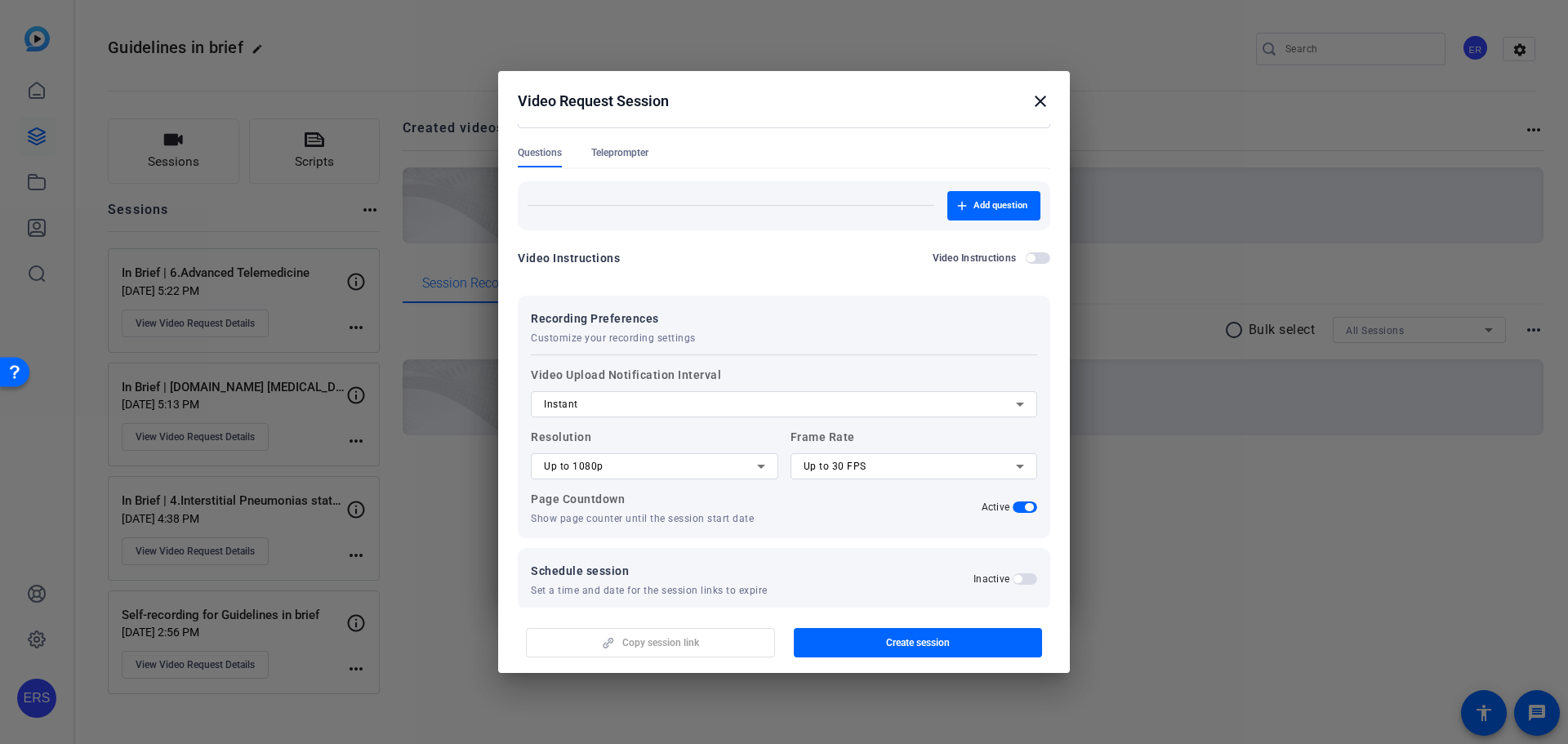
scroll to position [150, 0]
click at [1012, 502] on span "button" at bounding box center [1024, 505] width 24 height 12
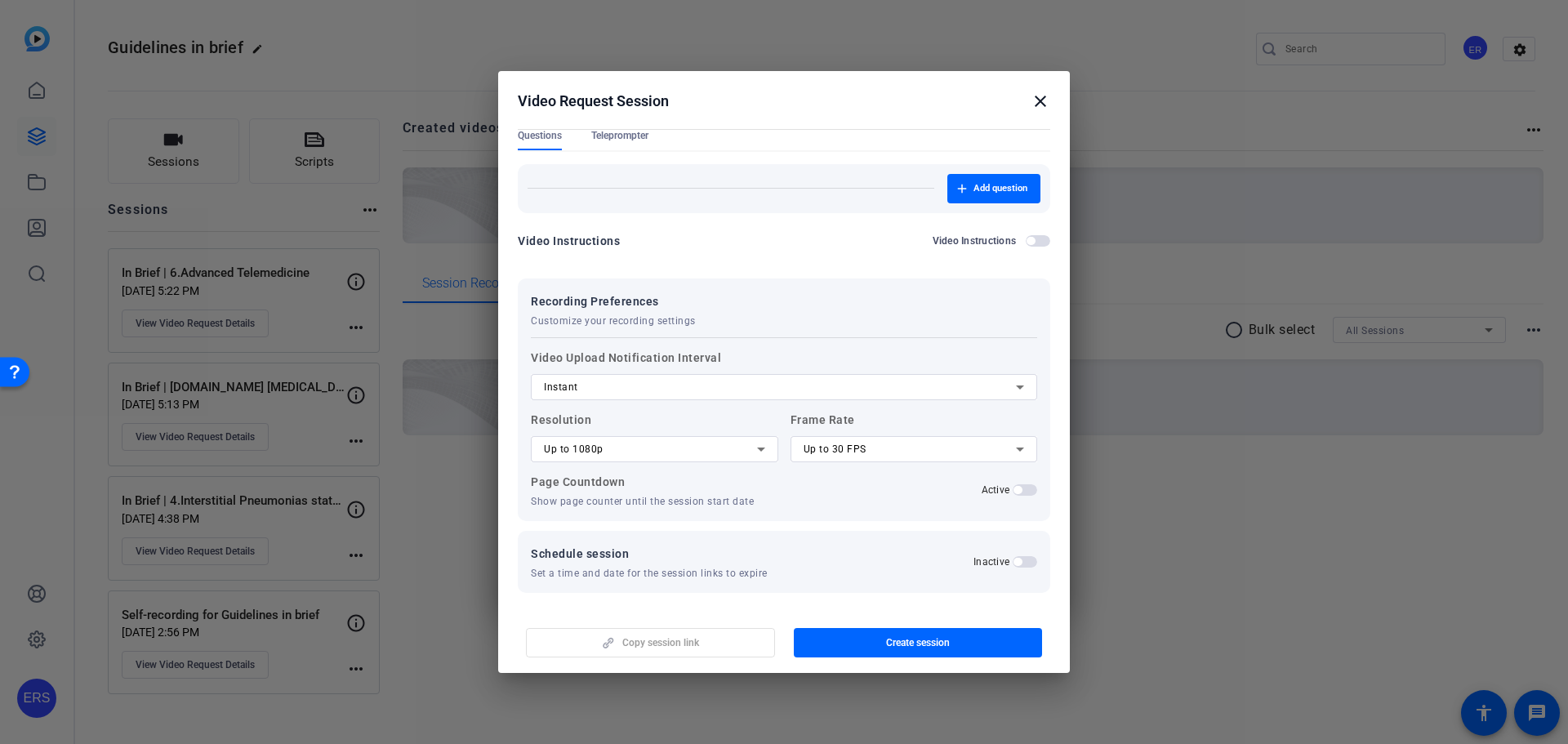
scroll to position [167, 0]
click at [939, 640] on span "Create session" at bounding box center [918, 643] width 64 height 13
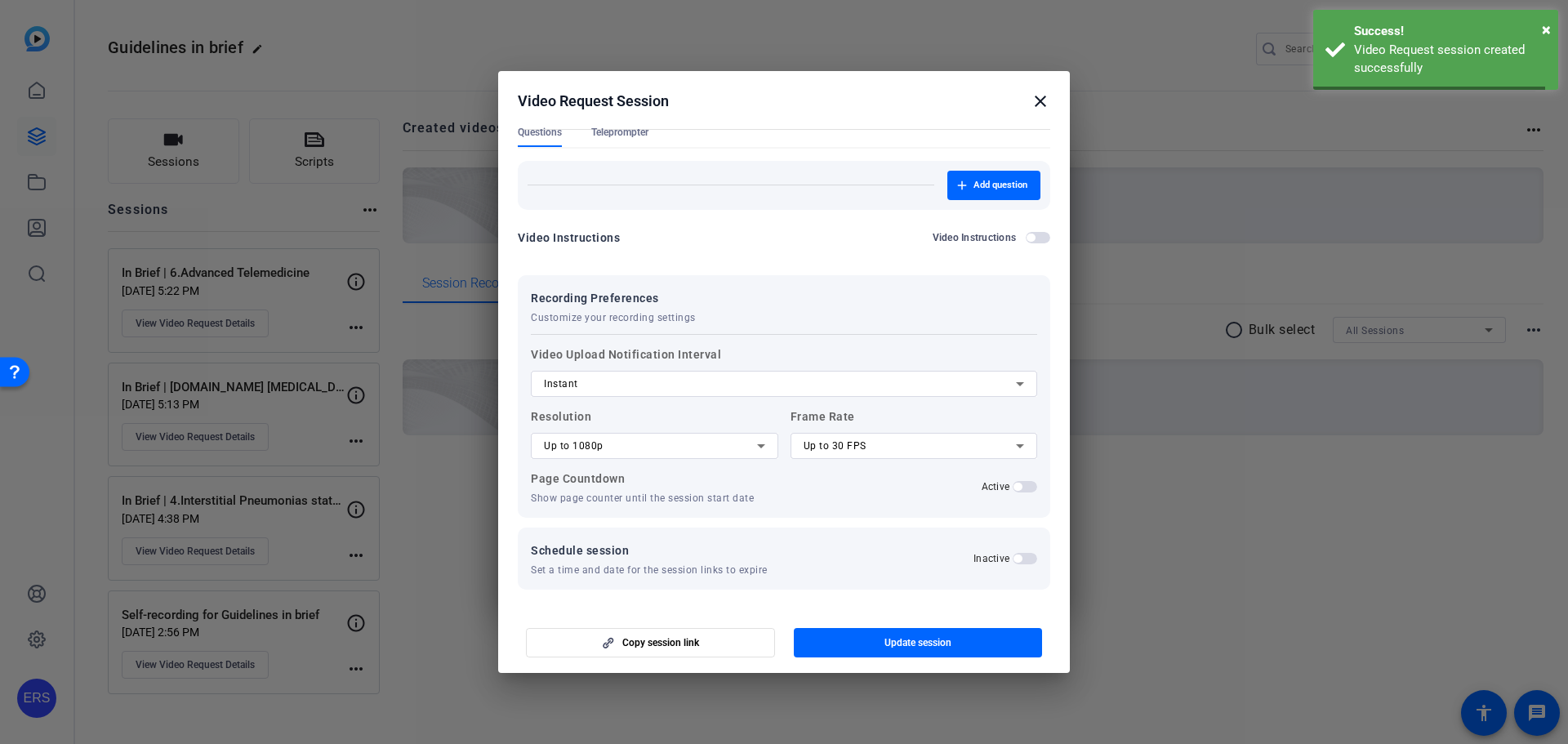
scroll to position [0, 0]
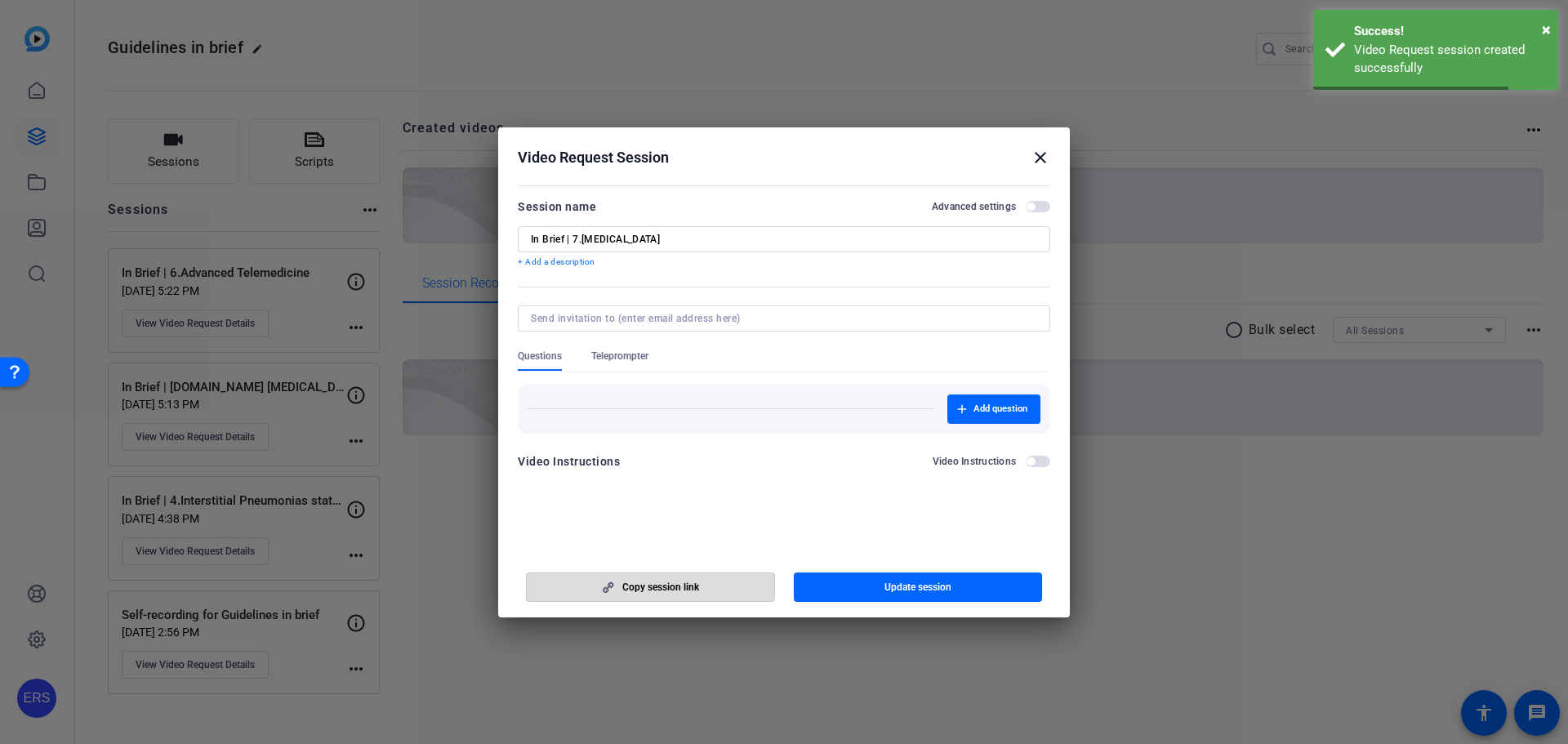
click at [702, 593] on span "button" at bounding box center [650, 587] width 247 height 39
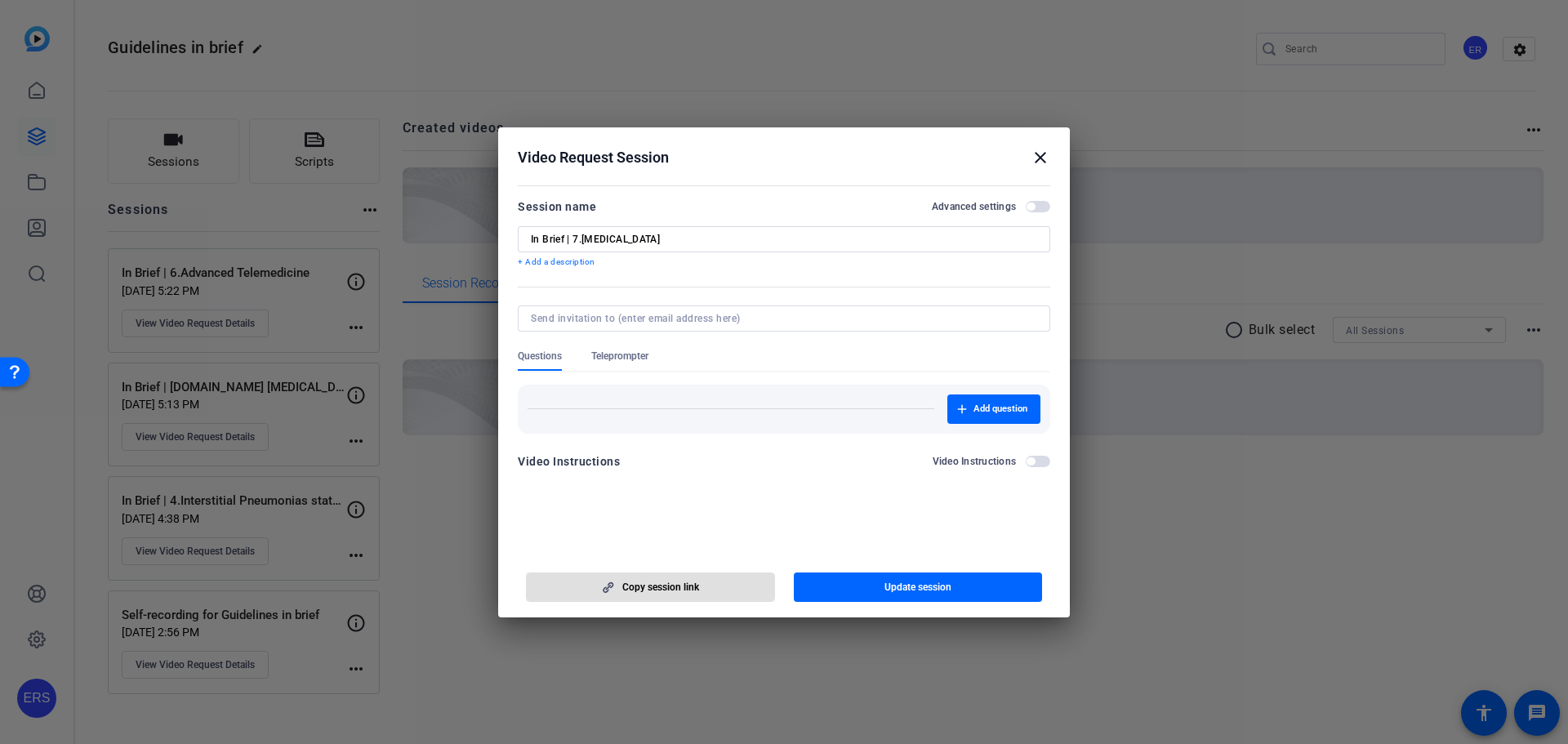
click at [1039, 156] on mat-icon "close" at bounding box center [1041, 158] width 20 height 20
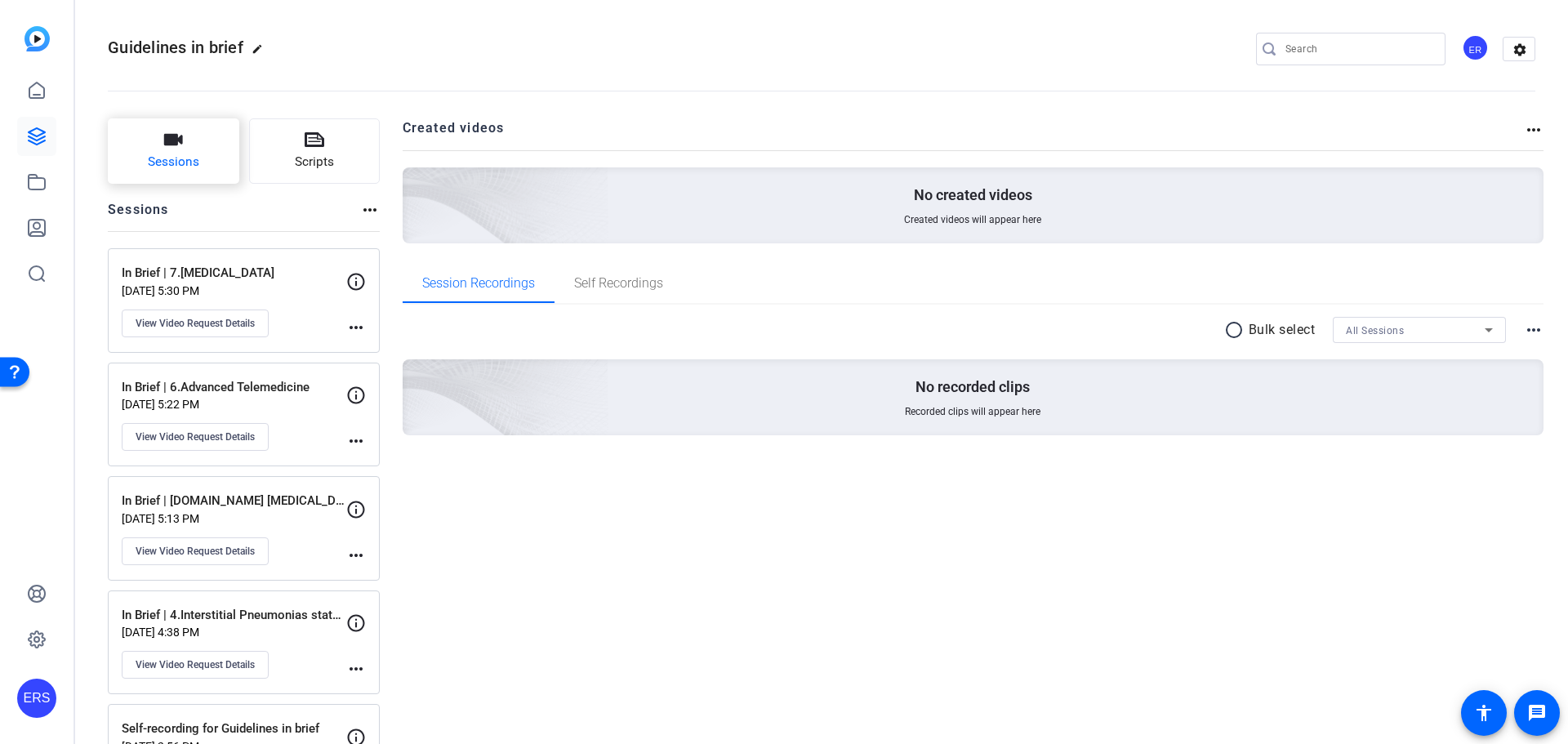
click at [198, 150] on button "Sessions" at bounding box center [174, 151] width 131 height 66
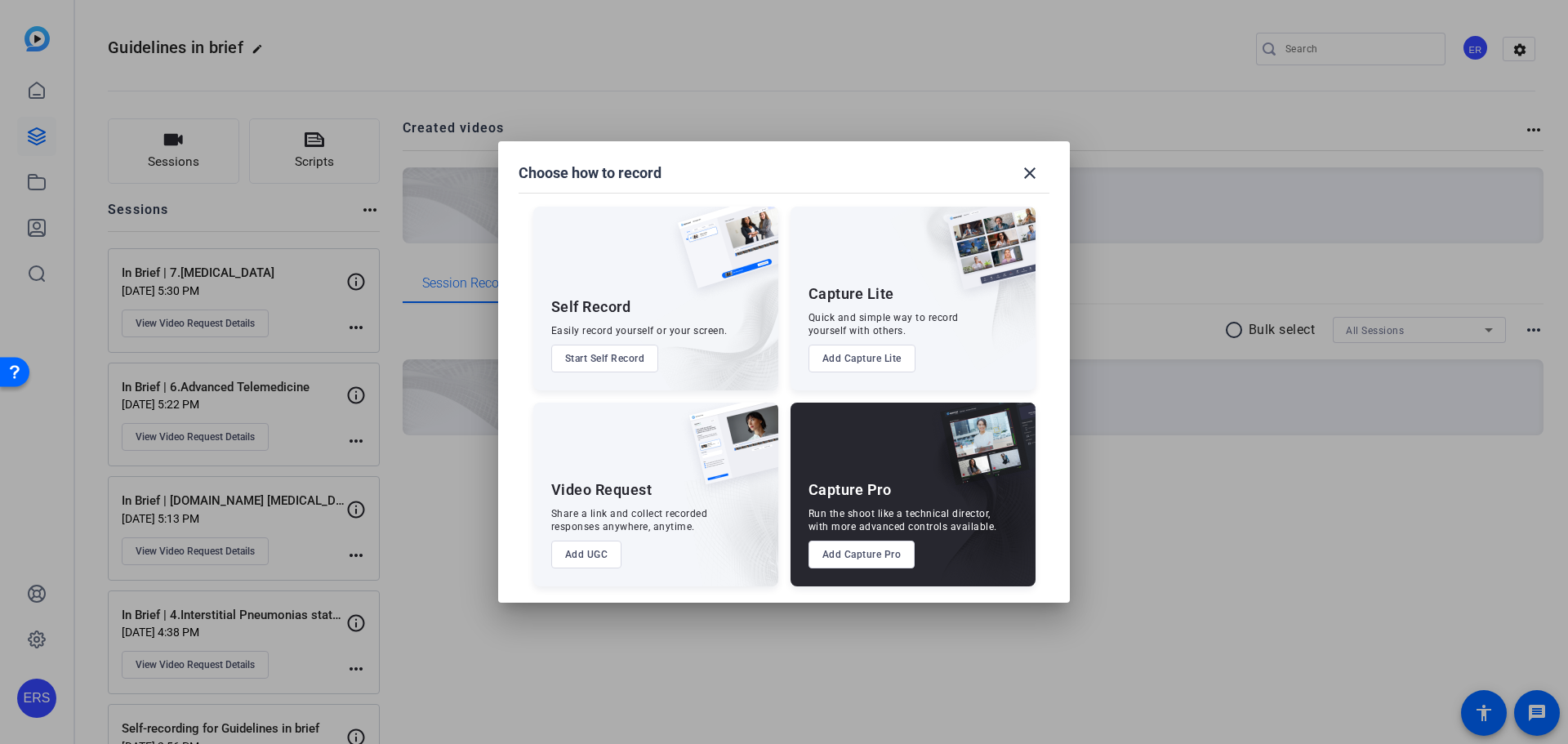
click at [632, 511] on div "Share a link and collect recorded responses anywhere, anytime." at bounding box center [630, 520] width 156 height 26
click at [569, 560] on button "Add UGC" at bounding box center [586, 554] width 71 height 27
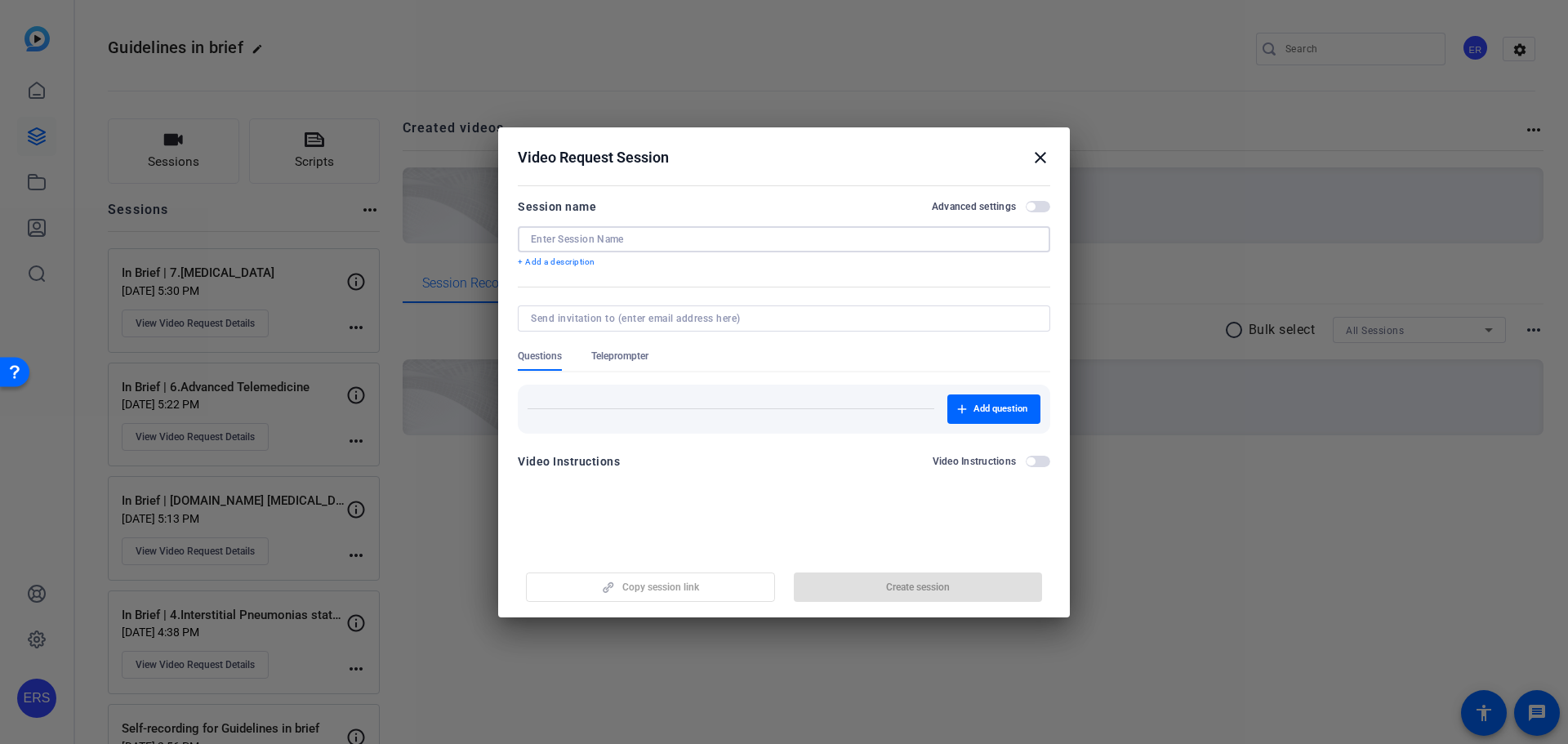
click at [650, 233] on input at bounding box center [784, 240] width 507 height 13
paste input "Fitness for Curative Treatment of Lu"
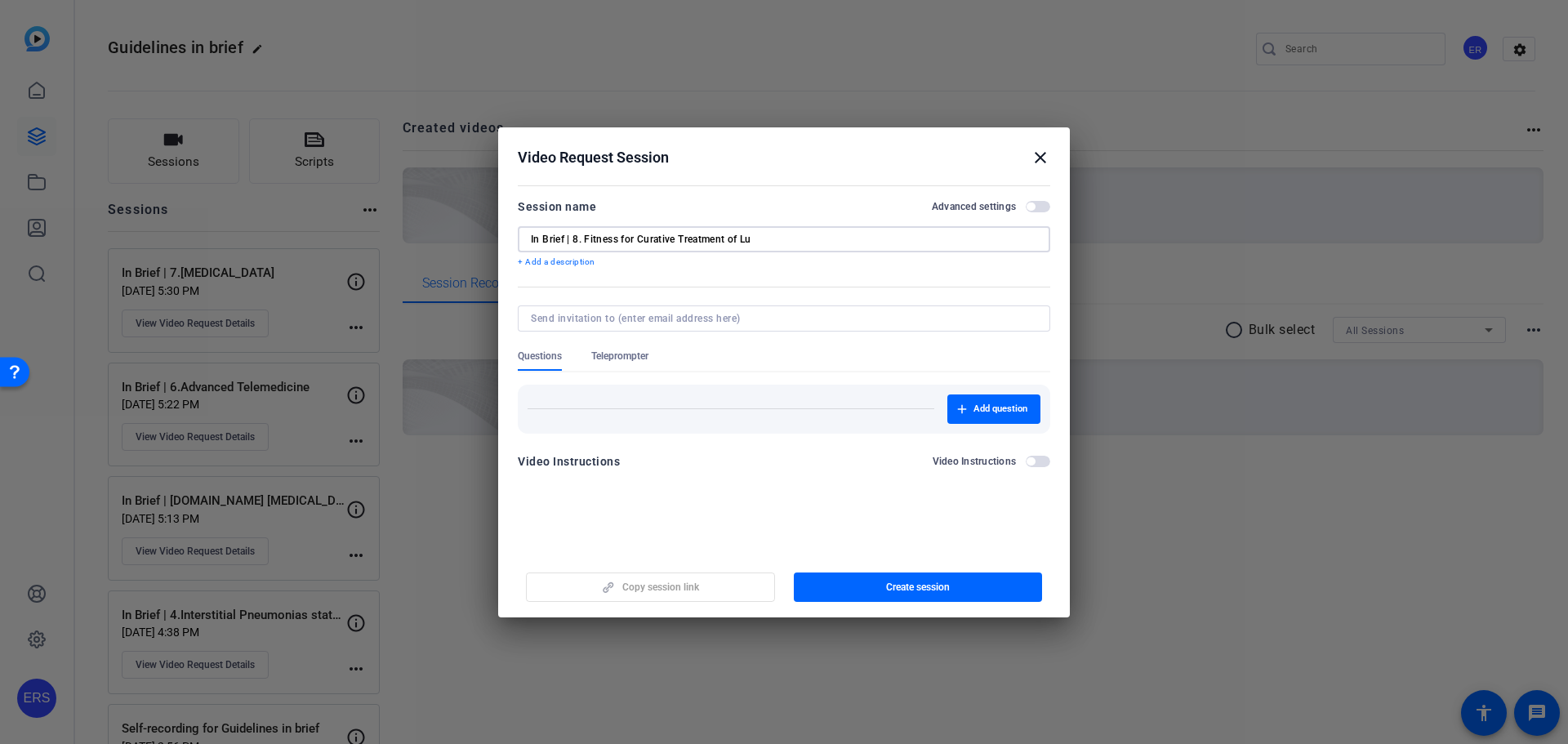
click at [584, 242] on input "In Brief | 8. Fitness for Curative Treatment of Lu" at bounding box center [784, 240] width 507 height 13
click at [764, 241] on input "In Brief | 8. Fitness for Curative Treatment of Lu" at bounding box center [784, 240] width 507 height 13
click at [769, 236] on input "In Brief | 8. Fitness for Curative Treatment of Lu" at bounding box center [784, 240] width 507 height 13
drag, startPoint x: 639, startPoint y: 232, endPoint x: 730, endPoint y: 247, distance: 92.2
click at [639, 233] on input "In Brief | 8. Fitness for Curative Treatment of Lu" at bounding box center [784, 240] width 507 height 13
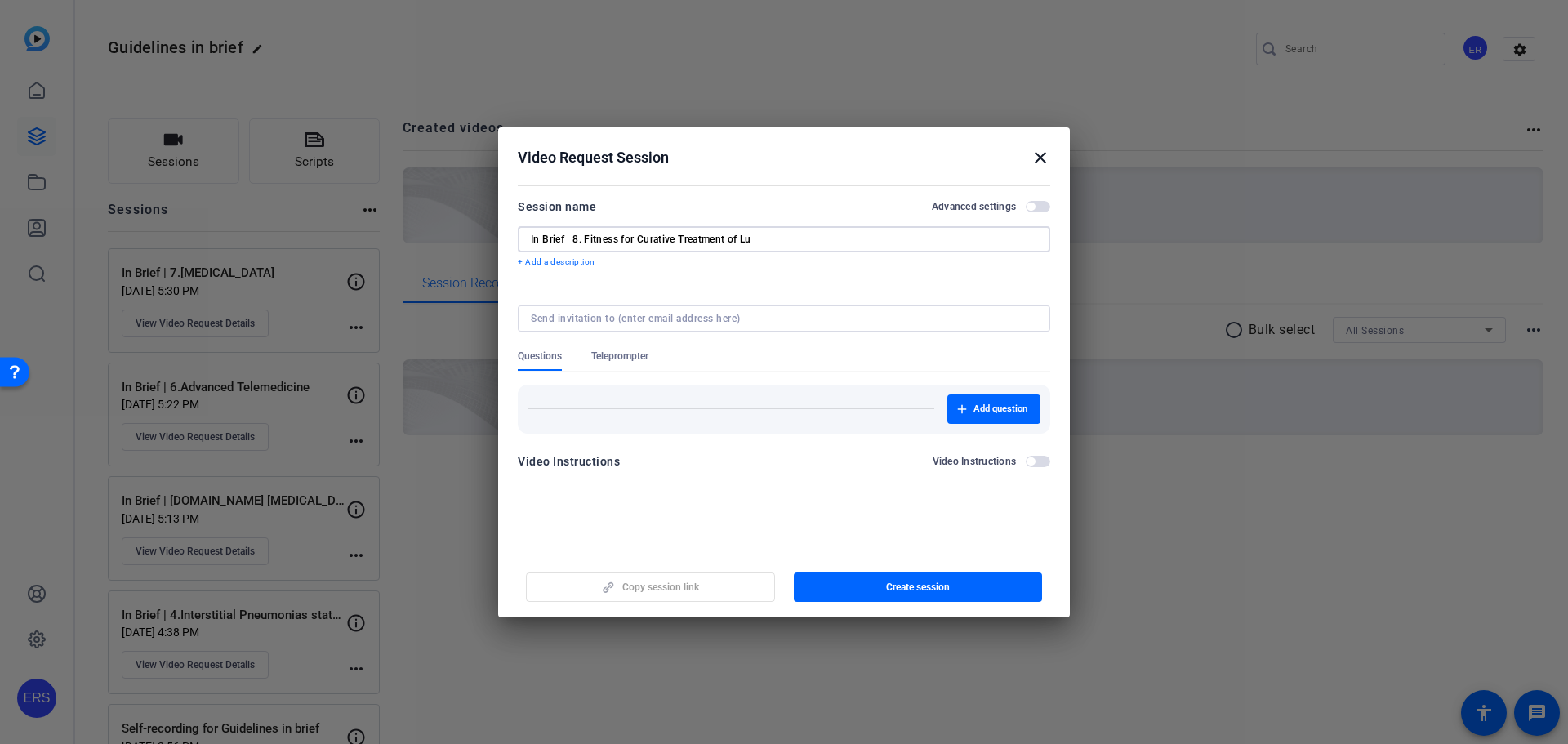
click at [759, 236] on input "In Brief | 8. Fitness for Curative Treatment of Lu" at bounding box center [784, 240] width 507 height 13
type input "In Brief | 8. Fitness for Curative Treatment"
drag, startPoint x: 1038, startPoint y: 204, endPoint x: 1023, endPoint y: 276, distance: 73.5
click at [1039, 204] on span "button" at bounding box center [1037, 206] width 24 height 12
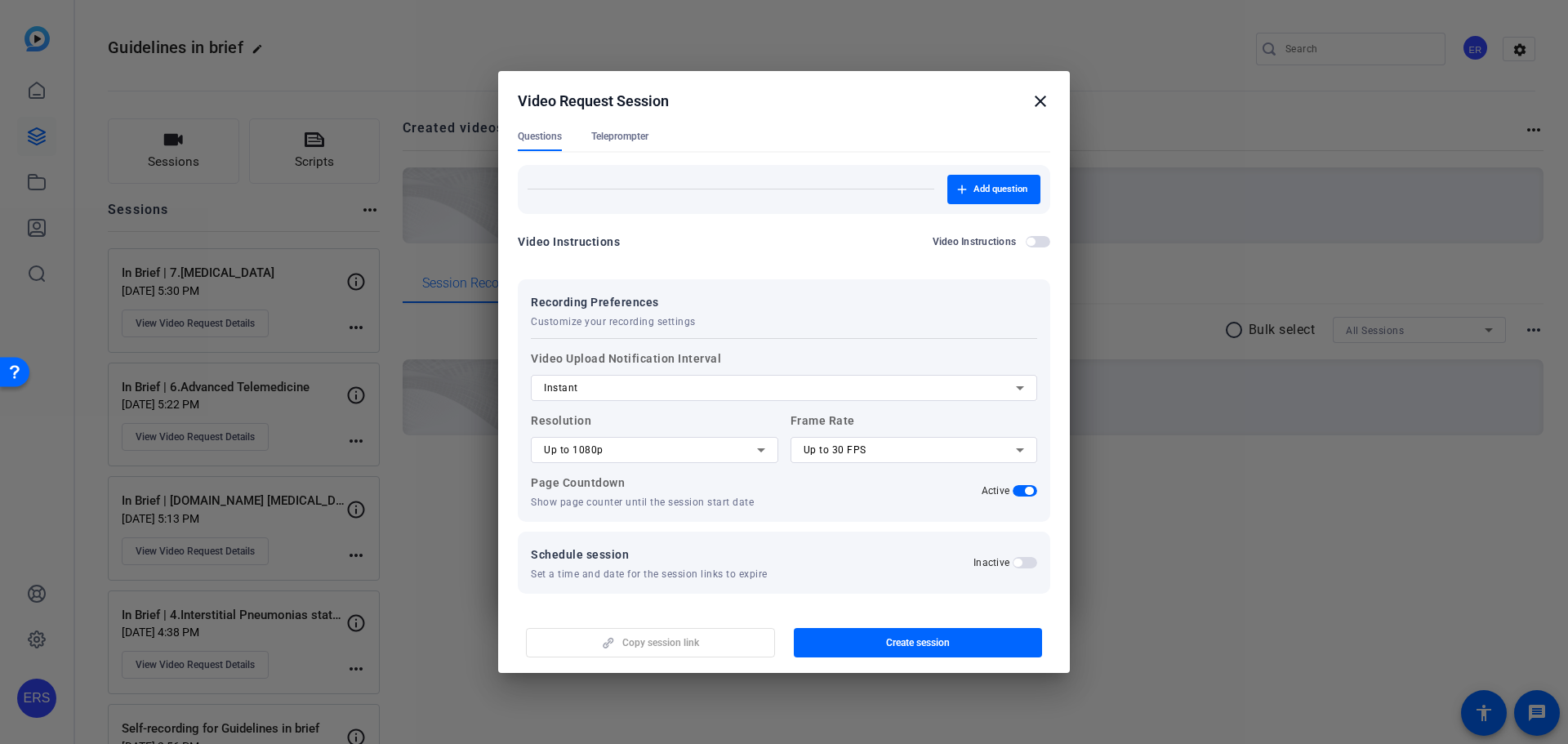
scroll to position [167, 0]
click at [1012, 487] on span "button" at bounding box center [1024, 487] width 24 height 12
click at [975, 645] on span "button" at bounding box center [918, 642] width 249 height 39
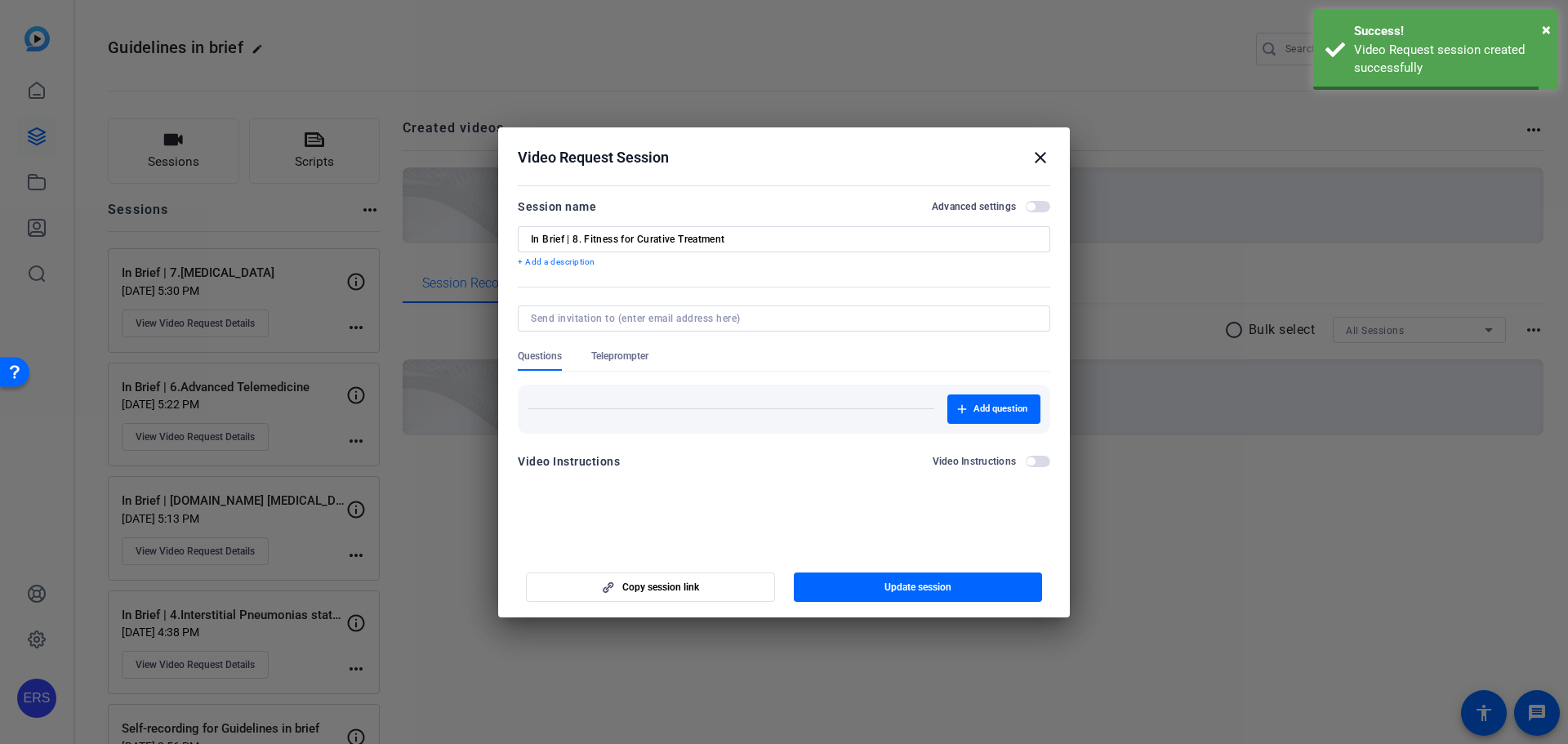
scroll to position [0, 0]
drag, startPoint x: 690, startPoint y: 591, endPoint x: 956, endPoint y: 739, distance: 304.4
click at [692, 591] on span "Copy session link" at bounding box center [660, 588] width 77 height 13
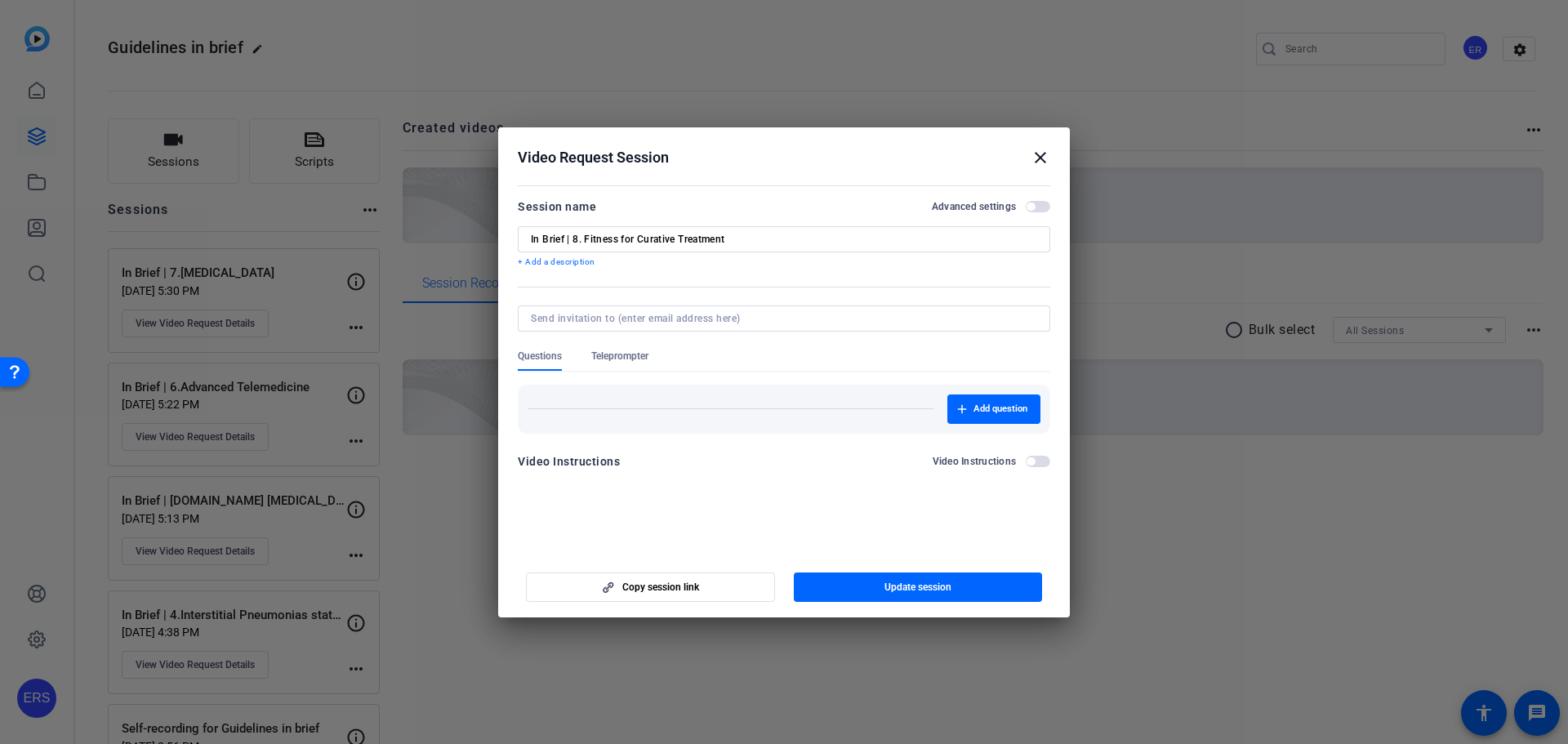
click at [1200, 335] on div at bounding box center [784, 372] width 1568 height 744
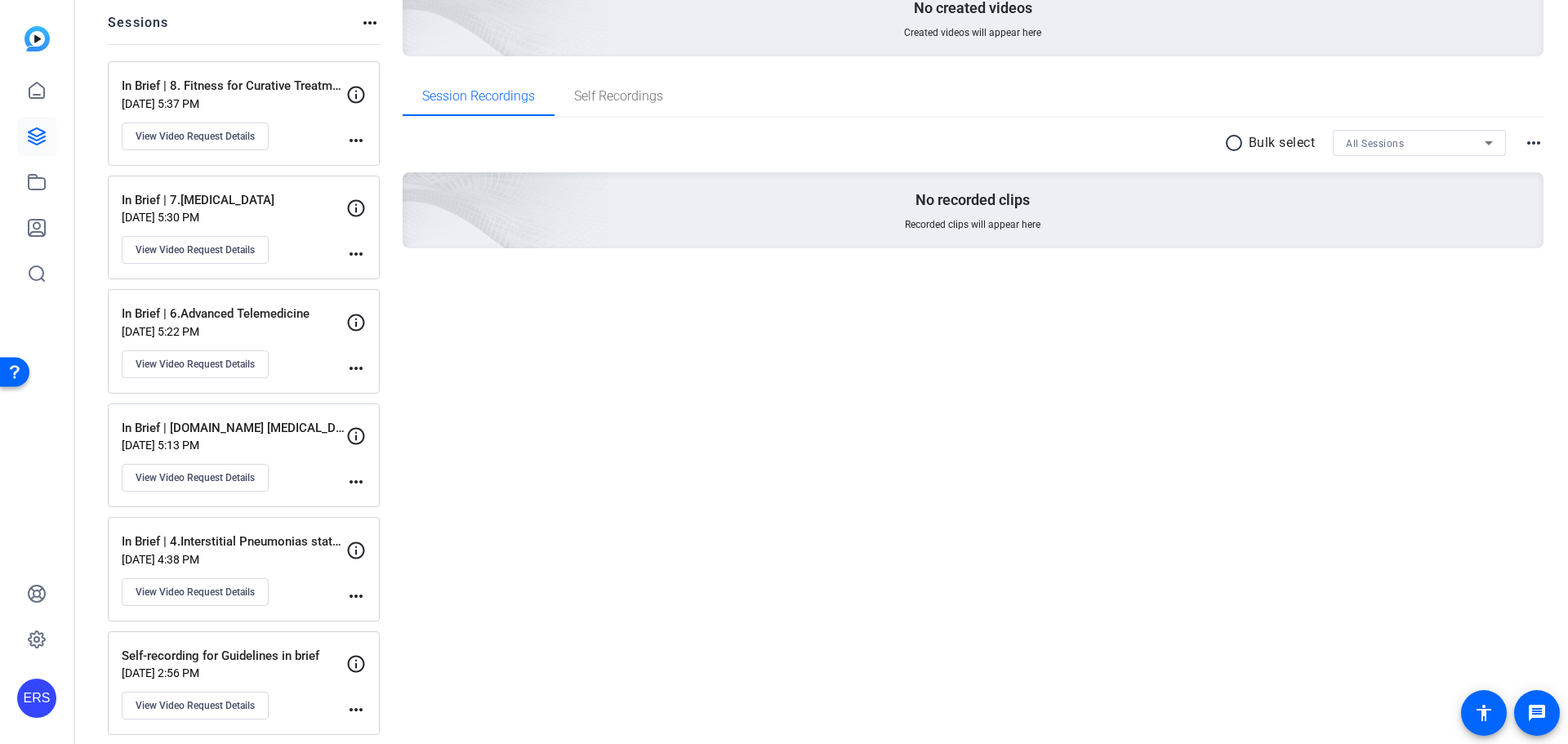
scroll to position [199, 0]
